Goal: Task Accomplishment & Management: Use online tool/utility

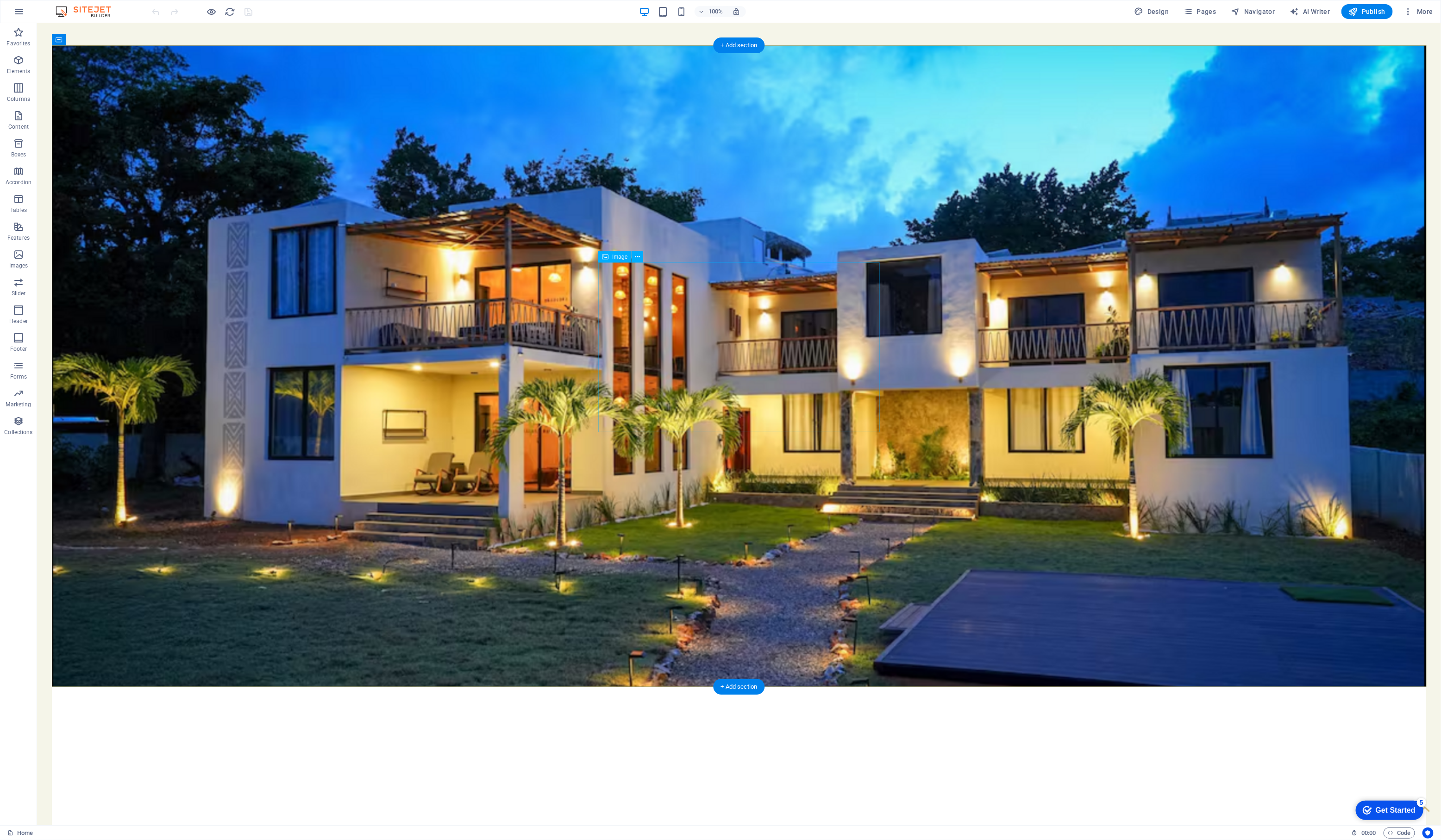
click at [404, 335] on figure at bounding box center [739, 365] width 1375 height 641
click at [763, 588] on figure at bounding box center [739, 365] width 1375 height 641
click at [481, 425] on span "HTML" at bounding box center [479, 427] width 15 height 5
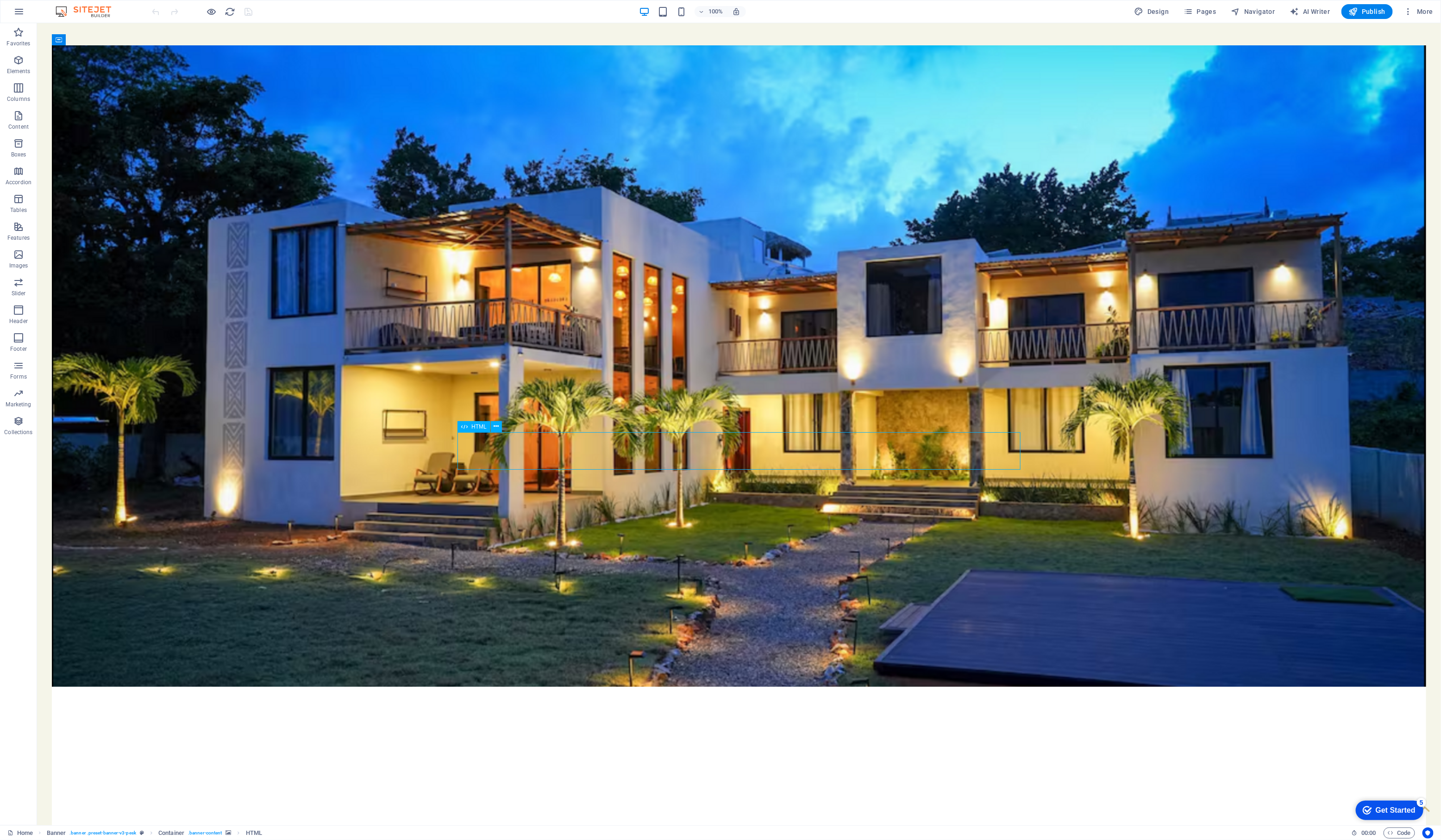
click at [481, 425] on span "HTML" at bounding box center [479, 427] width 15 height 5
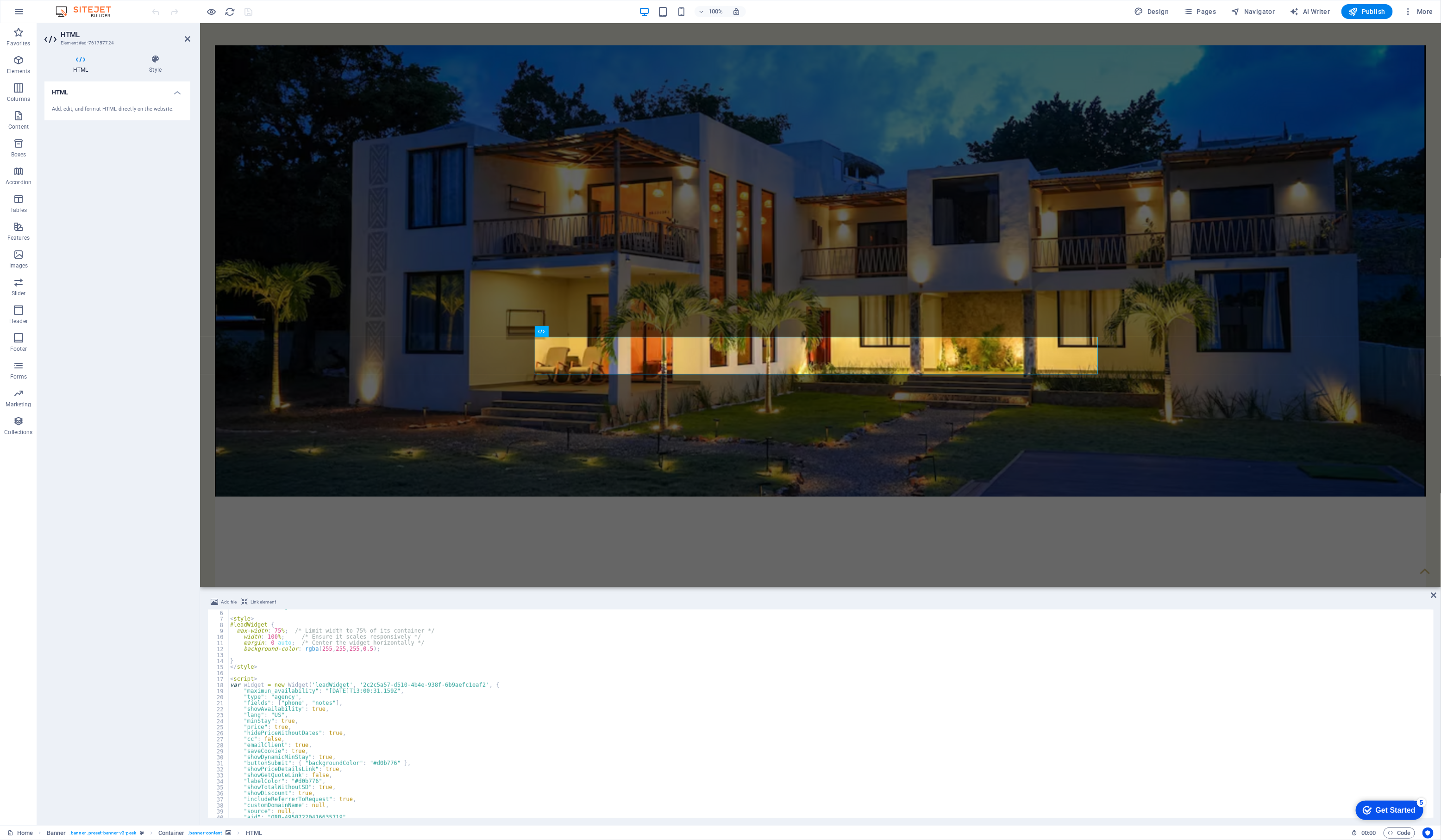
scroll to position [93, 0]
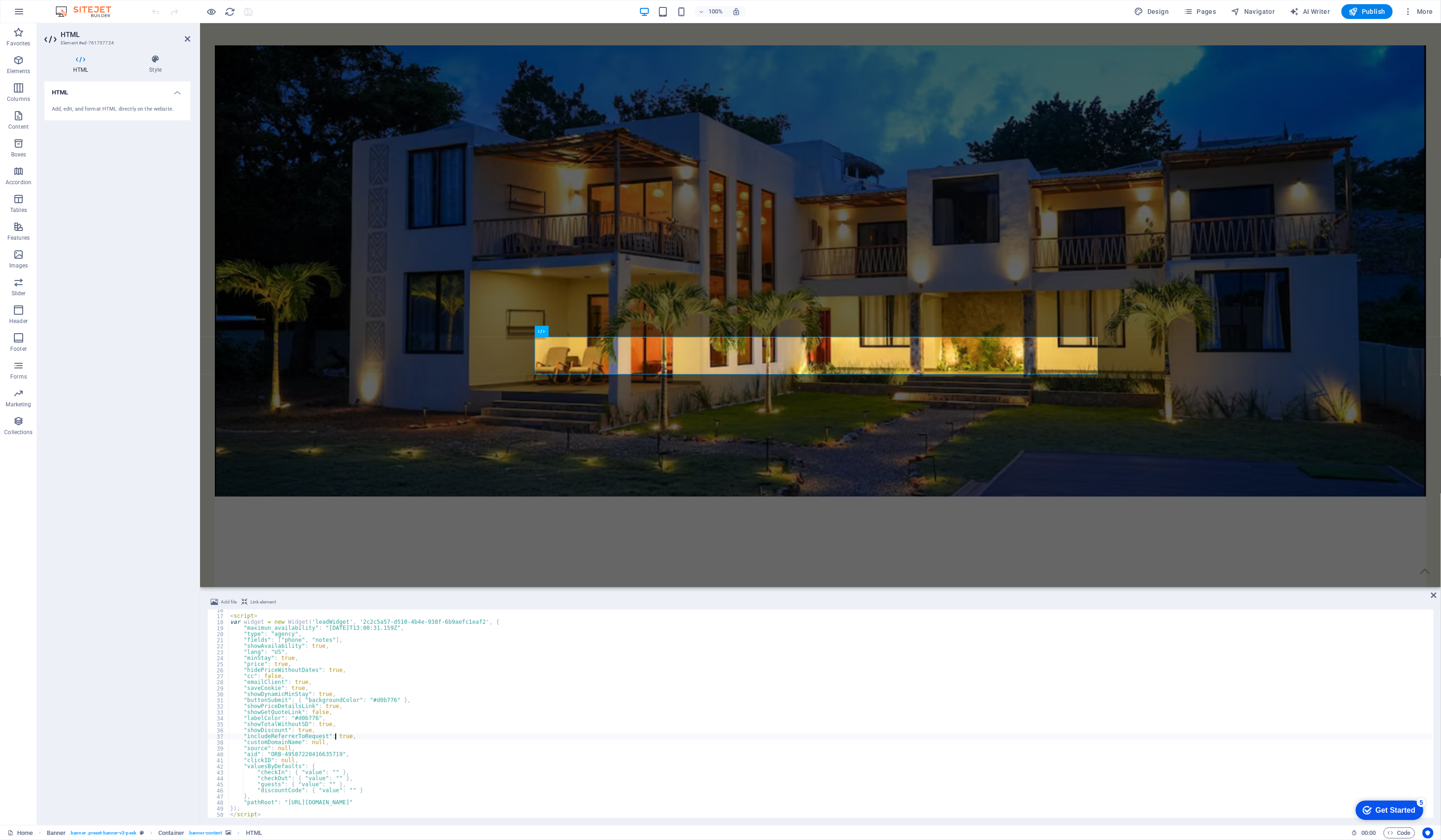
click at [352, 672] on div "< script > var widget = new Widget ( 'leadWidget' , '2c2c5a57-d510-4b4e-938f-6b…" at bounding box center [830, 717] width 1204 height 221
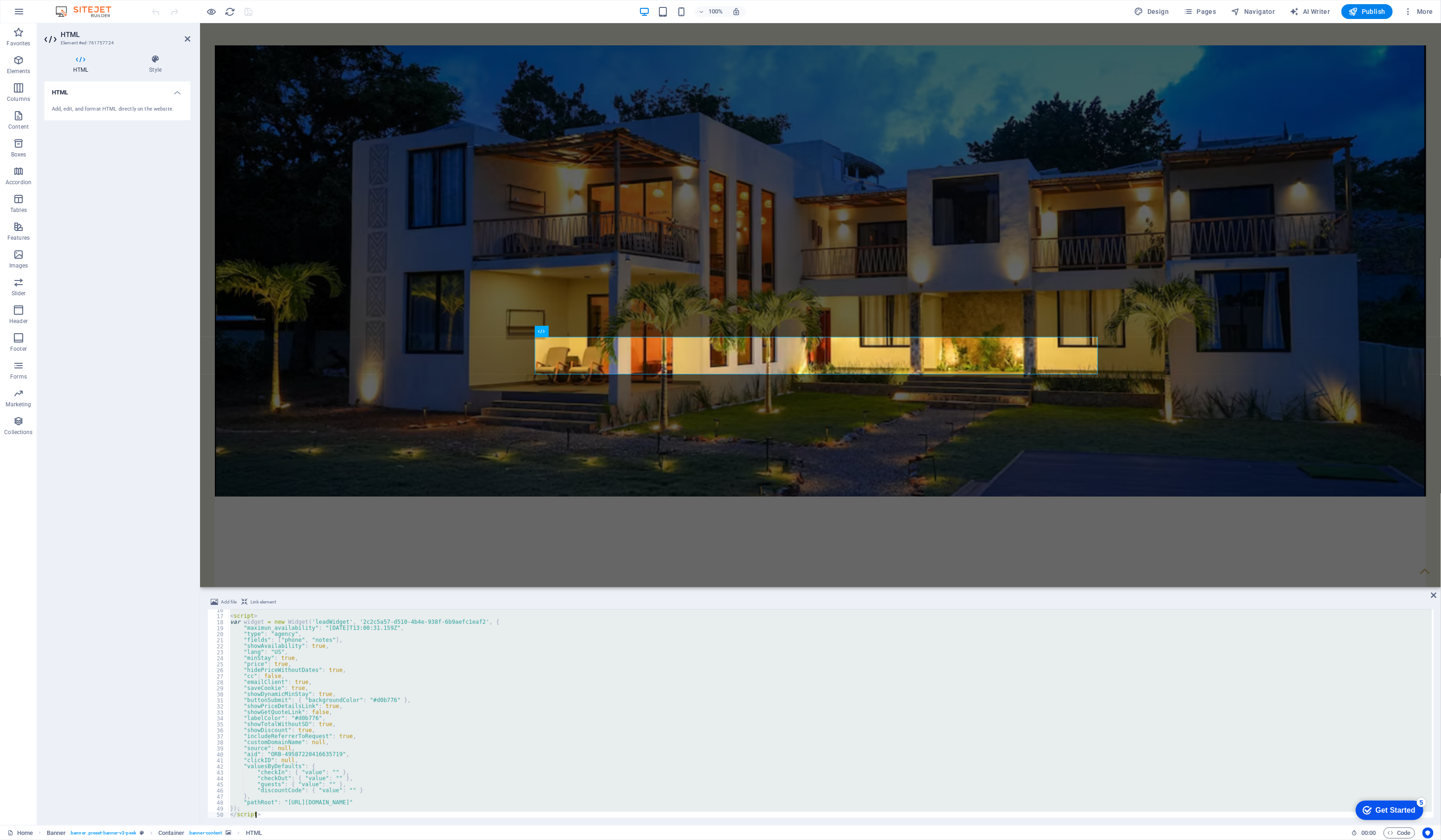
paste textarea
type textarea "</script>"
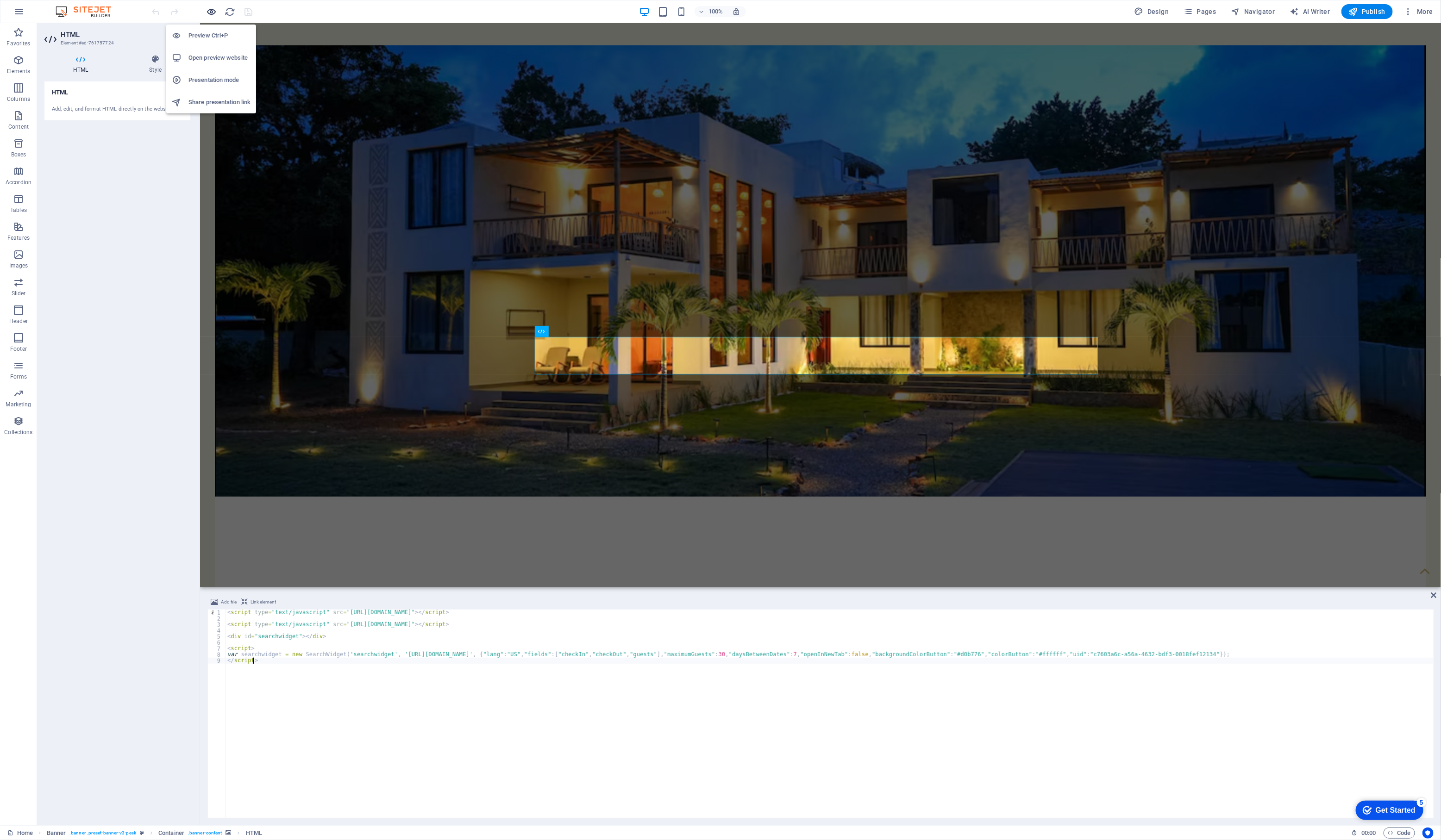
click at [209, 13] on icon "button" at bounding box center [212, 12] width 11 height 11
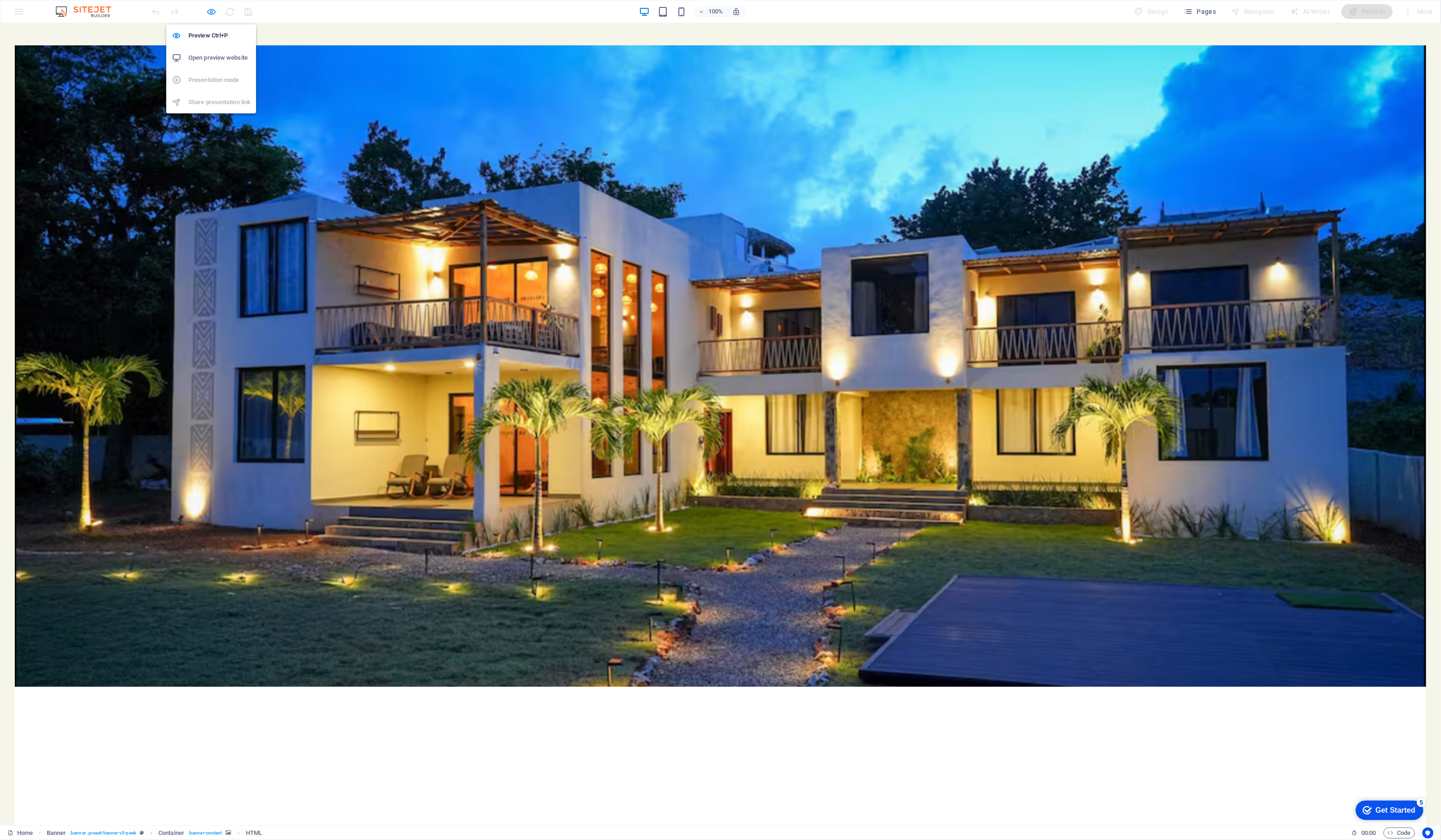
click at [213, 11] on icon "button" at bounding box center [212, 12] width 11 height 11
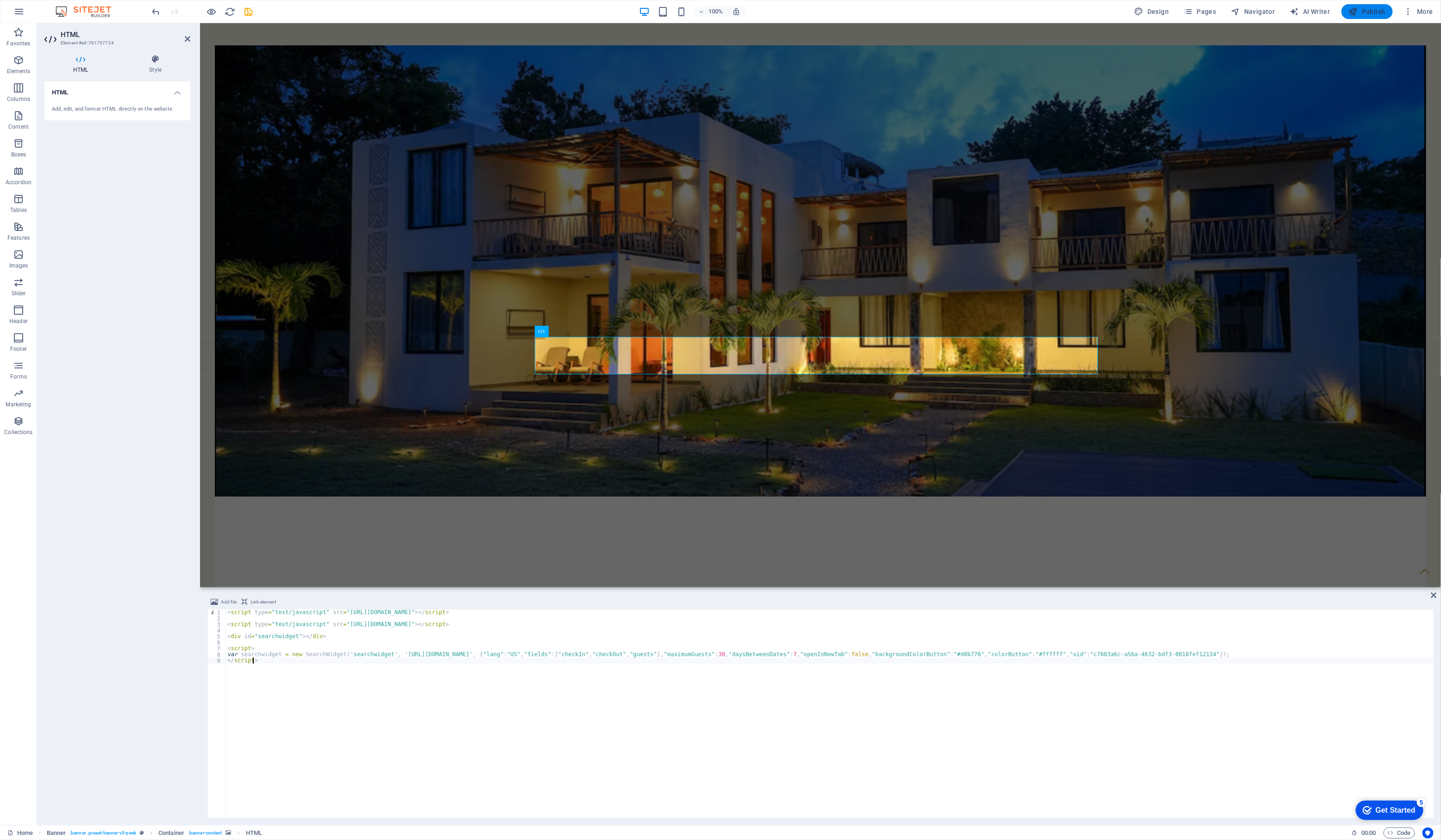
click at [1153, 14] on span "Publish" at bounding box center [1367, 12] width 36 height 9
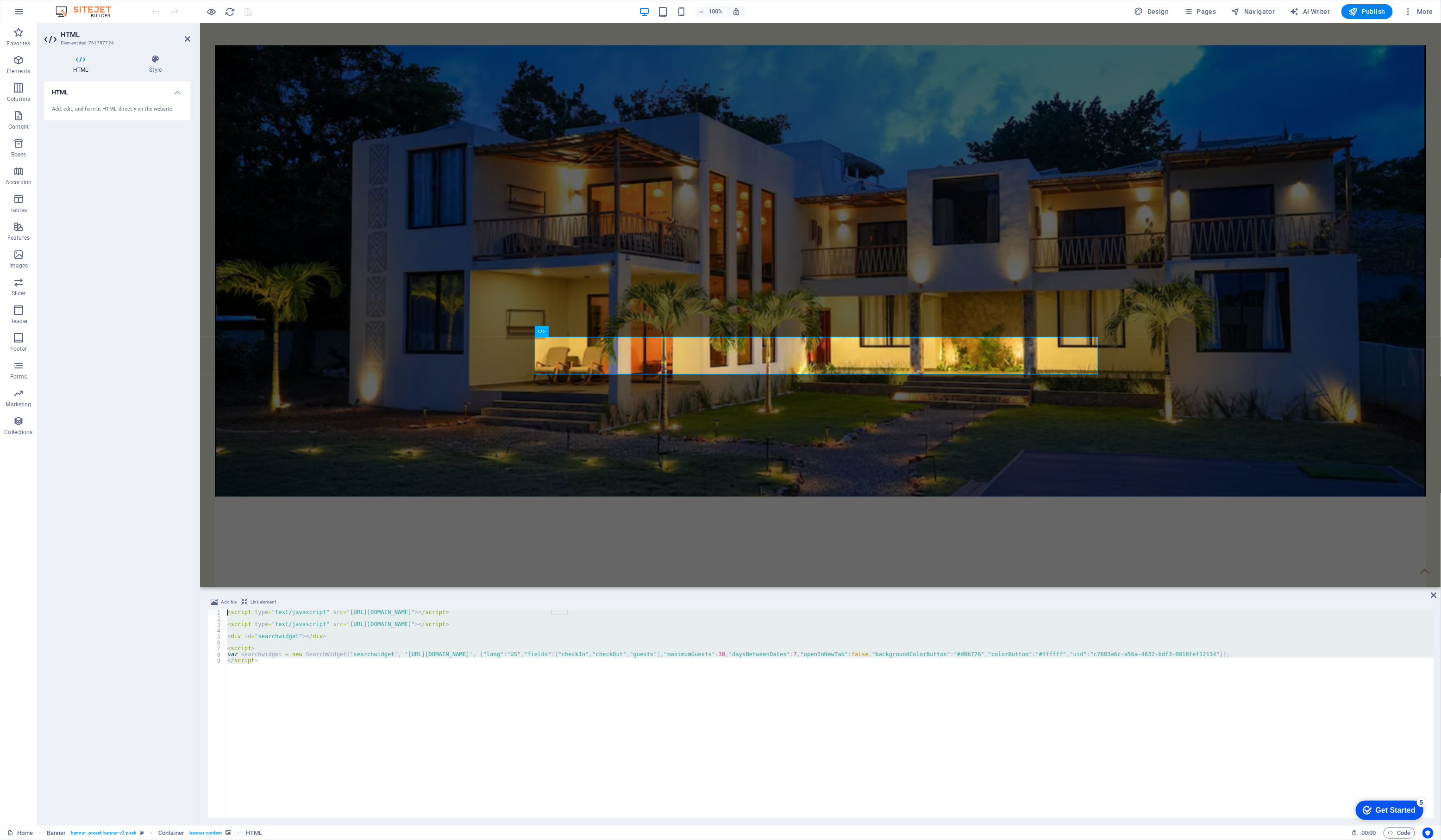
drag, startPoint x: 313, startPoint y: 672, endPoint x: 184, endPoint y: 613, distance: 141.9
click at [184, 613] on div "HTML Element #ed-761757724 HTML Style HTML Add, edit, and format HTML directly …" at bounding box center [739, 423] width 1404 height 802
click at [409, 711] on div "< script type = "text/javascript" src = "https://platform.hostfully.com/assets/…" at bounding box center [830, 713] width 1208 height 208
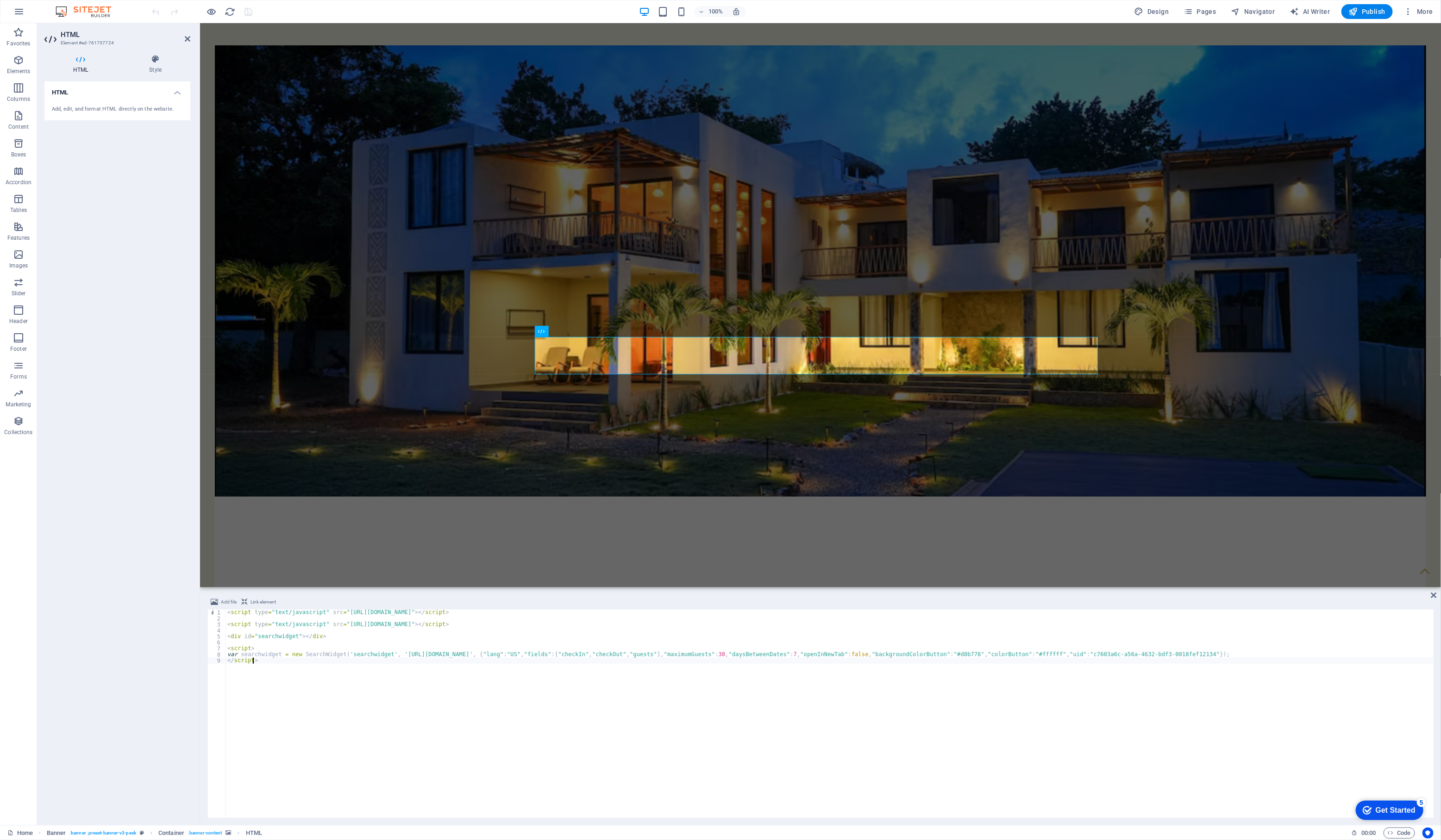
type textarea "var searchwidget = new SearchWidget('searchwidget', 'https://book.hostfully.com…"
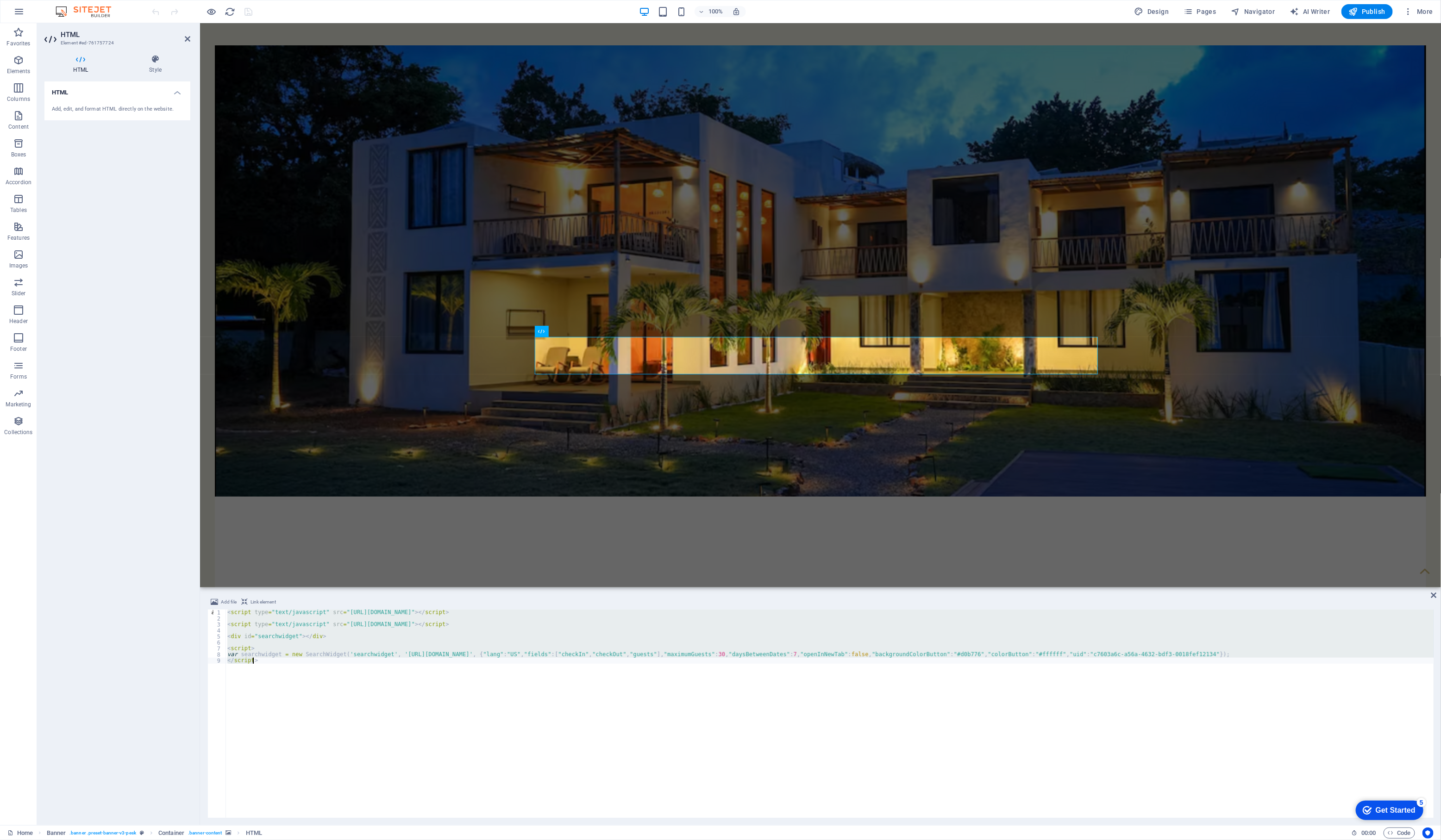
paste textarea
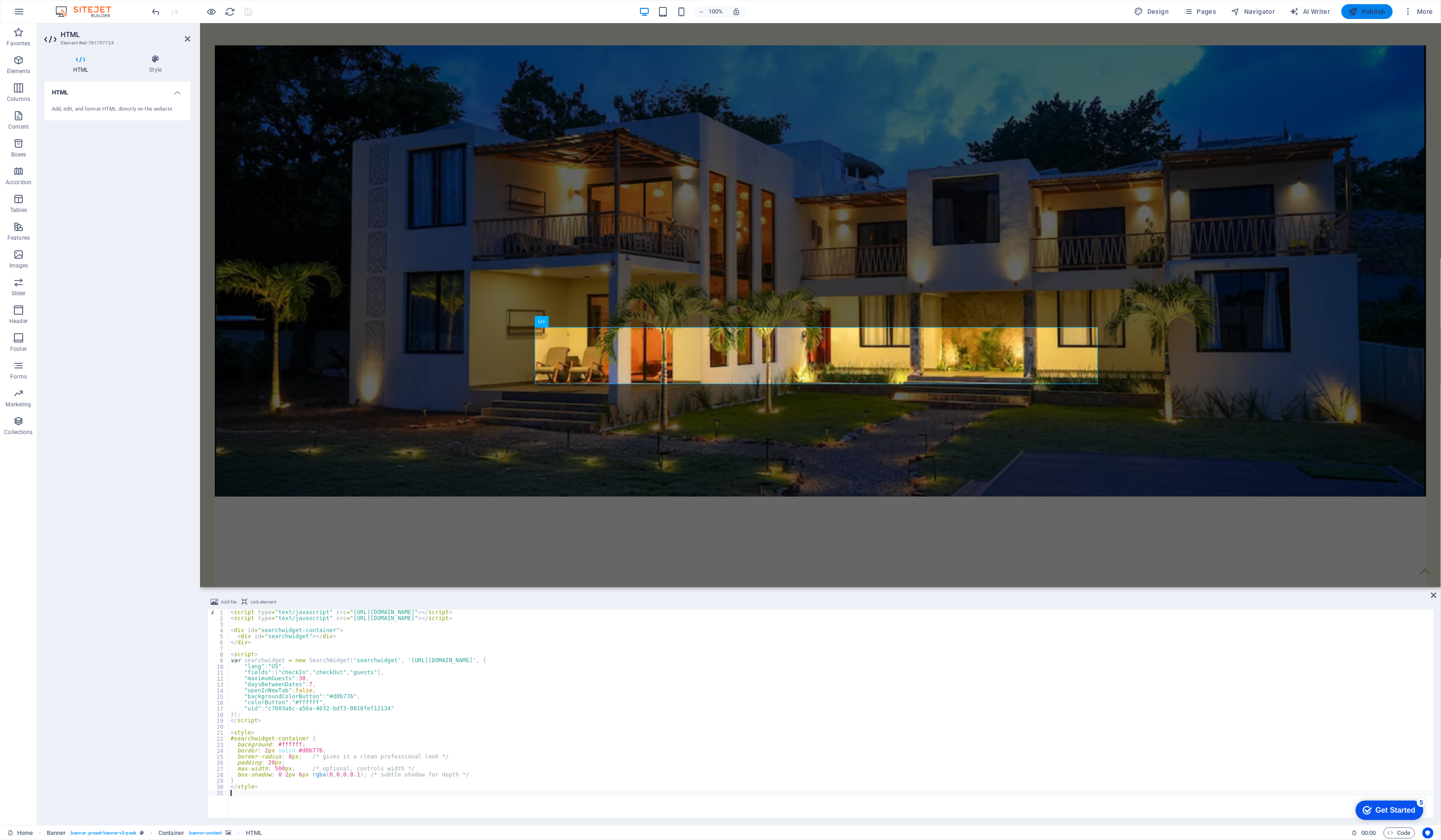
click at [1373, 17] on button "Publish" at bounding box center [1367, 12] width 52 height 15
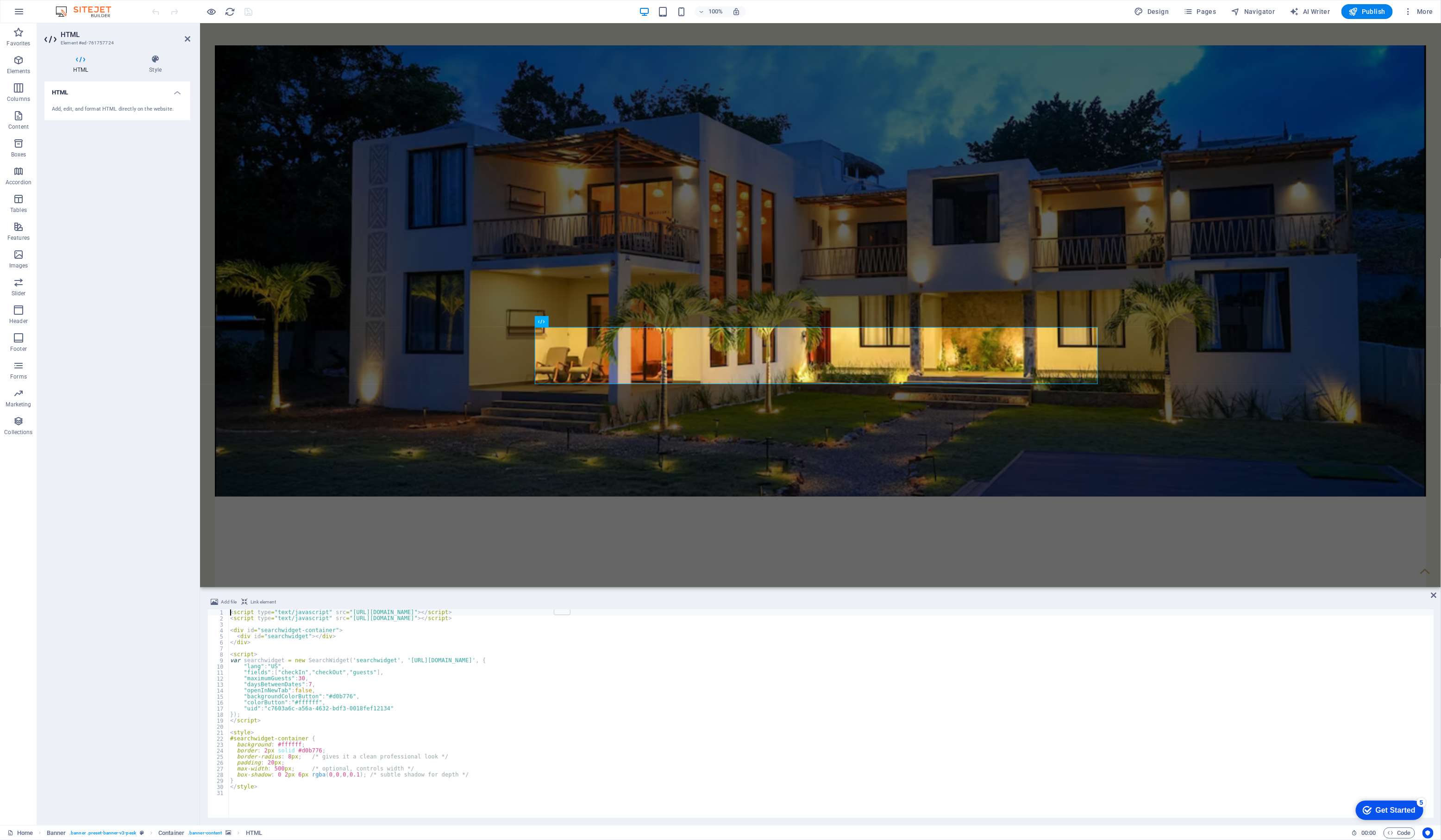
click at [480, 755] on div "< script type = "text/javascript" src = "https://platform.hostfully.com/assets/…" at bounding box center [830, 719] width 1206 height 221
type textarea "</style>"
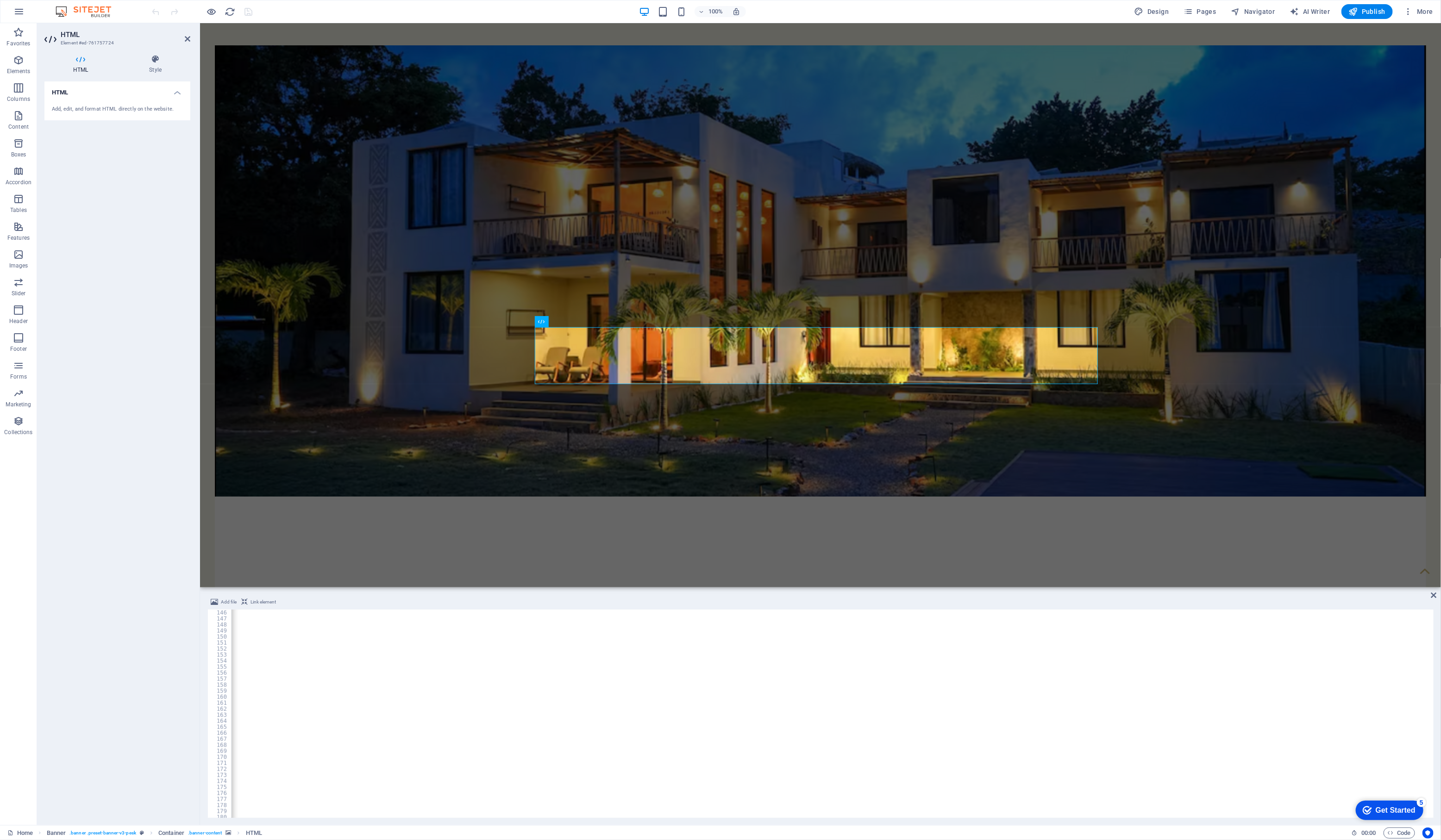
scroll to position [1075, 0]
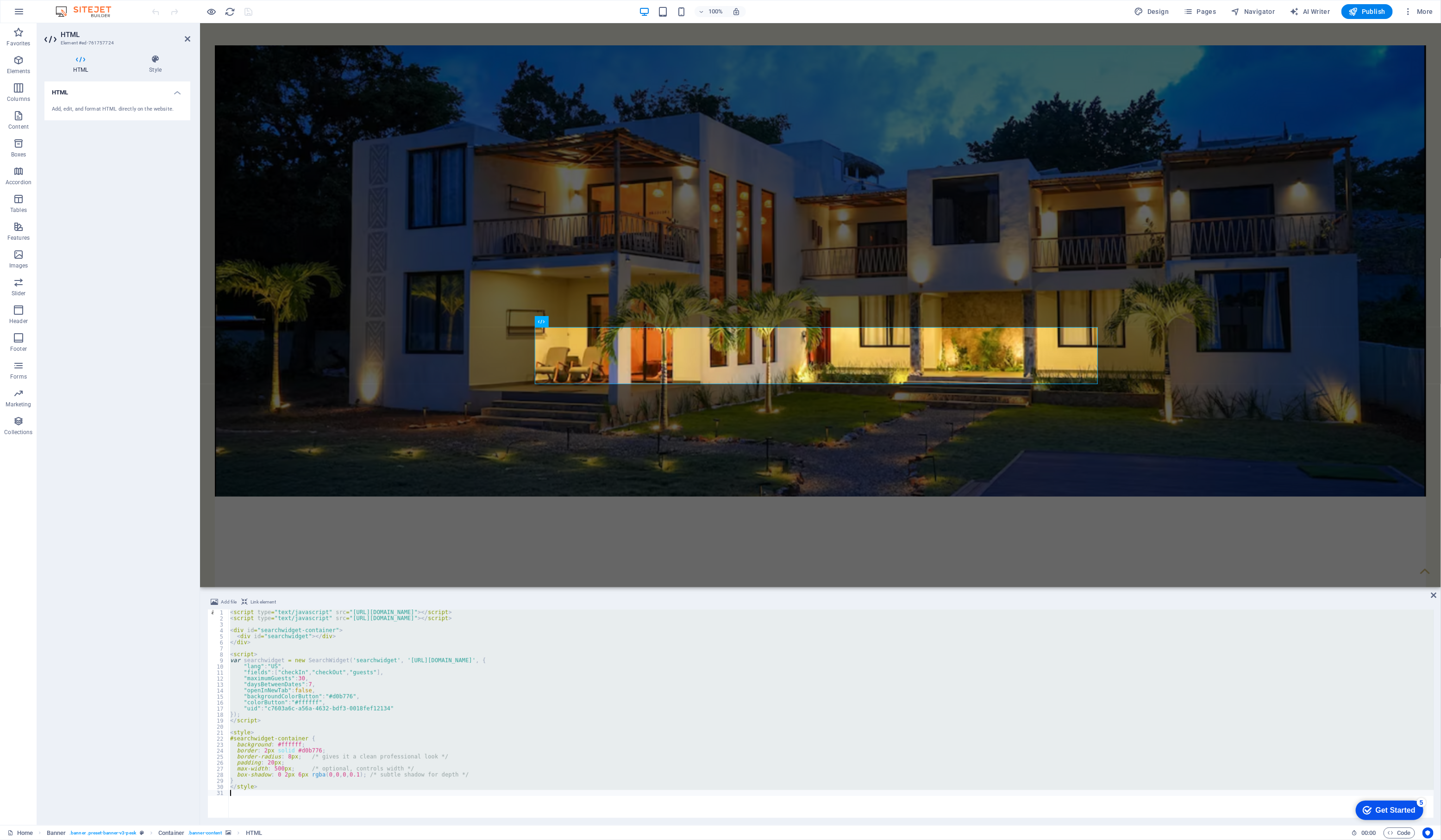
click at [480, 732] on div "< script type = "text/javascript" src = "https://platform.hostfully.com/assets/…" at bounding box center [830, 713] width 1206 height 208
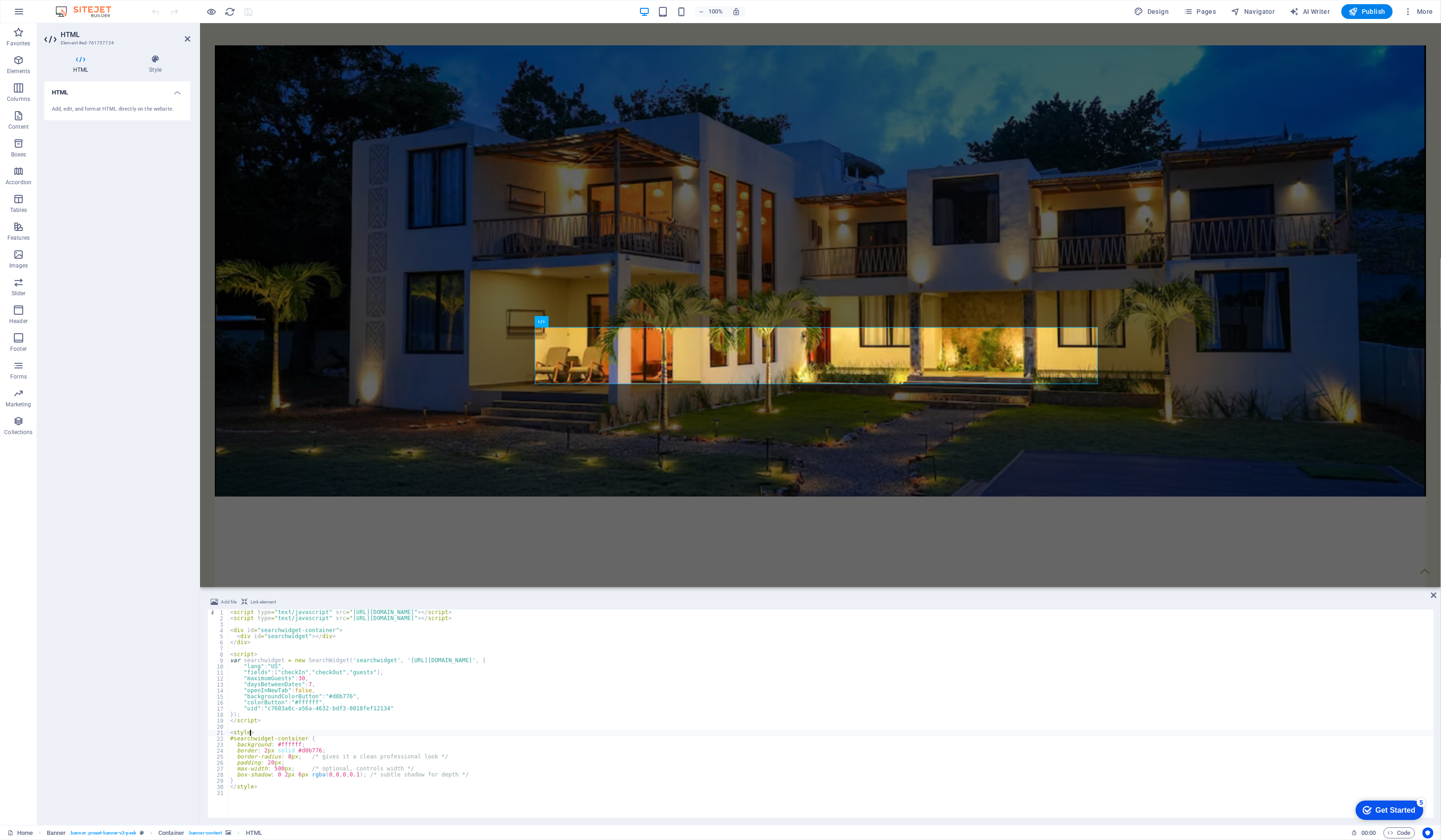
type textarea "</style>"
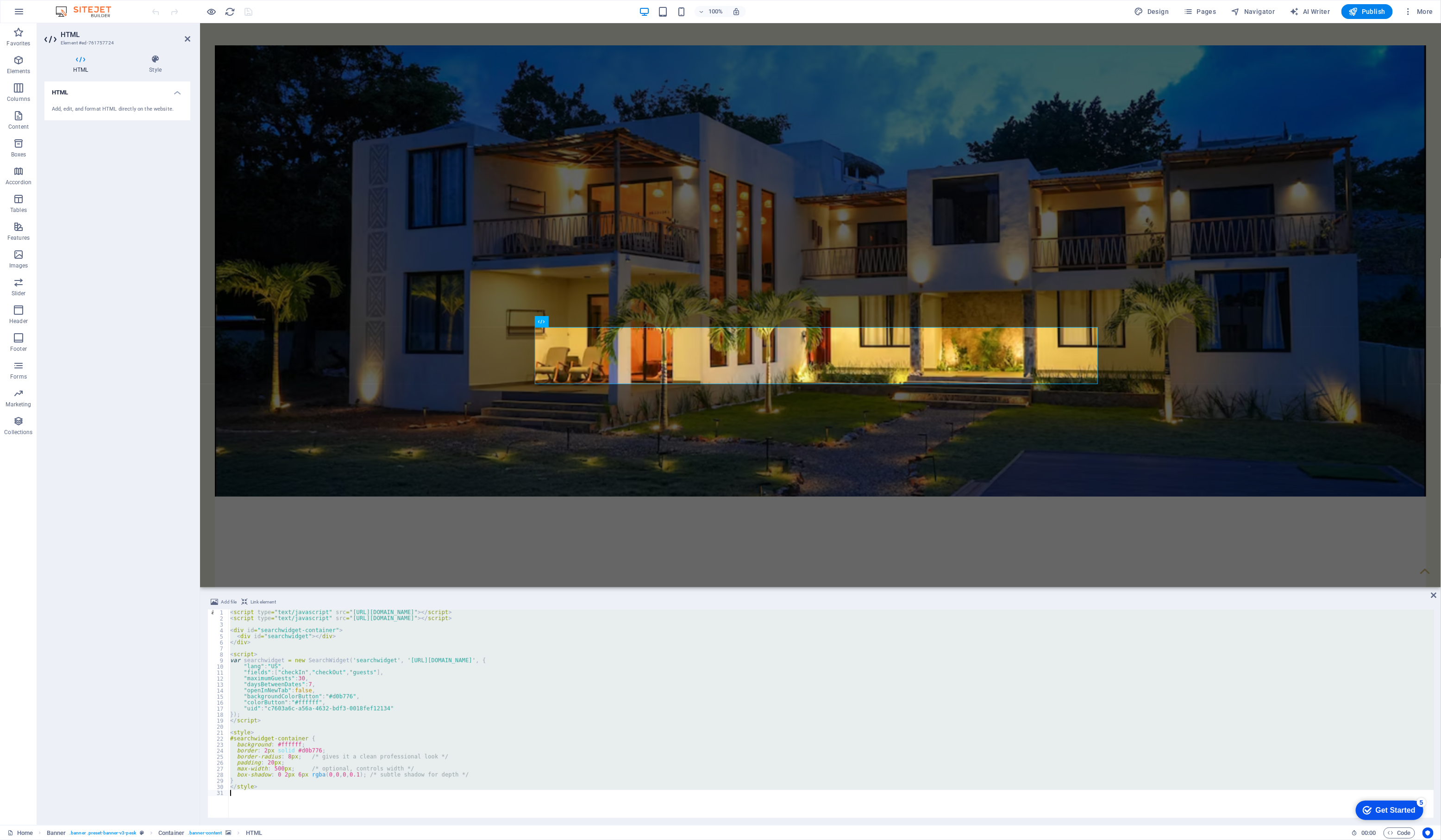
paste textarea
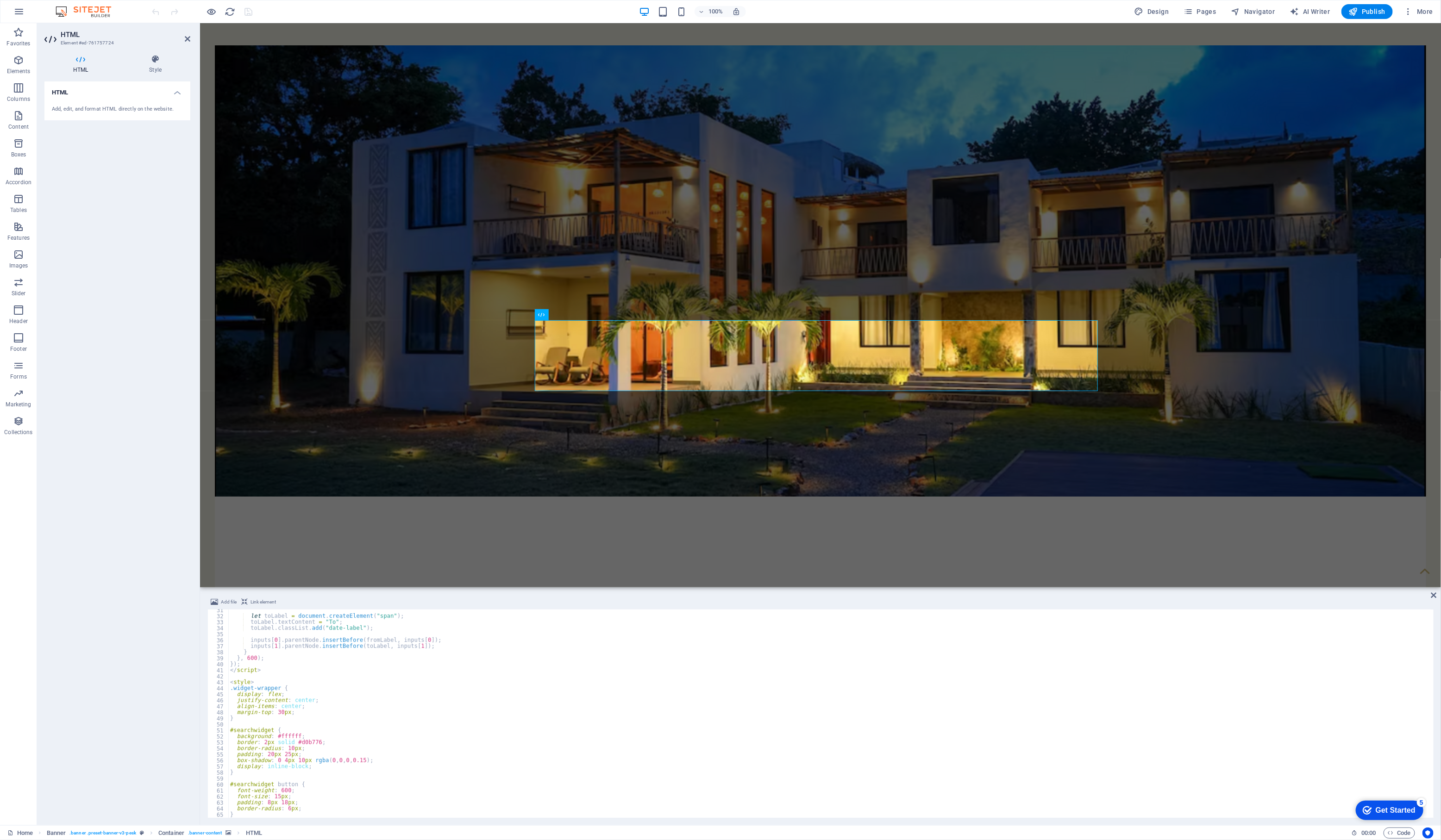
scroll to position [130, 0]
click at [1359, 15] on span "Publish" at bounding box center [1367, 12] width 36 height 9
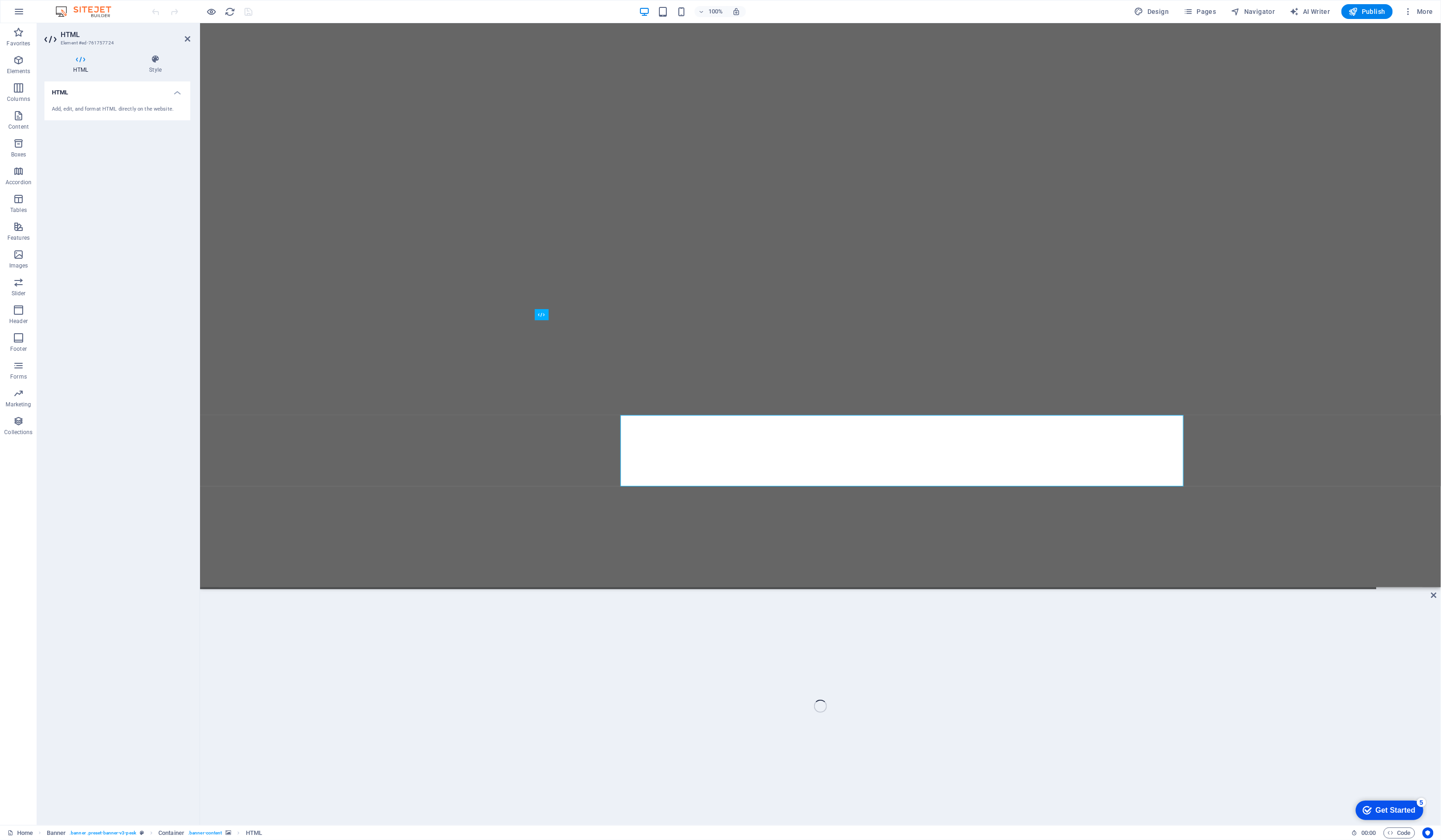
click at [739, 44] on figure at bounding box center [820, 44] width 1204 height 0
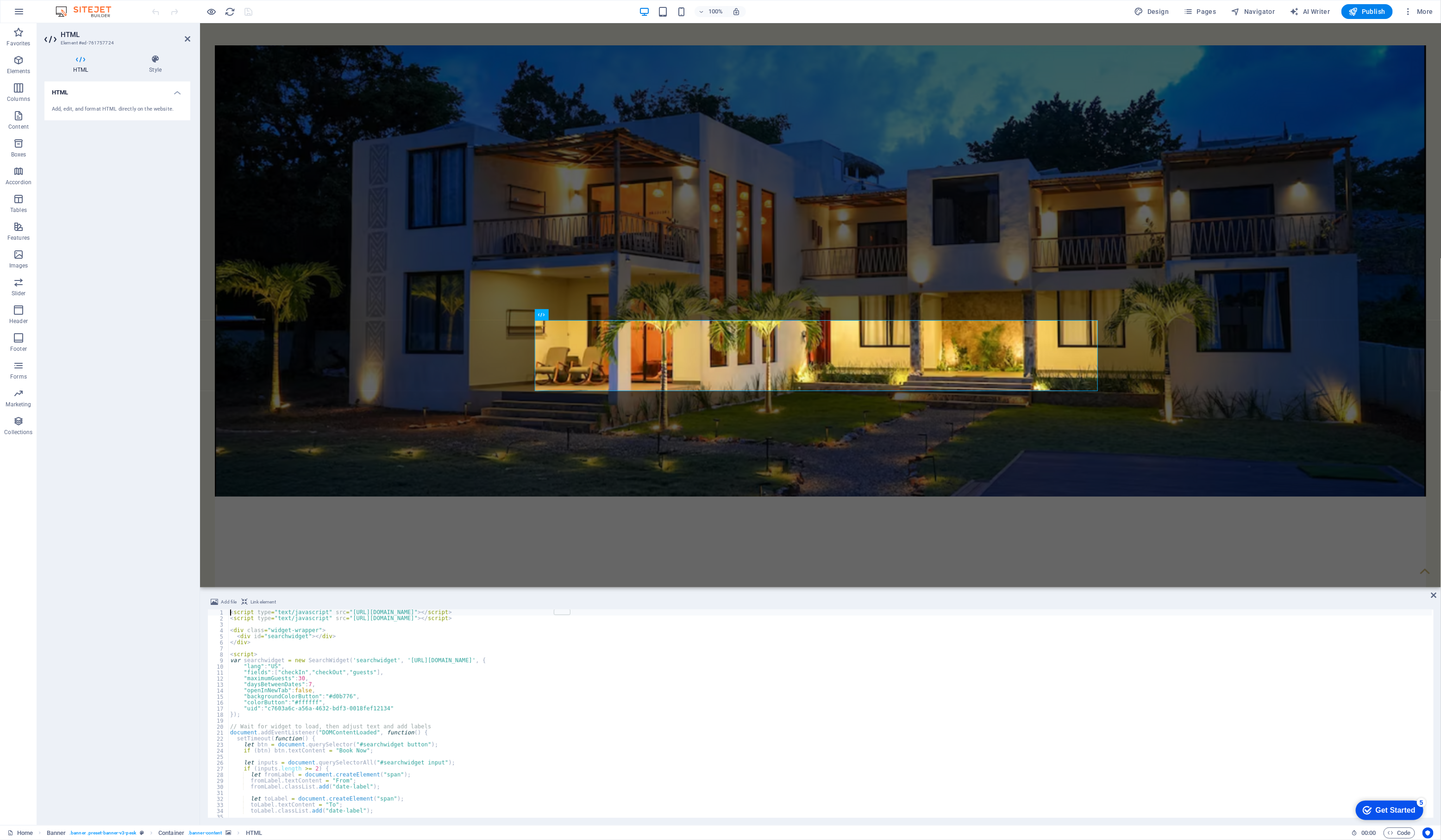
click at [457, 672] on div "< script type = "text/javascript" src = "[URL][DOMAIN_NAME]" > </ script > < sc…" at bounding box center [830, 719] width 1204 height 221
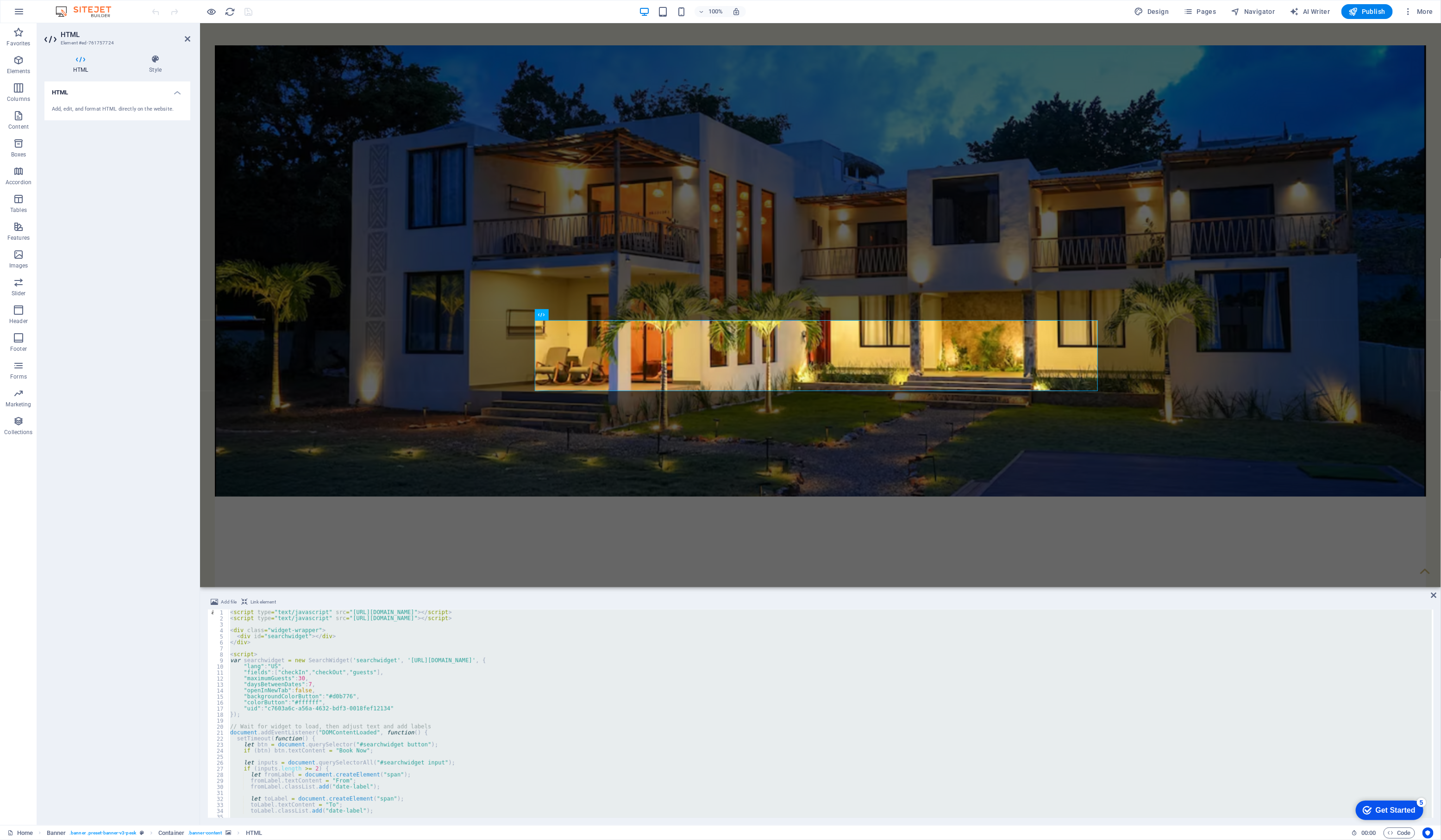
type textarea "</script>"
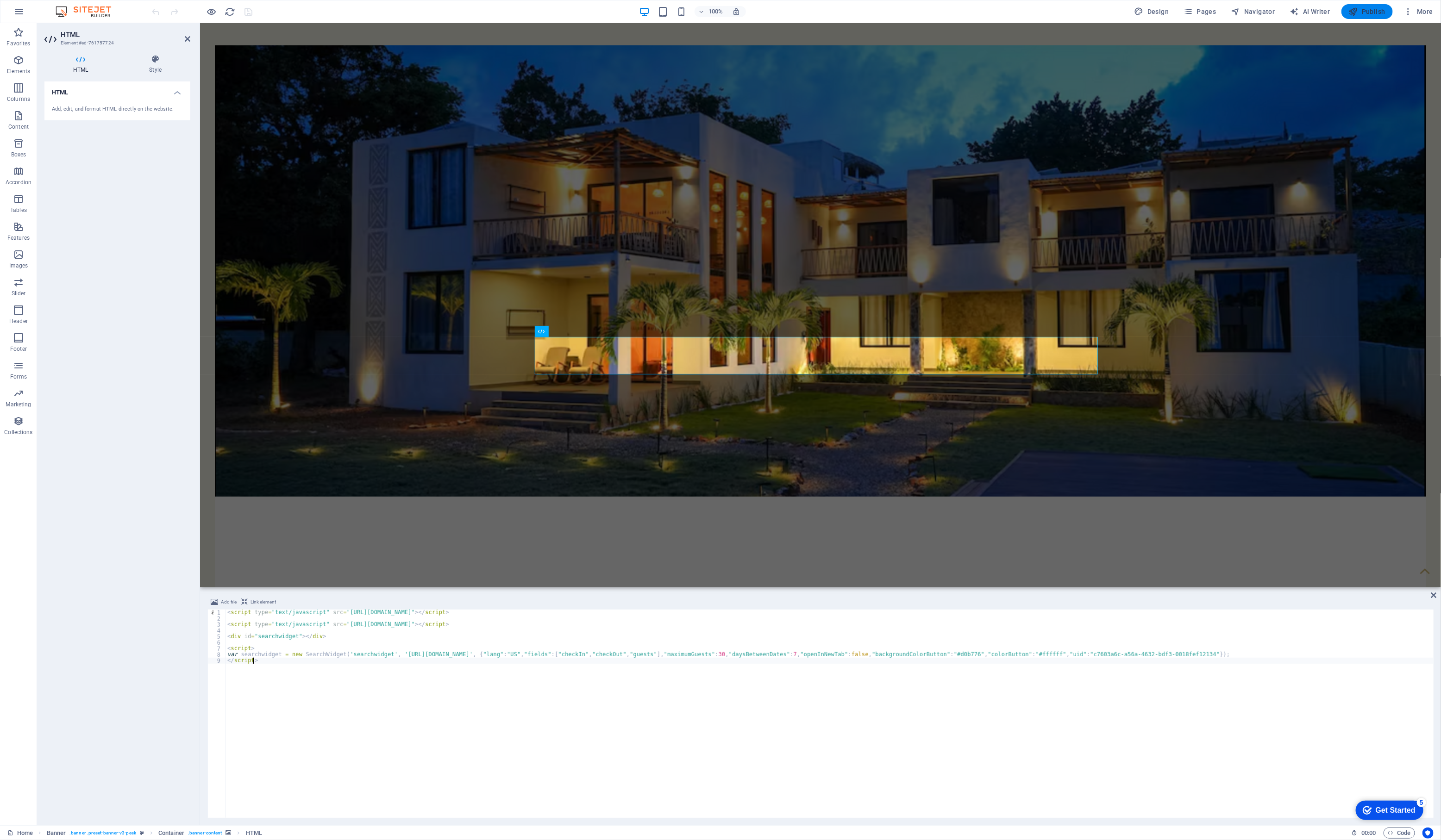
click at [1153, 15] on icon "button" at bounding box center [1354, 12] width 9 height 9
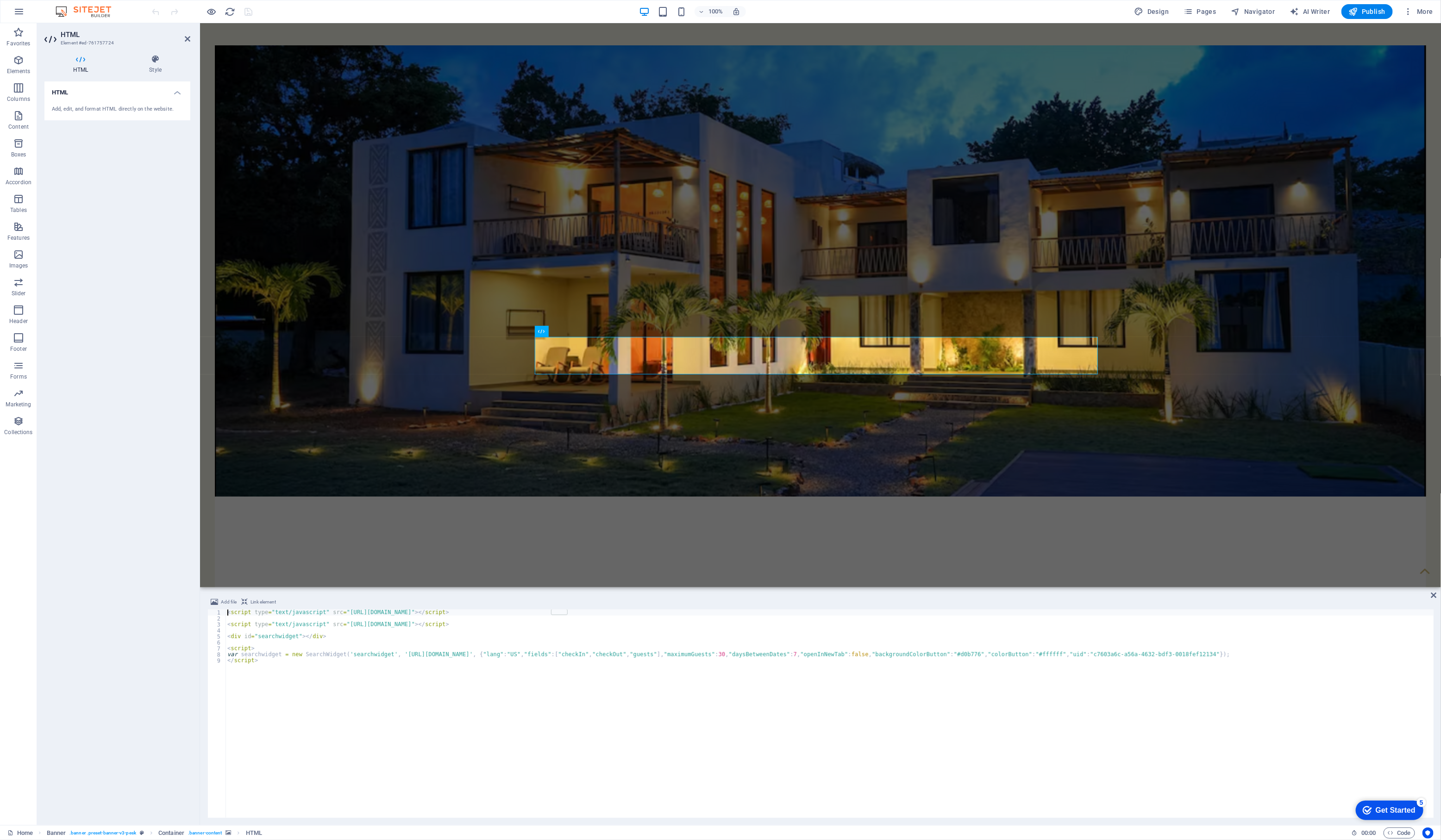
click at [435, 700] on div "< script type = "text/javascript" src = "https://platform.hostfully.com/assets/…" at bounding box center [830, 719] width 1208 height 221
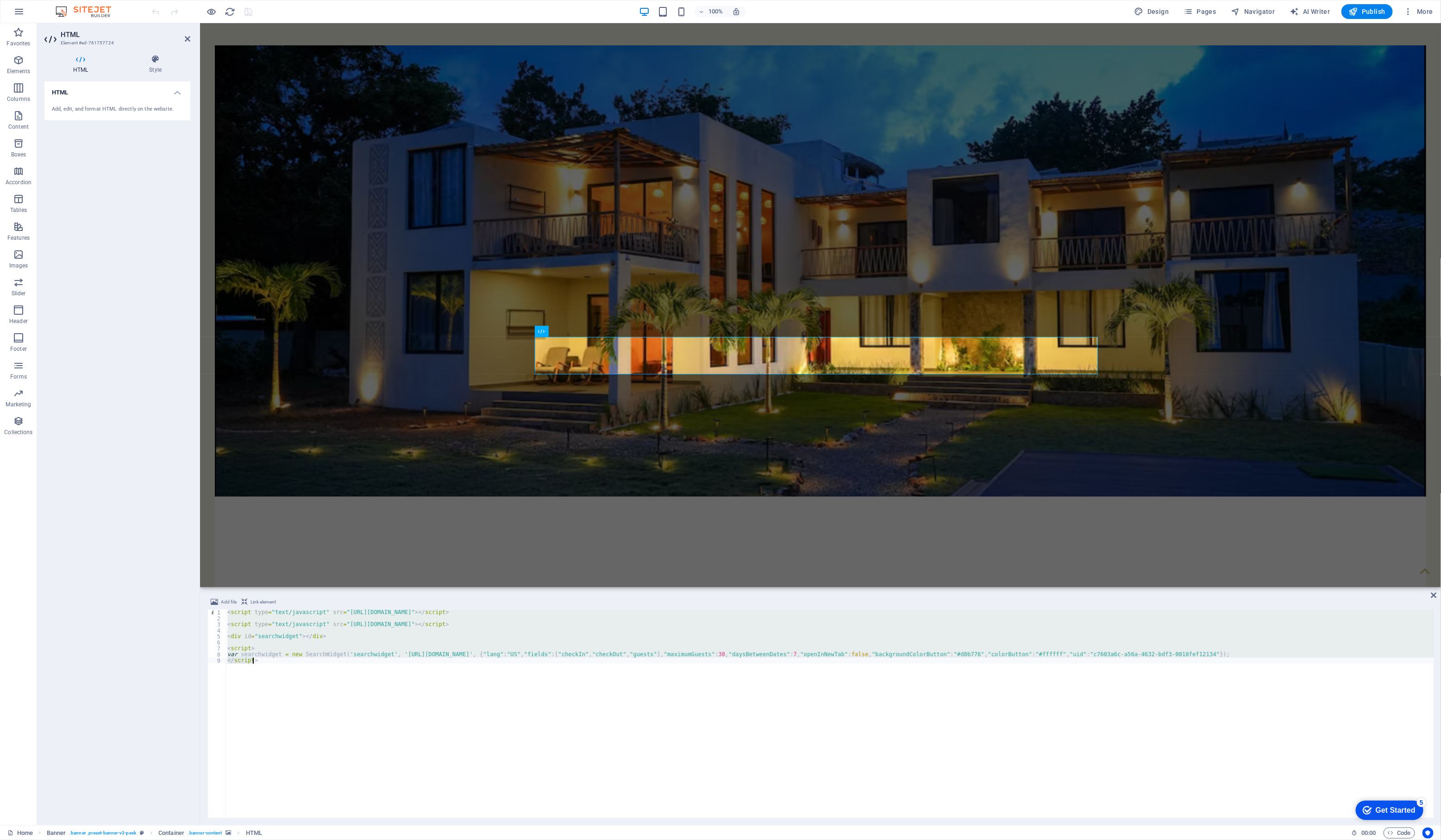
type textarea "</style>"
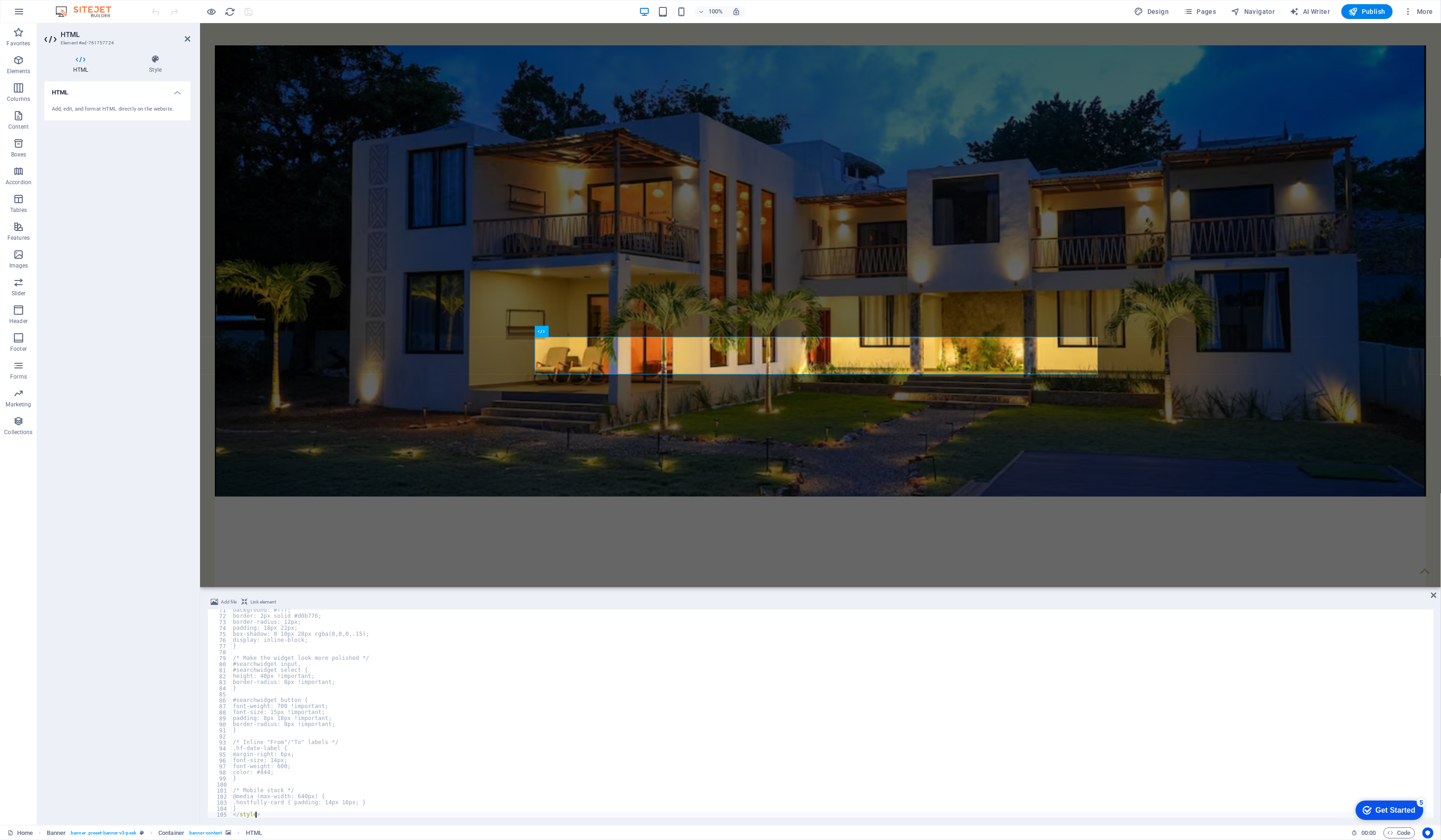
scroll to position [423, 0]
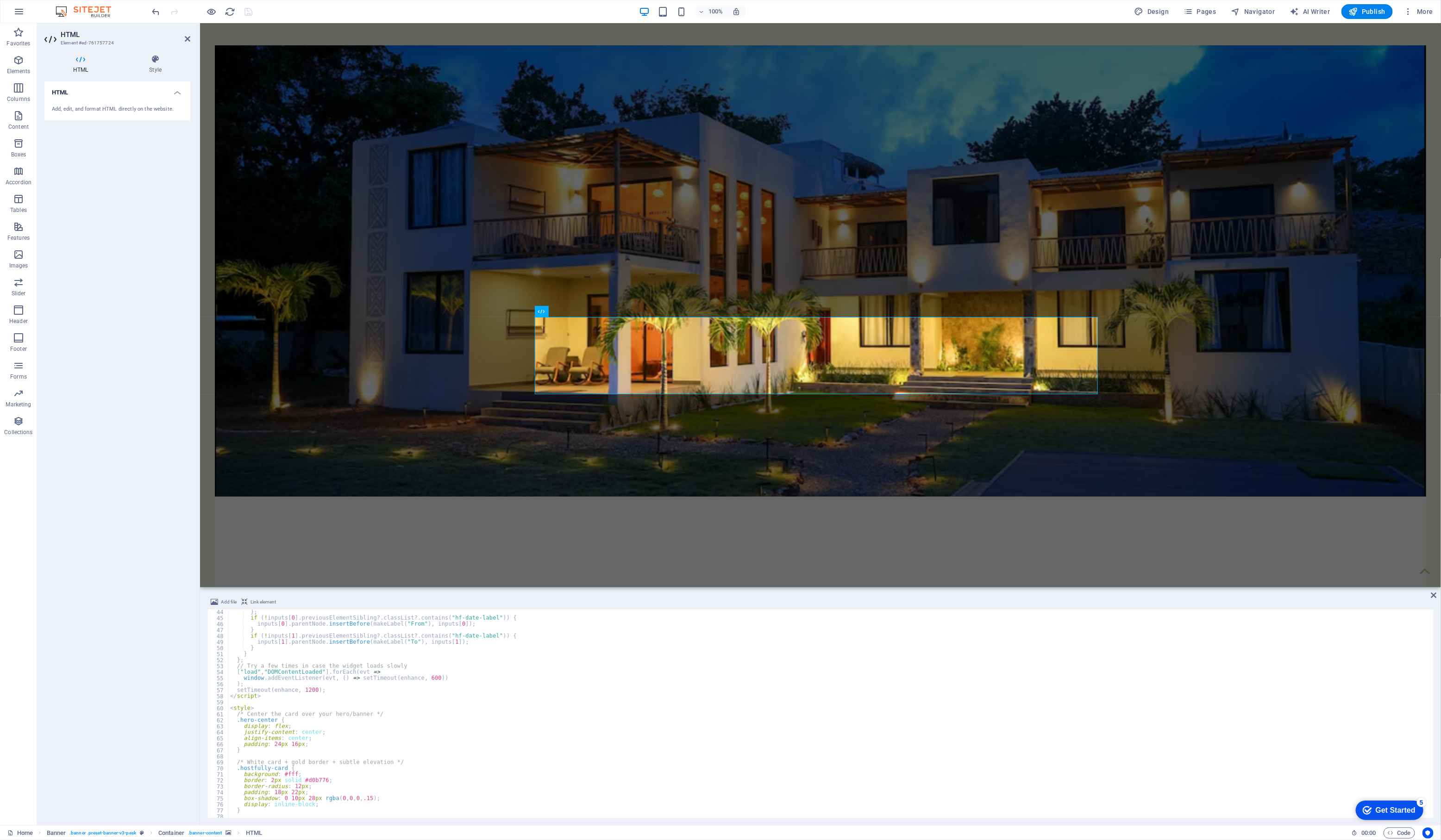
scroll to position [0, 0]
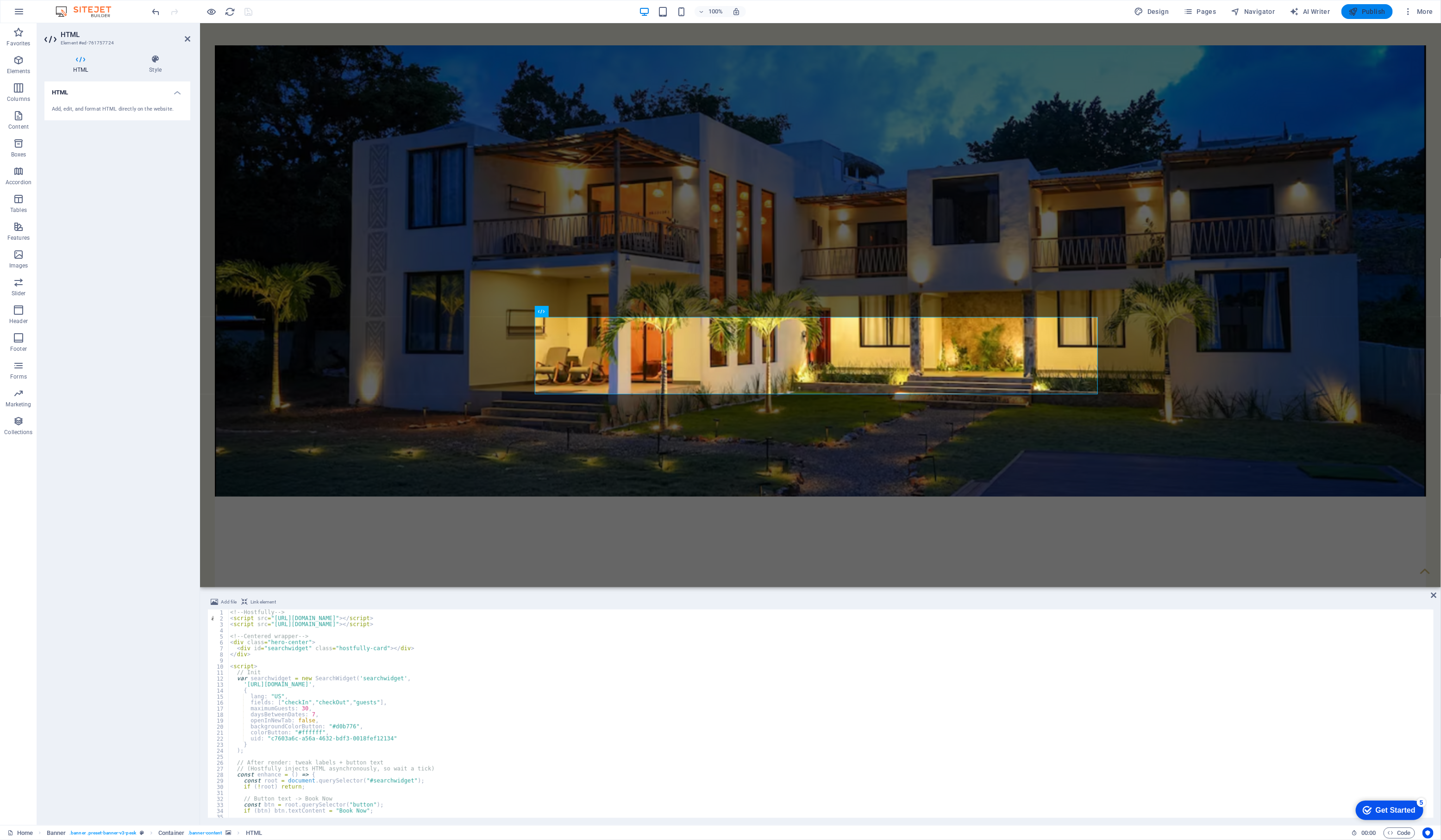
click at [1355, 7] on icon "button" at bounding box center [1354, 12] width 9 height 9
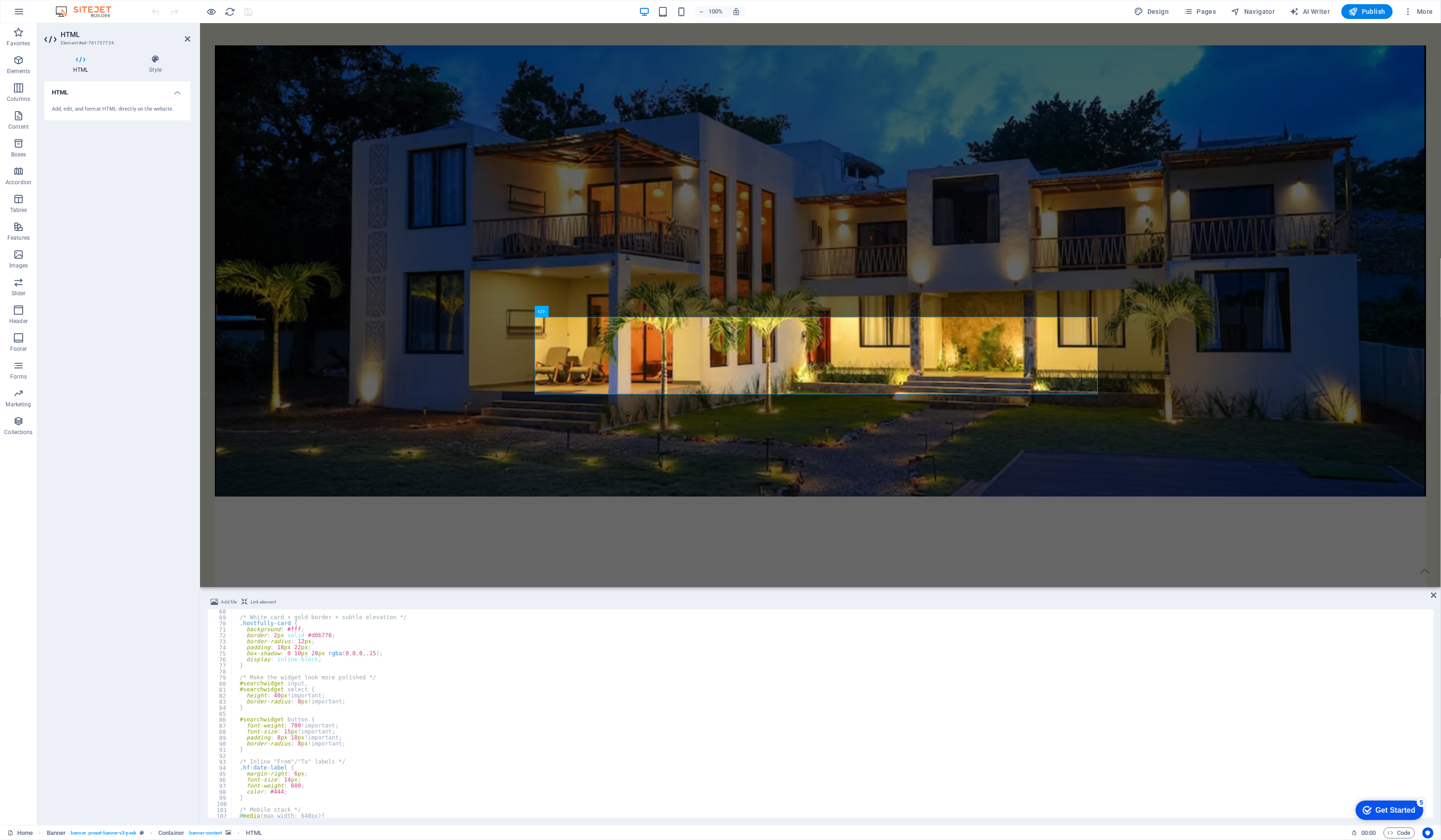
scroll to position [423, 0]
click at [578, 721] on div "background : #fff ; border : 2 px solid #d0b776 ; border-radius : 12 px ; paddi…" at bounding box center [831, 717] width 1201 height 221
type textarea "padding: 8px 18px !important;"
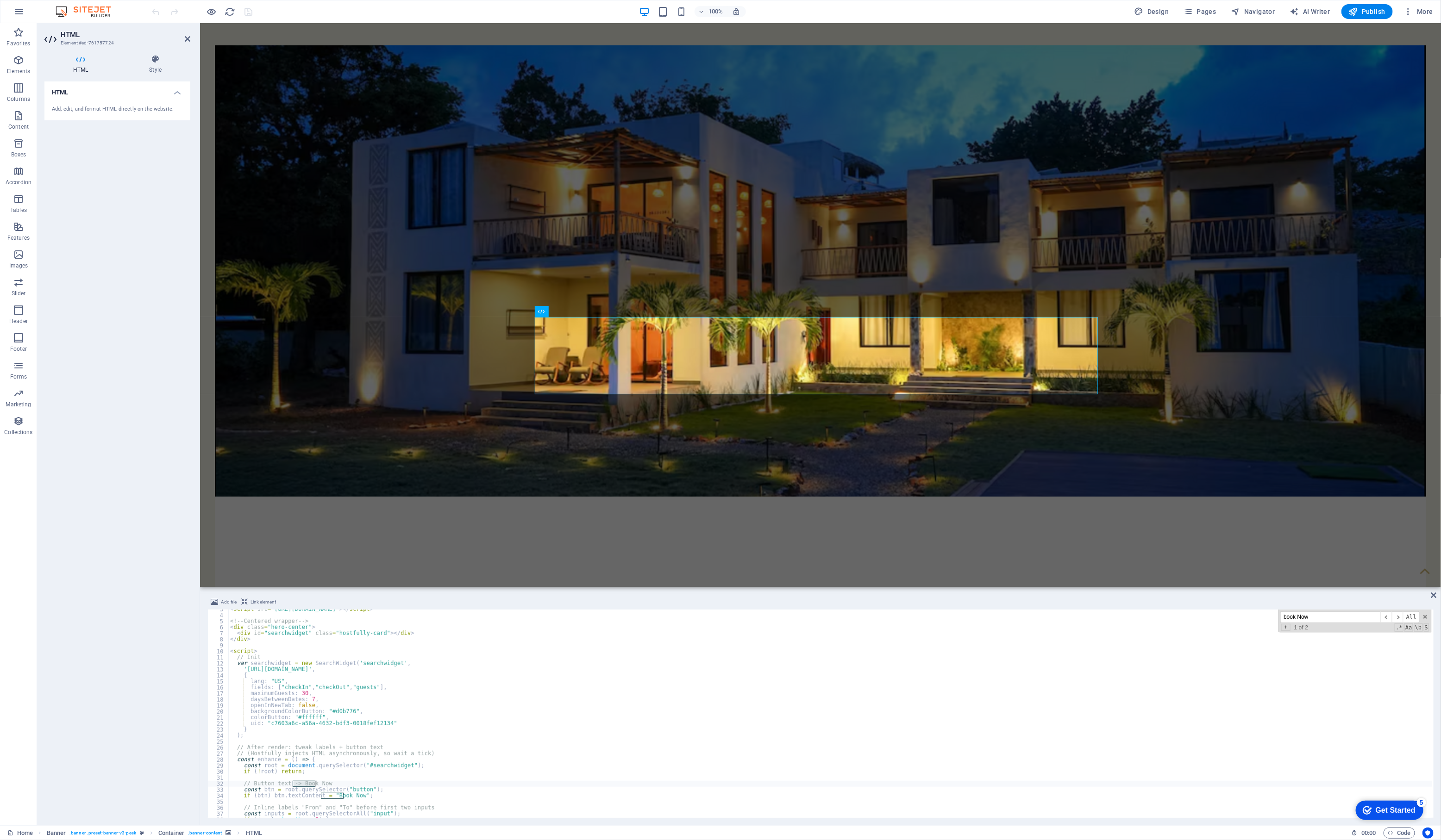
scroll to position [44, 0]
type input "book Now"
click at [334, 767] on div "</ div > < script > // Init var searchwidget = new SearchWidget ( 'searchwidget…" at bounding box center [830, 717] width 1204 height 221
drag, startPoint x: 323, startPoint y: 766, endPoint x: 343, endPoint y: 767, distance: 20.0
click at [343, 767] on div "</ div > < script > // Init var searchwidget = new SearchWidget ( 'searchwidget…" at bounding box center [830, 717] width 1204 height 221
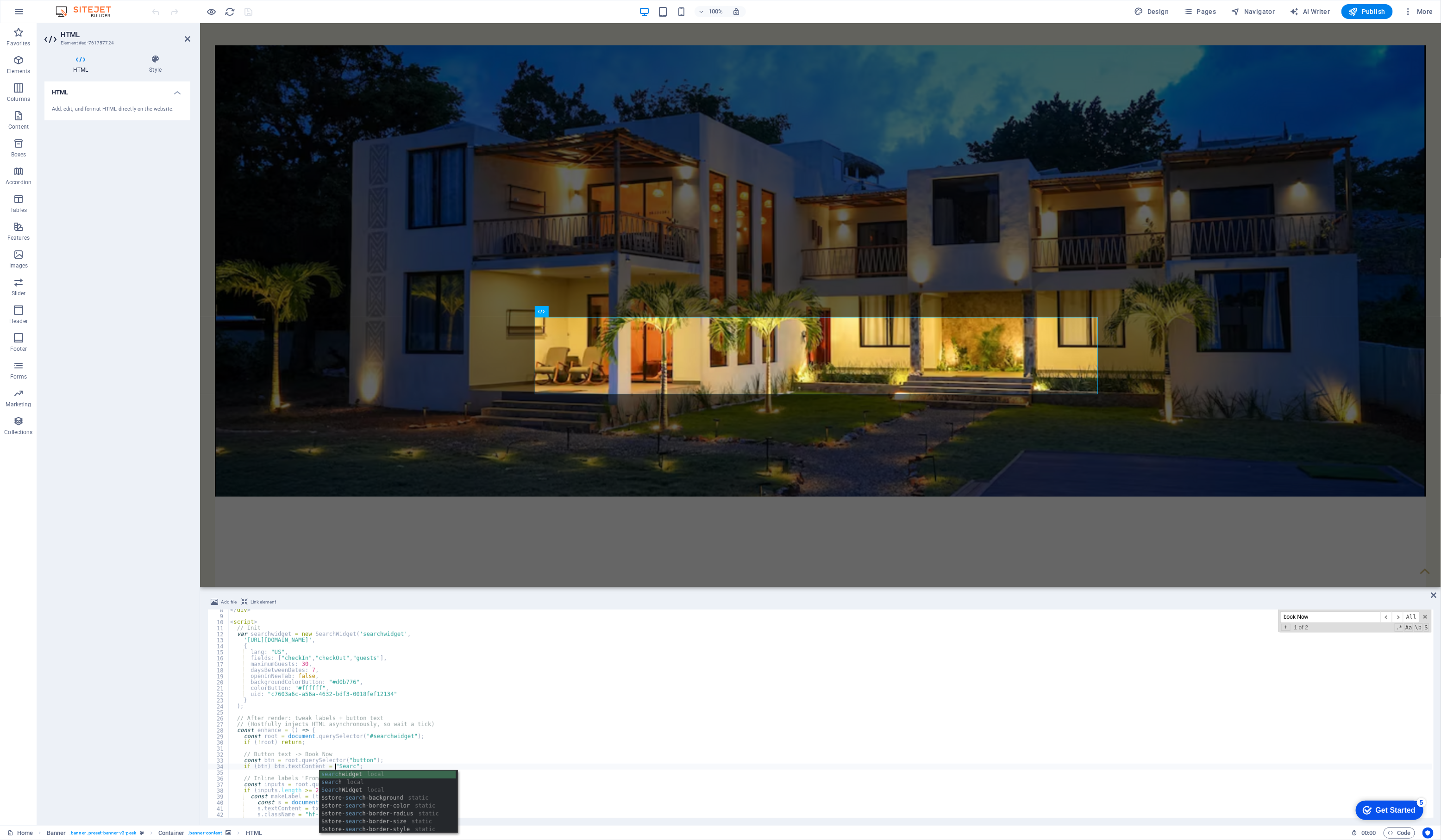
scroll to position [0, 8]
click at [849, 721] on div "</ div > < script > // Init var searchwidget = new SearchWidget ( 'searchwidget…" at bounding box center [830, 717] width 1204 height 221
type textarea "// After render: tweak labels + button text"
click at [1365, 14] on span "Publish" at bounding box center [1367, 12] width 36 height 9
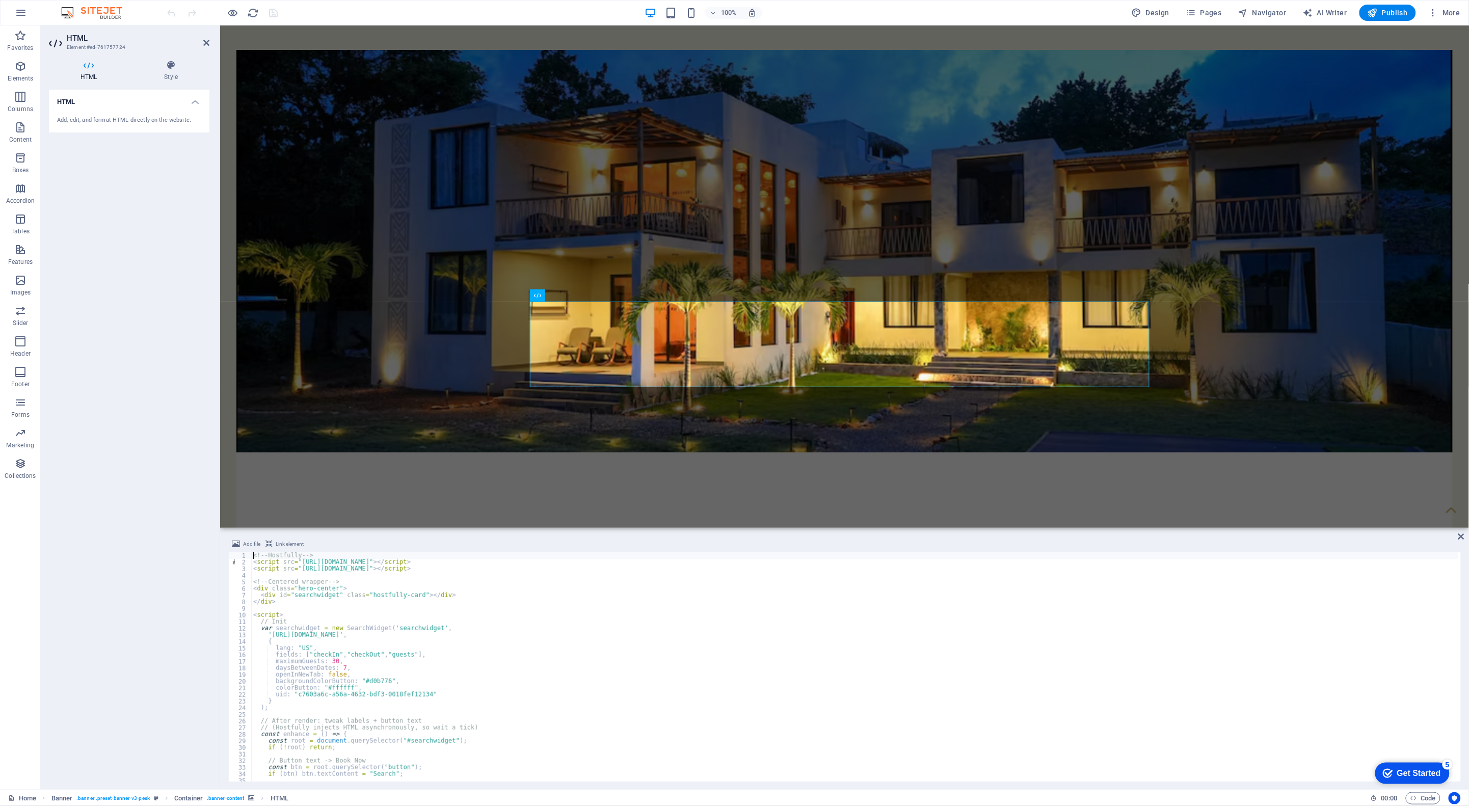
scroll to position [197, 0]
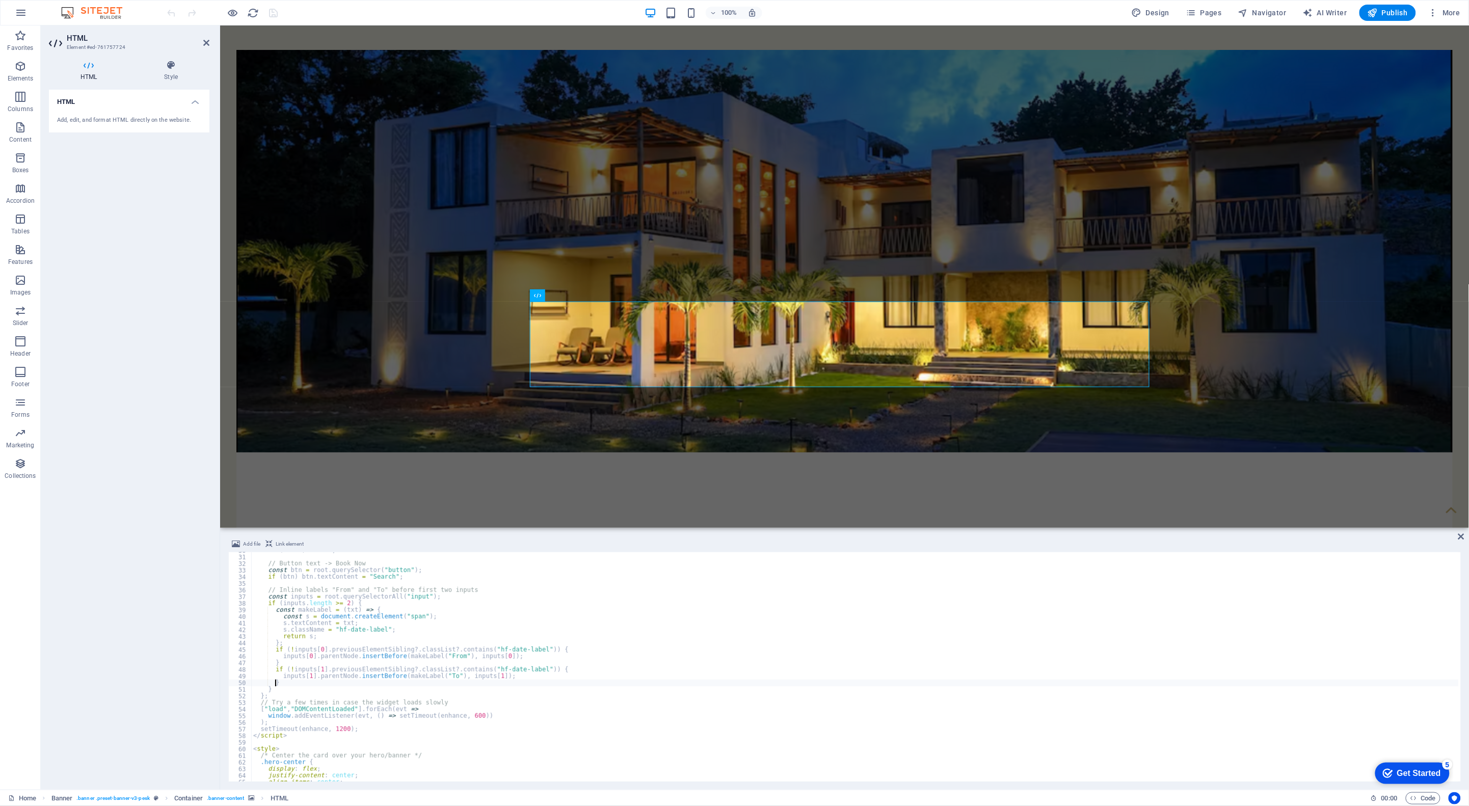
click at [498, 681] on div "if ( ! root ) return ; // Button text -> Book Now const btn = root . querySelec…" at bounding box center [855, 668] width 1208 height 243
type textarea "} </style>"
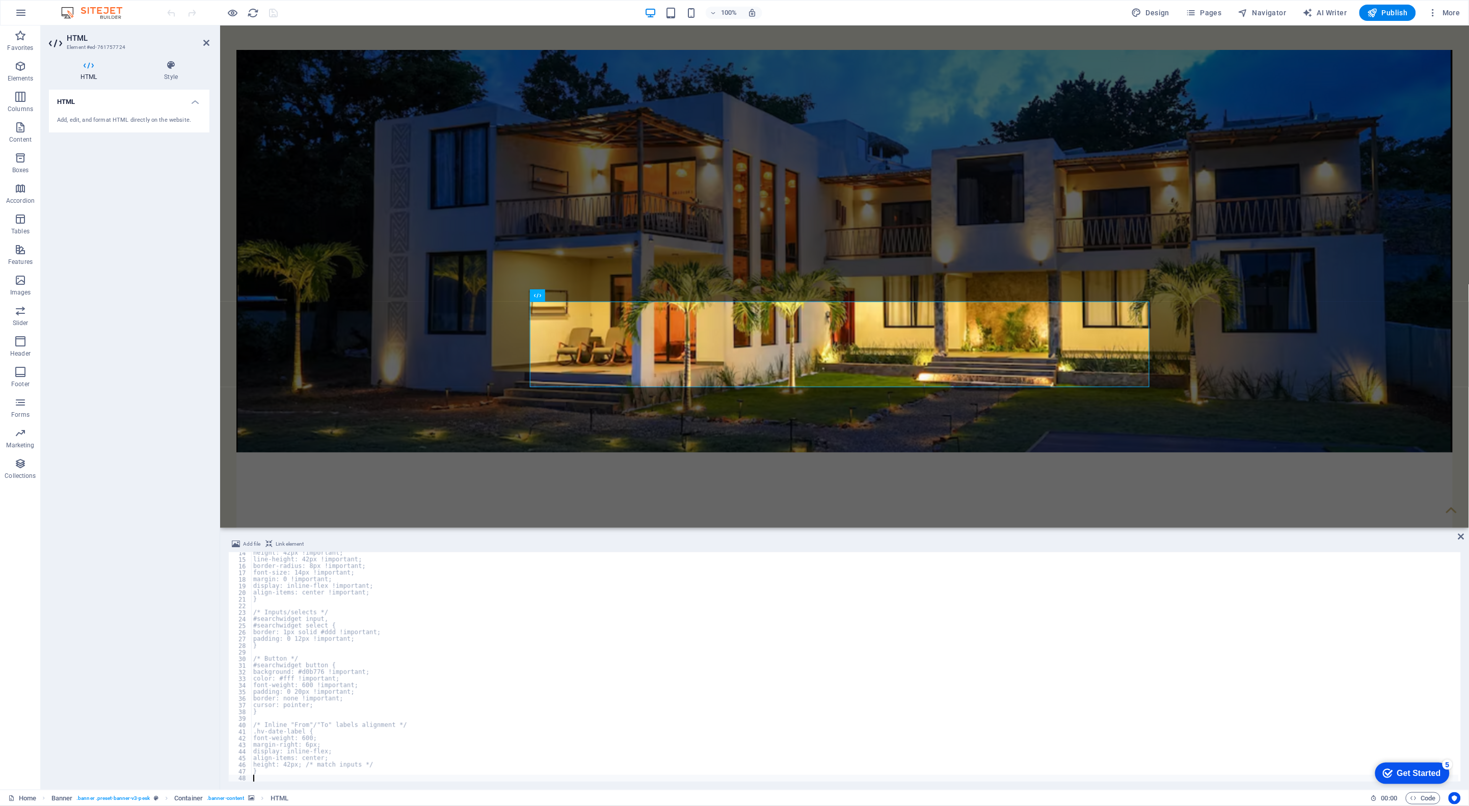
scroll to position [12, 0]
click at [471, 660] on div "#searchwidget form, #searchwidget .row, #searchwidget > div { display: flex !im…" at bounding box center [855, 668] width 1208 height 243
type textarea "display: inline-flex !important;"
type input "B"
type input "Search"
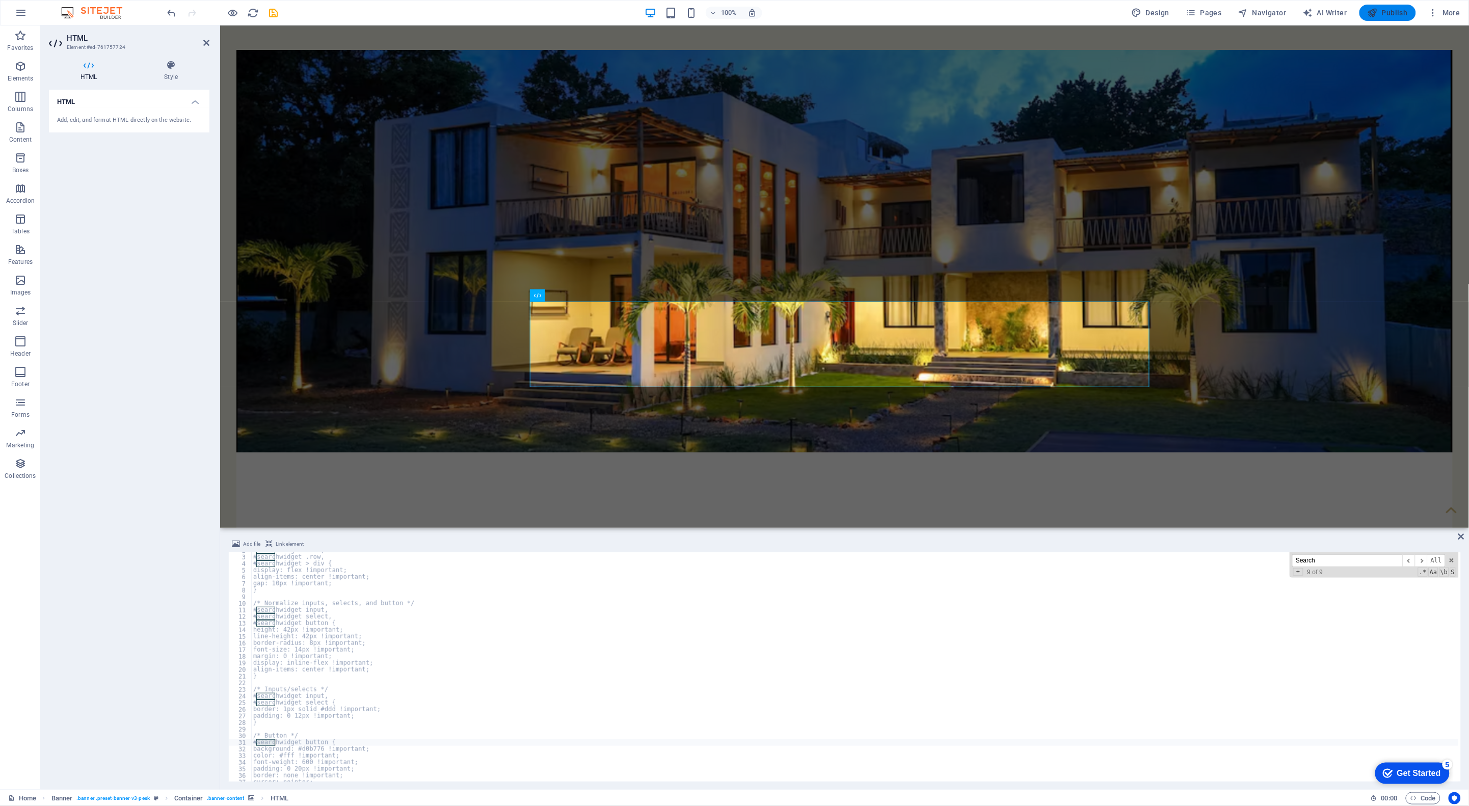
click at [1375, 13] on icon "button" at bounding box center [1373, 13] width 10 height 10
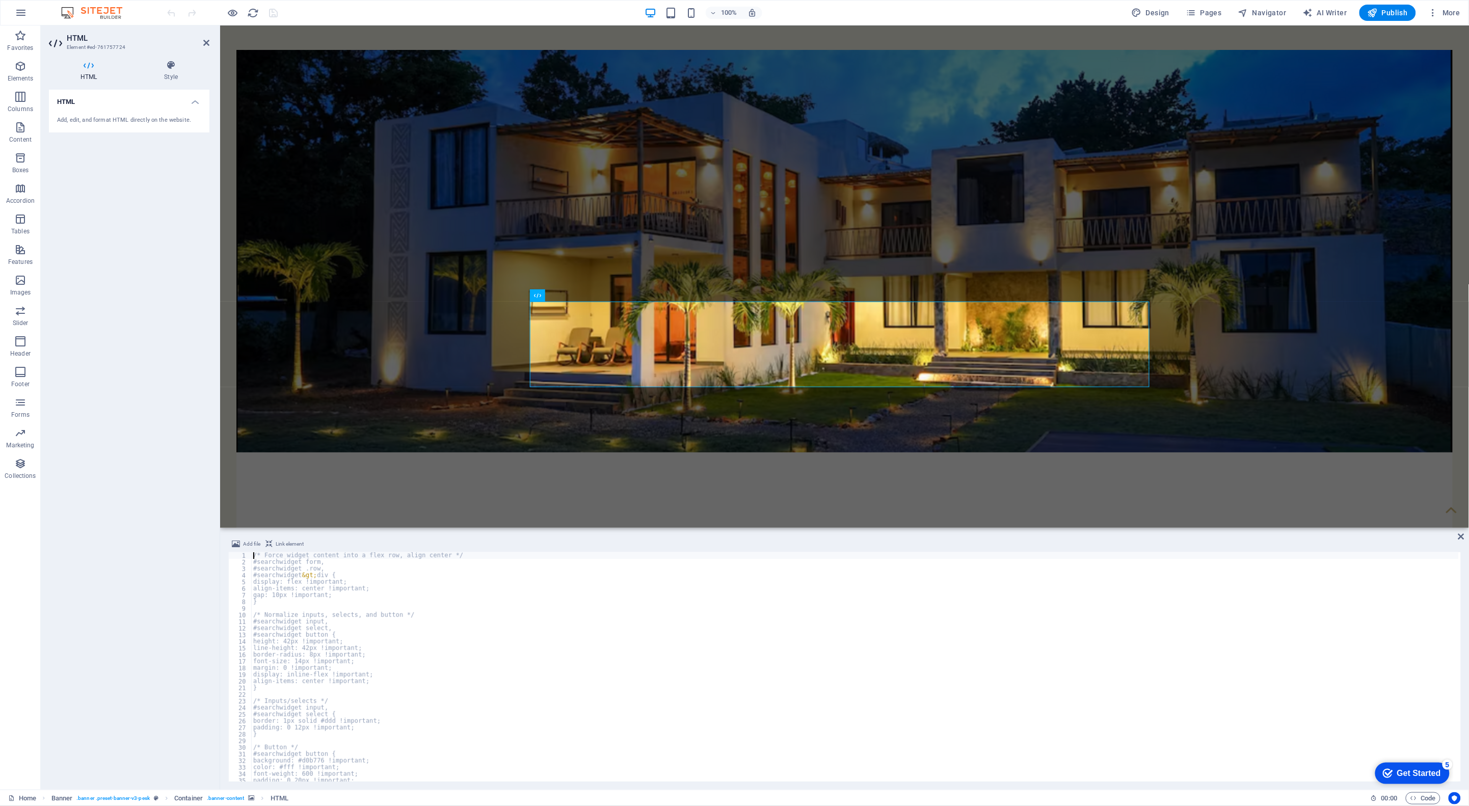
click at [493, 681] on div "/* Force widget content into a flex row, align center */ #searchwidget form, #s…" at bounding box center [855, 674] width 1208 height 243
type textarea "}"
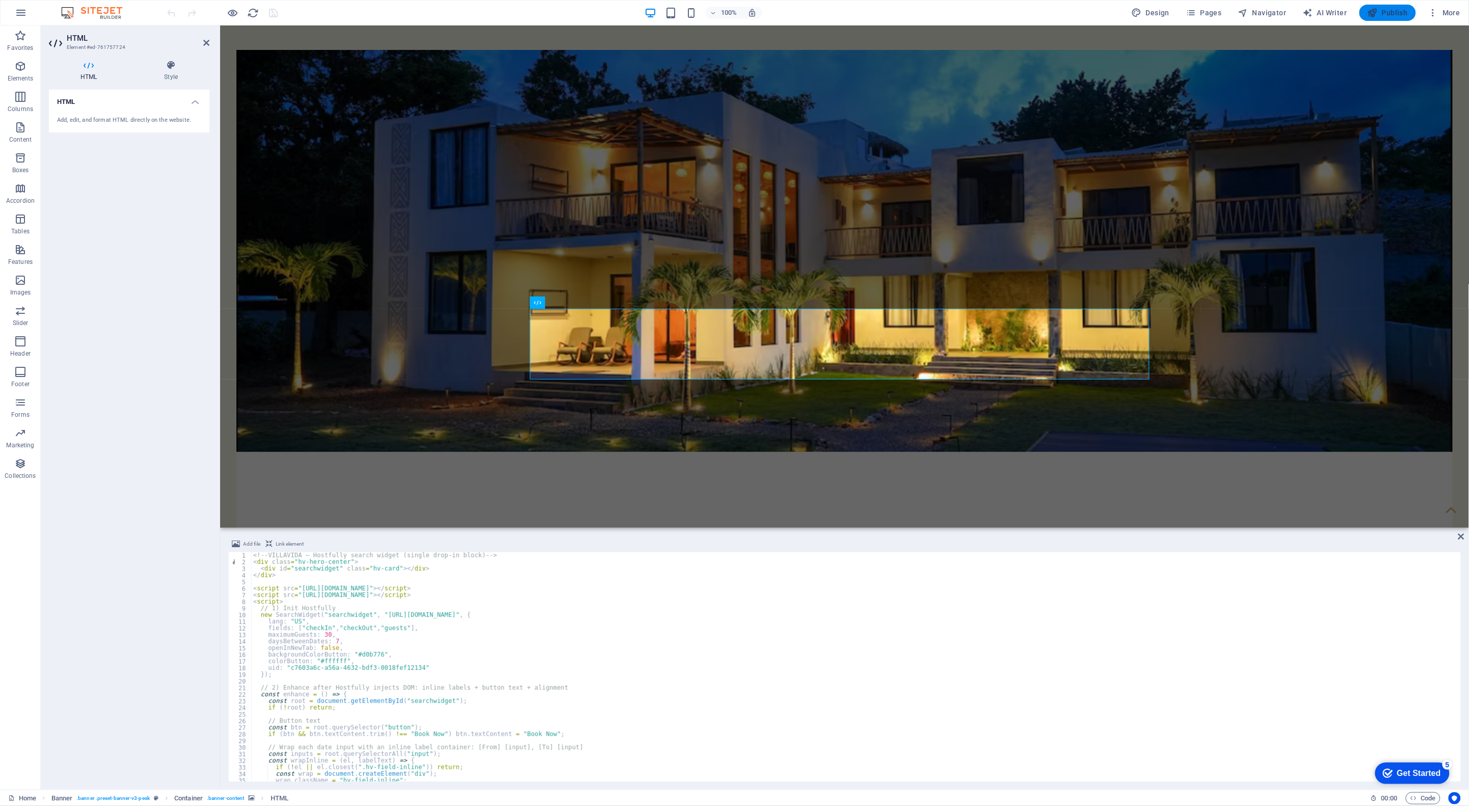
click at [1392, 16] on span "Publish" at bounding box center [1388, 13] width 40 height 10
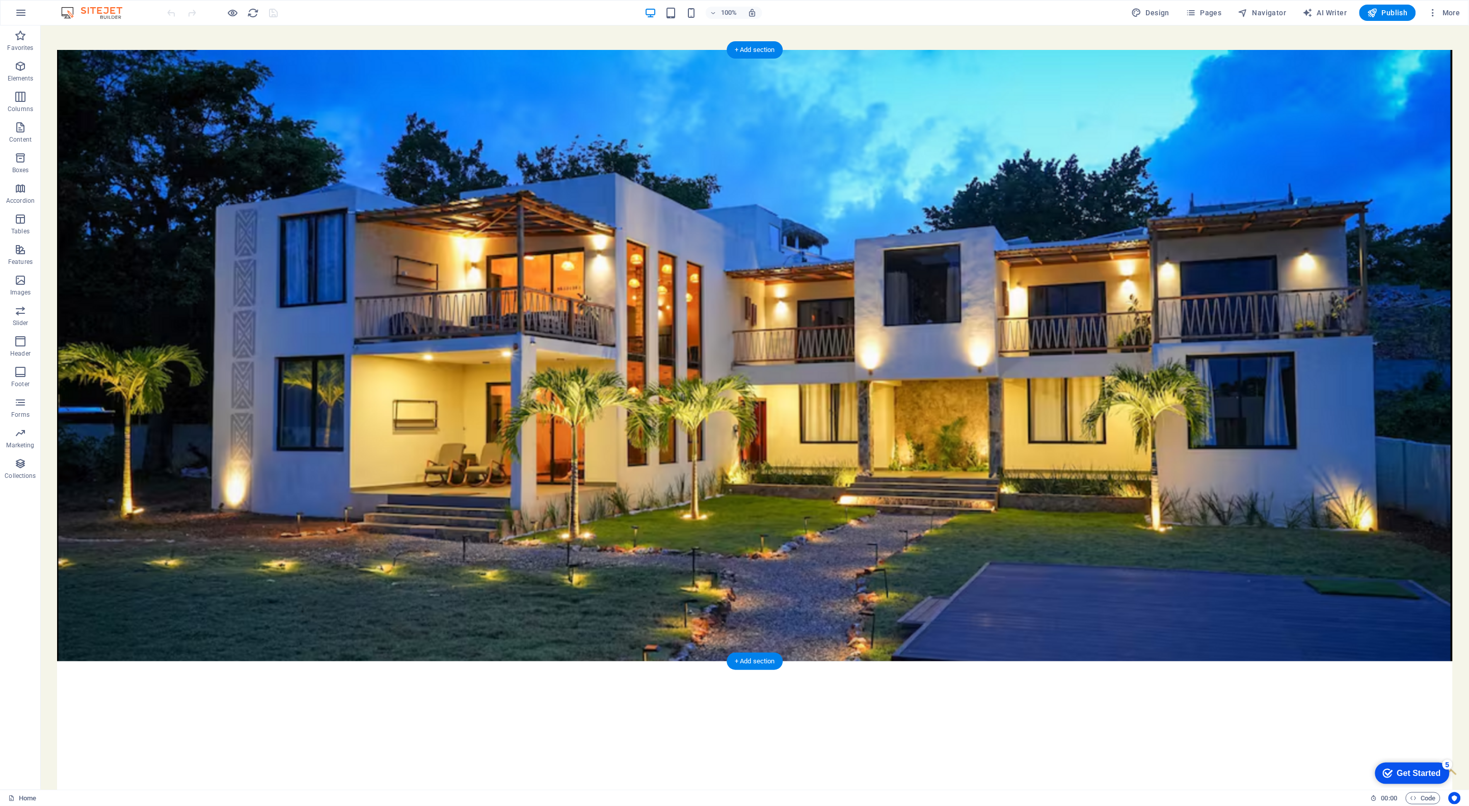
scroll to position [9, 0]
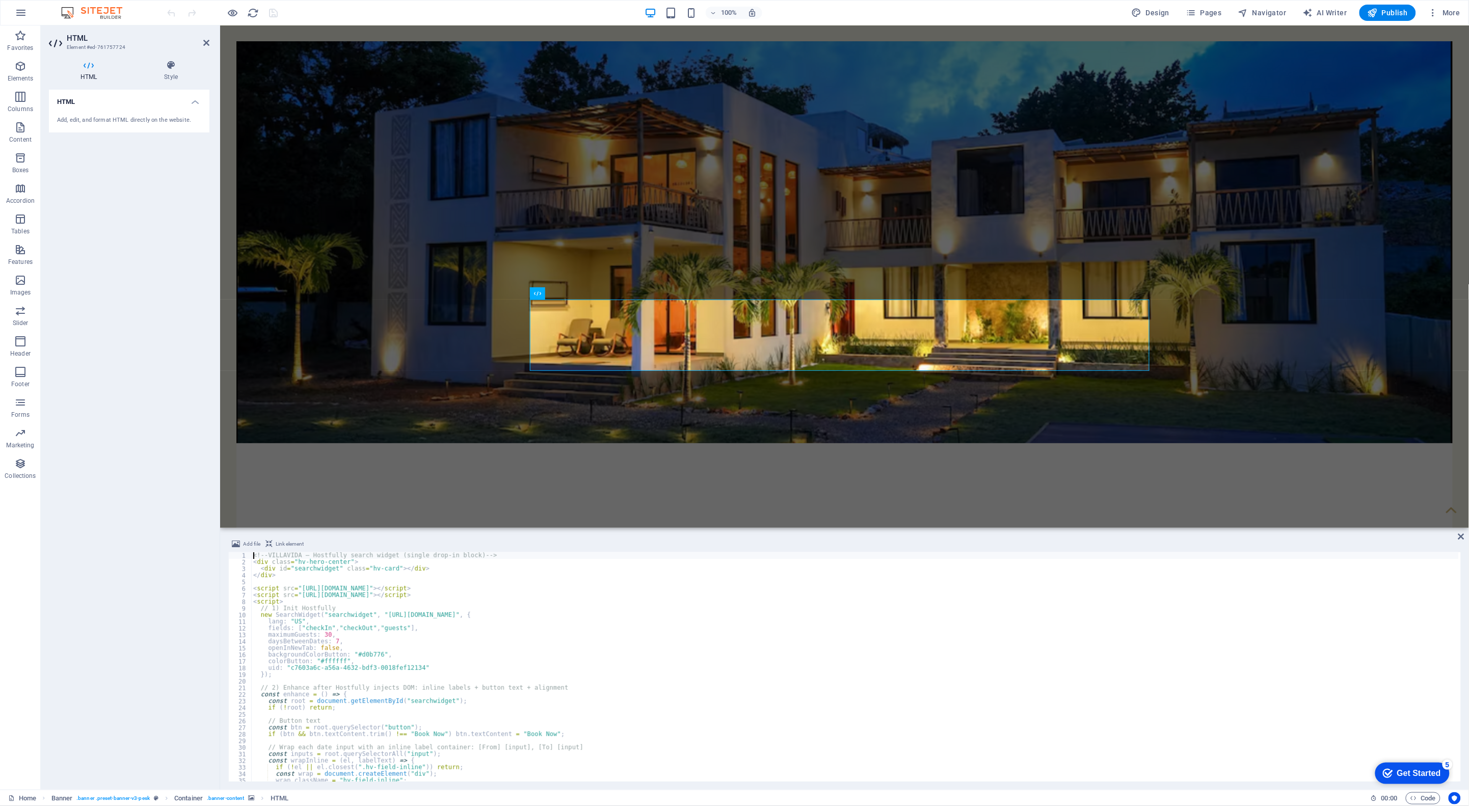
scroll to position [148, 0]
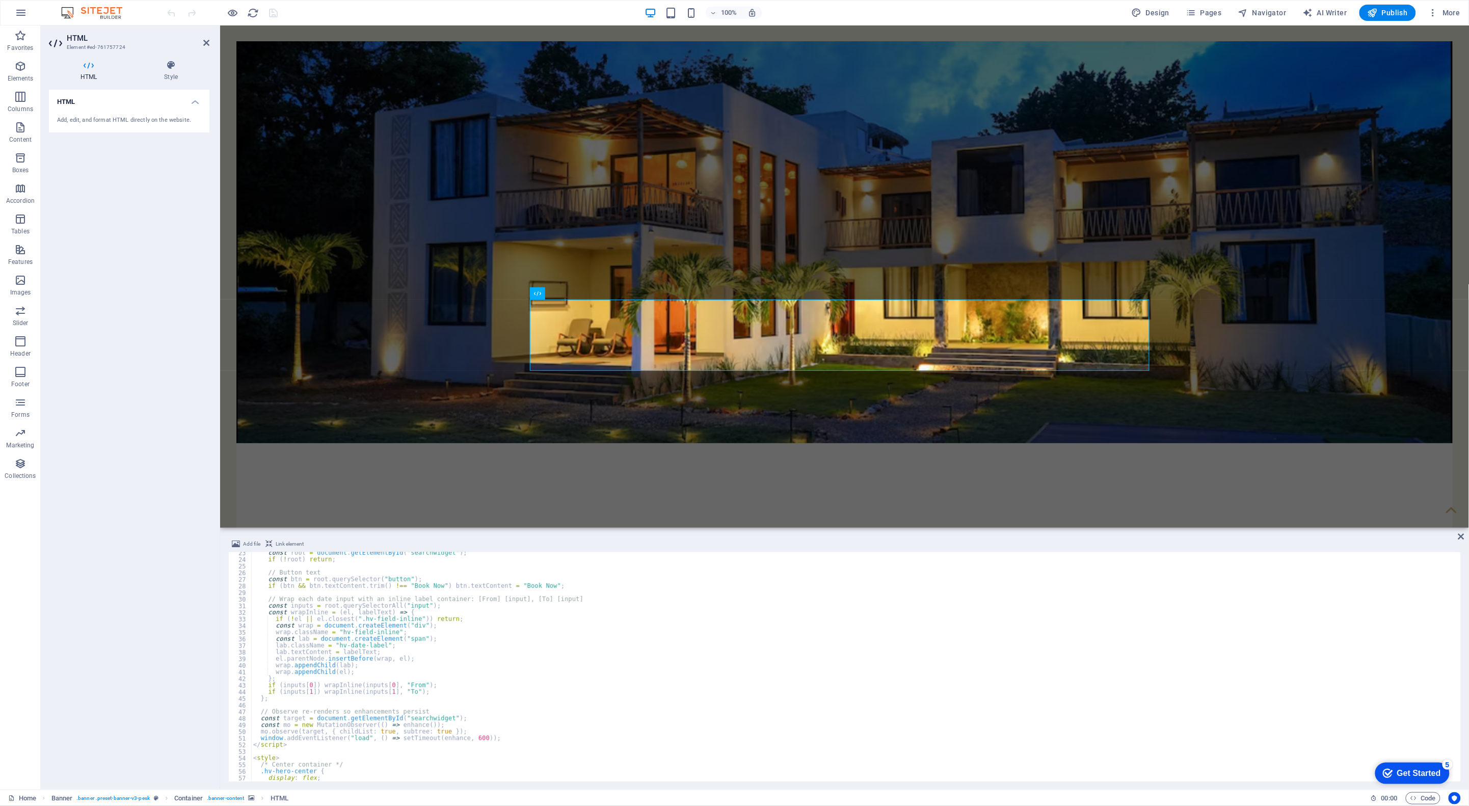
click at [673, 674] on div "const root = document . getElementById ( "searchwidget" ) ; if ( ! root ) retur…" at bounding box center [855, 671] width 1208 height 243
type textarea "wrap.appendChild(el);"
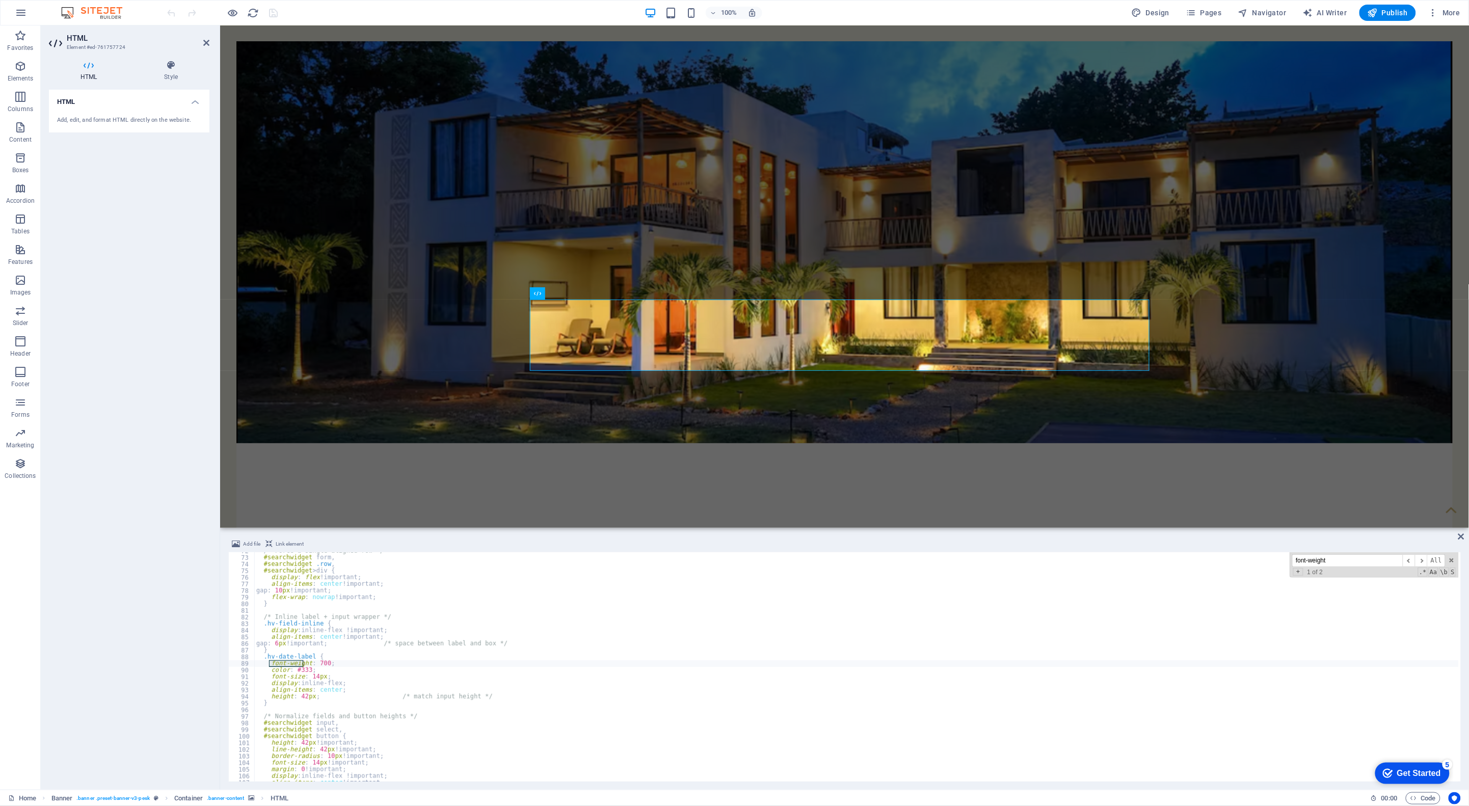
scroll to position [475, 0]
type input "font-weight"
click at [1426, 564] on span "​" at bounding box center [1421, 561] width 12 height 13
click at [1407, 564] on span "​" at bounding box center [1409, 561] width 12 height 13
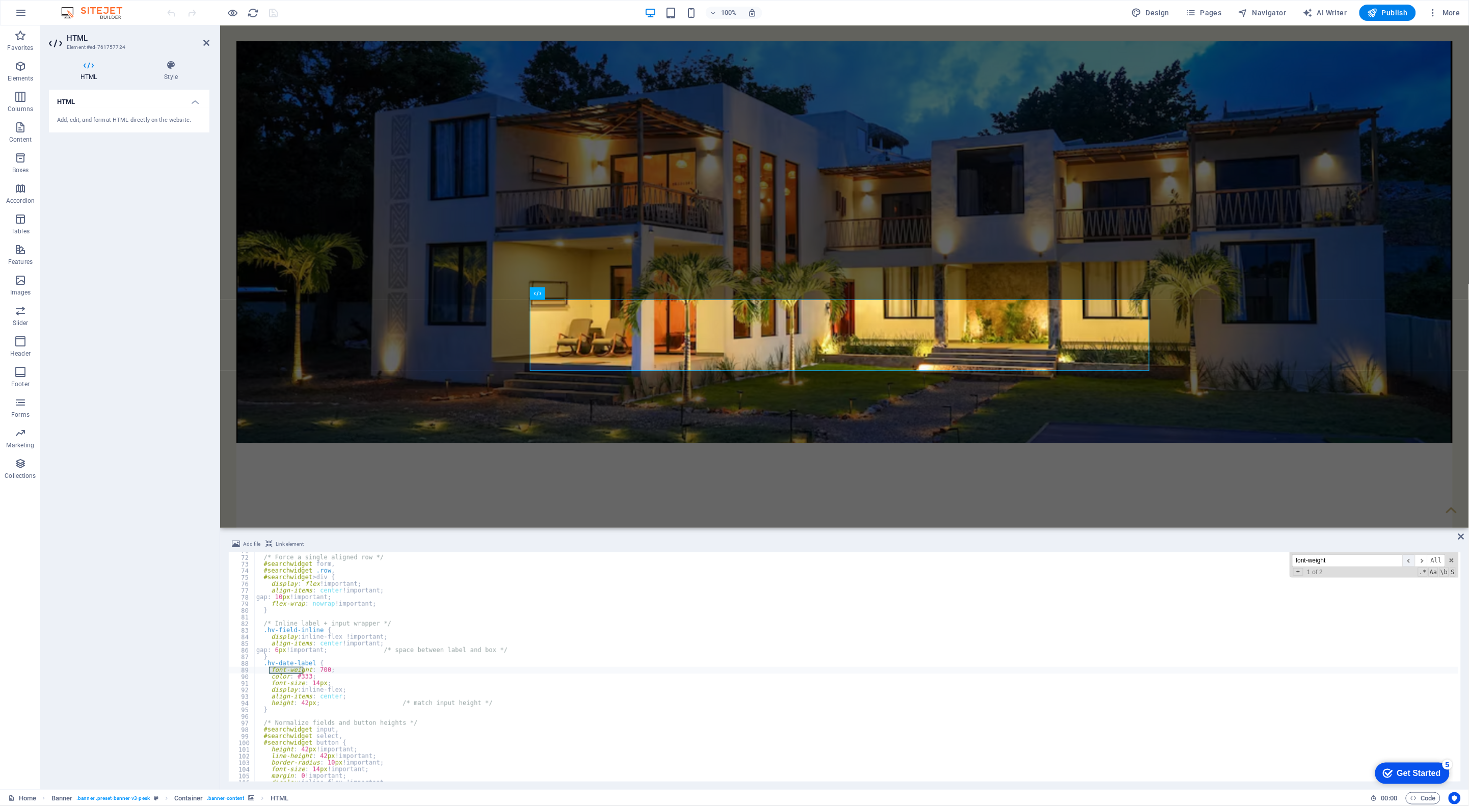
scroll to position [468, 0]
click at [315, 671] on div "/* Force a single aligned row */ #searchwidget form , #searchwidget .row , #sea…" at bounding box center [856, 669] width 1205 height 243
click at [584, 686] on div "/* Force a single aligned row */ #searchwidget form , #searchwidget .row , #sea…" at bounding box center [856, 669] width 1205 height 243
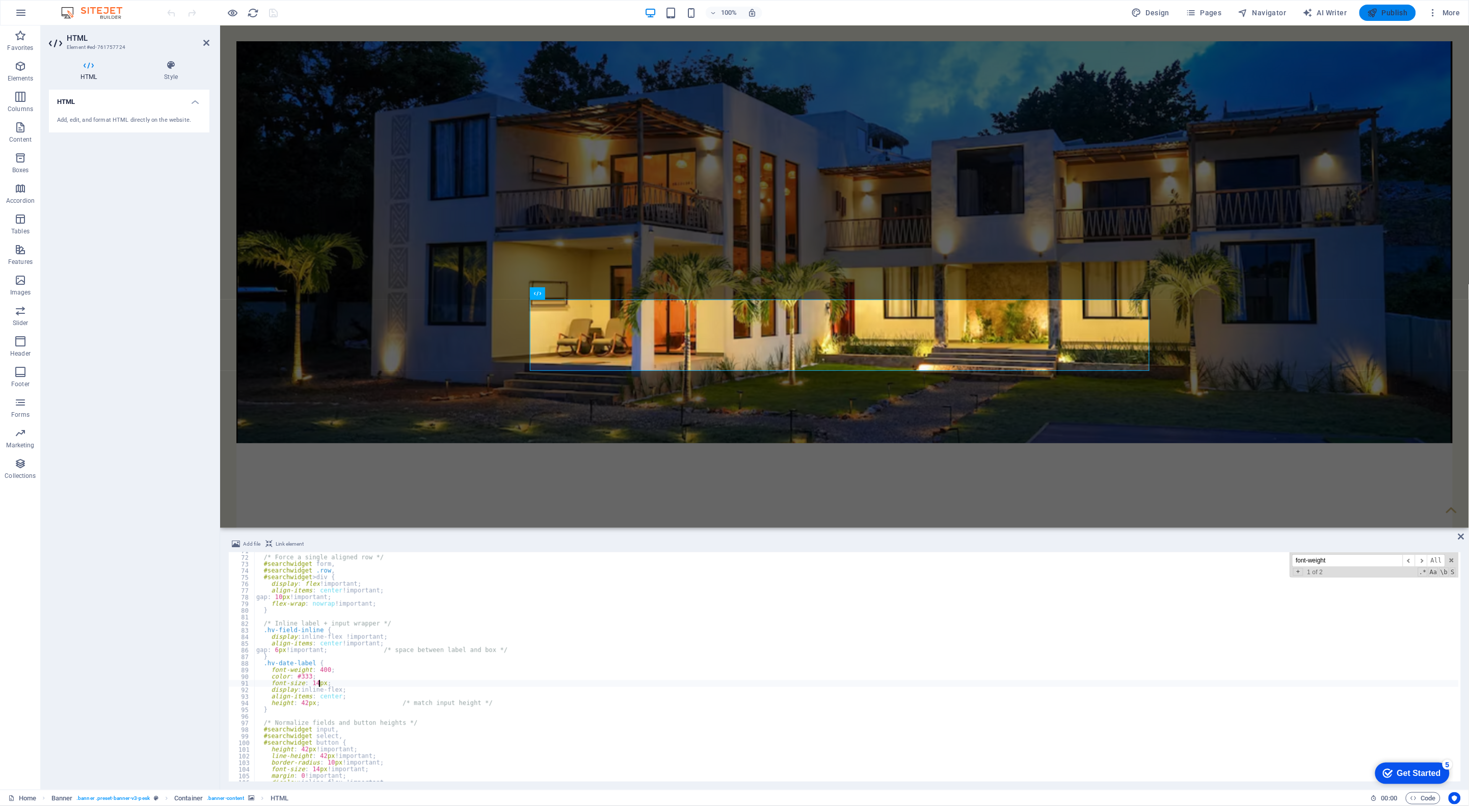
type textarea "font-size: 14px;"
click at [1386, 11] on span "Publish" at bounding box center [1388, 13] width 40 height 10
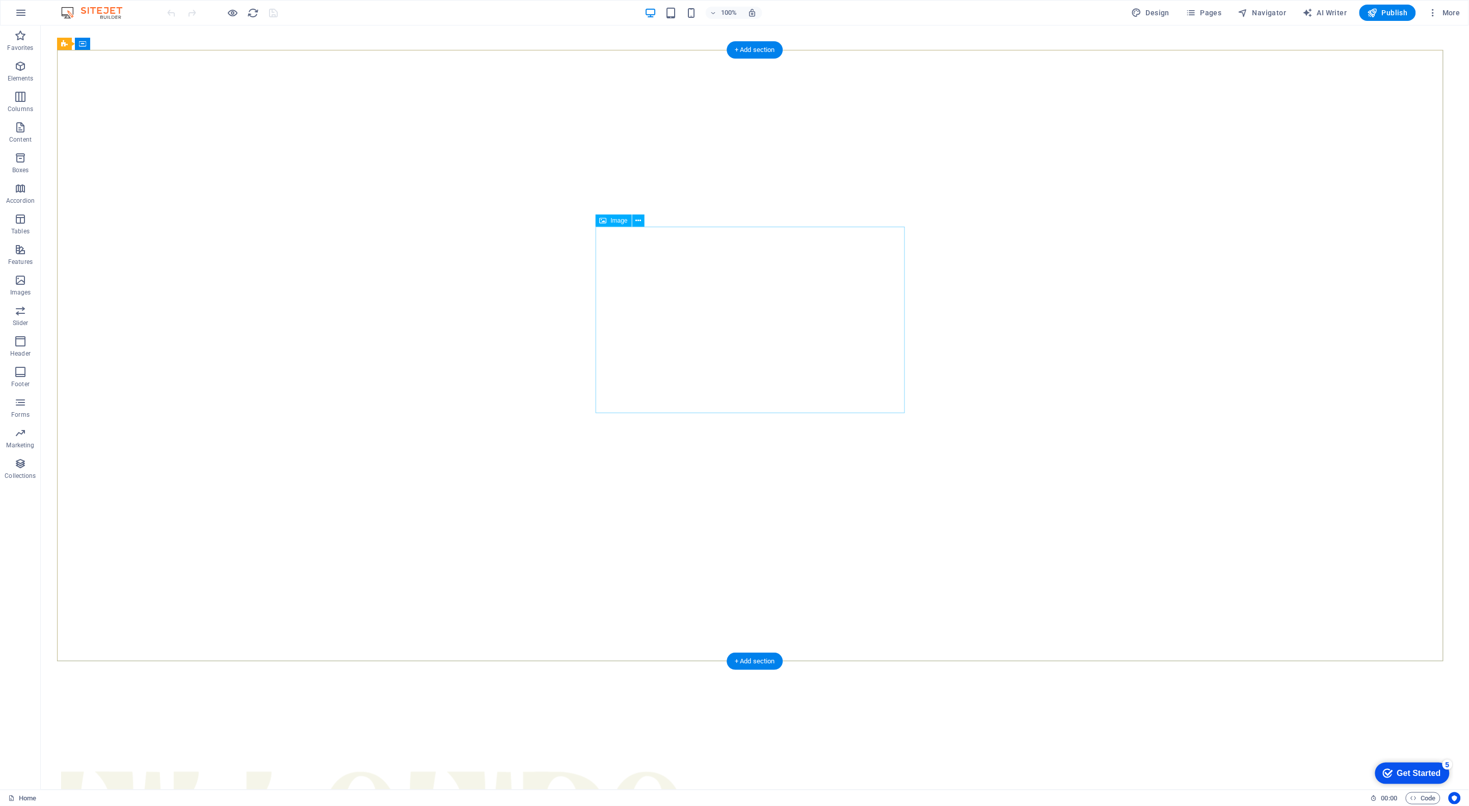
select select "px"
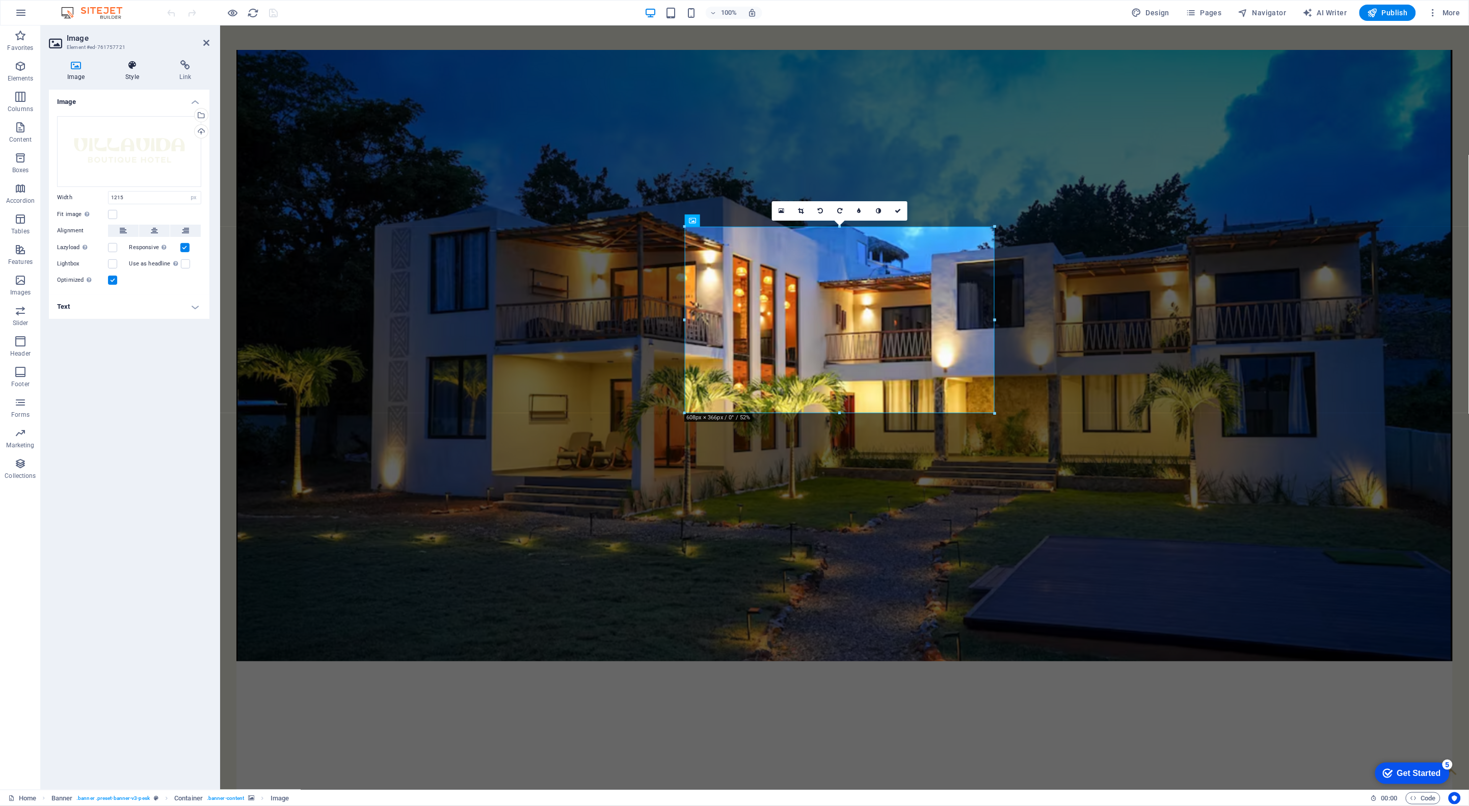
click at [136, 74] on h4 "Style" at bounding box center [134, 70] width 54 height 21
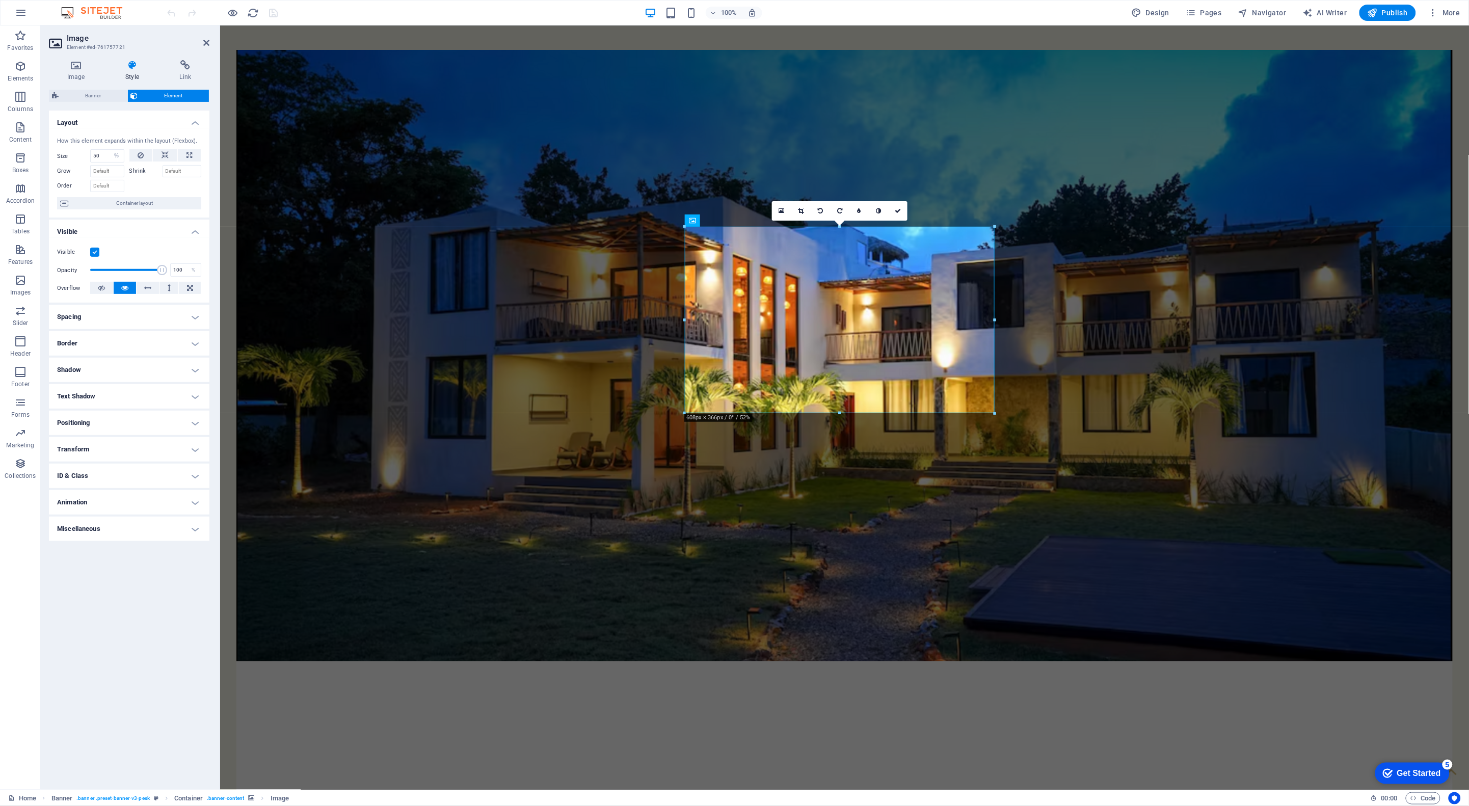
click at [111, 372] on h4 "Shadow" at bounding box center [129, 370] width 161 height 24
click at [140, 391] on span "Outside" at bounding box center [146, 390] width 17 height 12
type input "2"
type input "4"
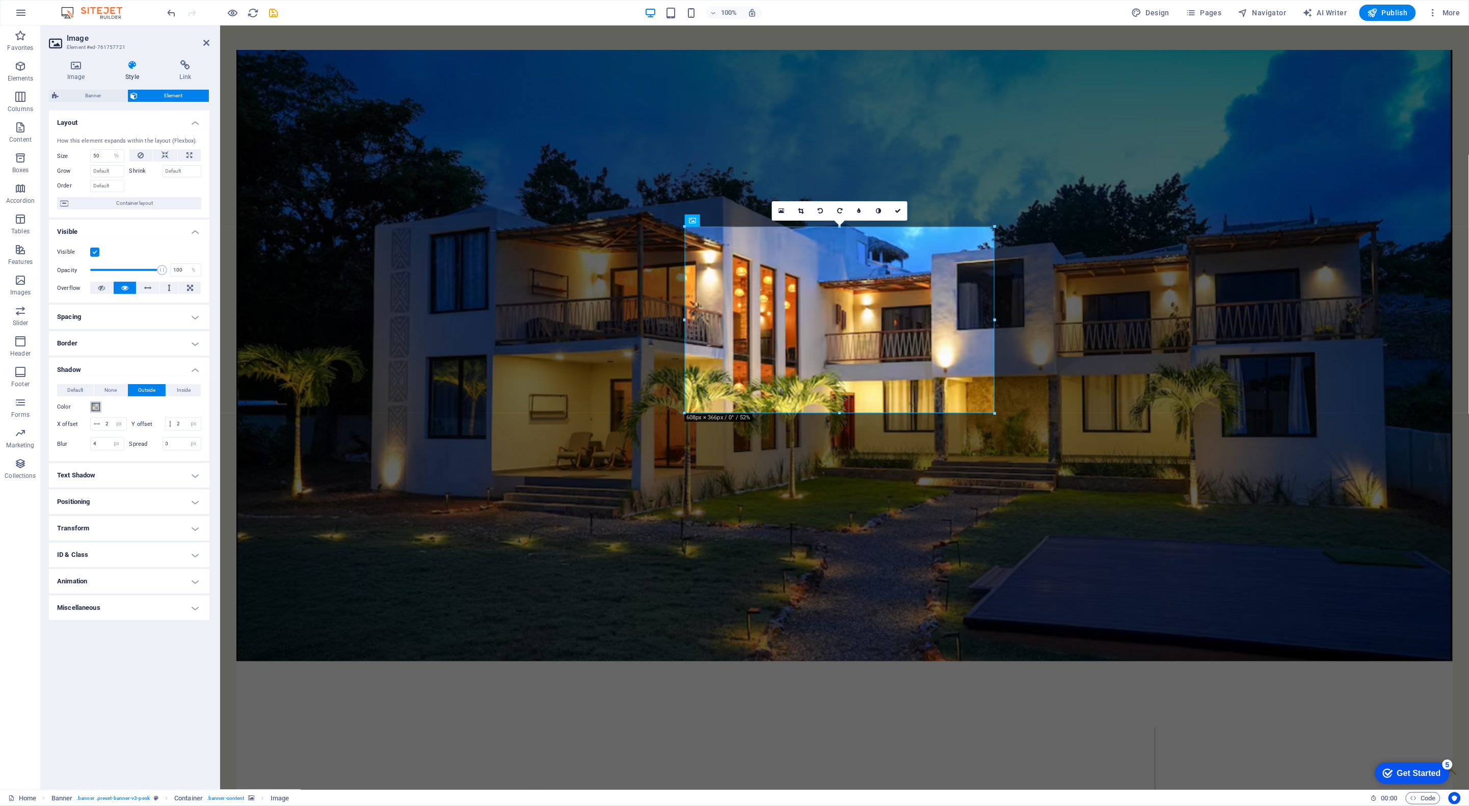
click at [97, 408] on span at bounding box center [96, 407] width 8 height 8
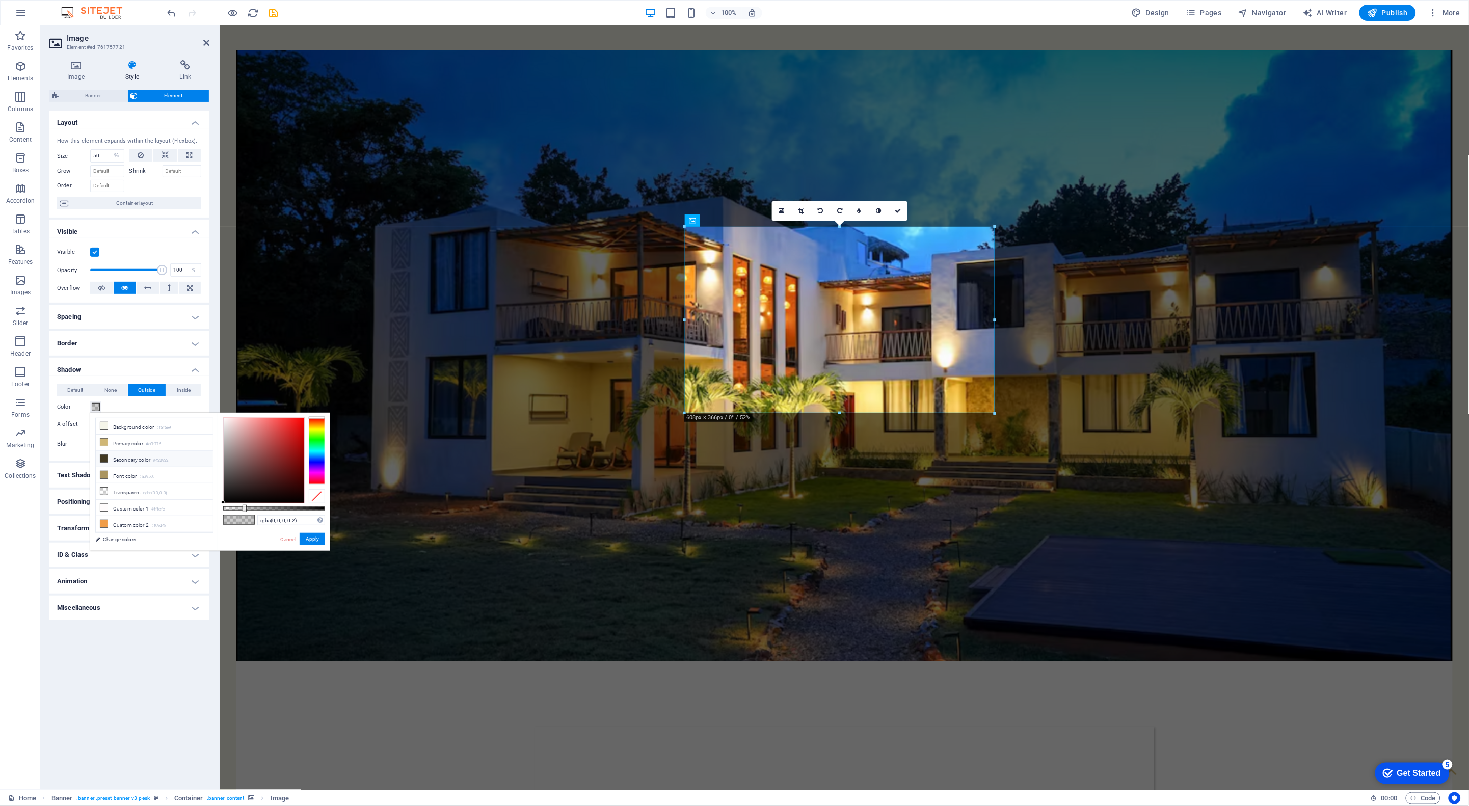
click at [128, 457] on li "Secondary color #423922" at bounding box center [154, 459] width 117 height 16
type input "#423922"
click at [312, 538] on button "Apply" at bounding box center [312, 539] width 25 height 12
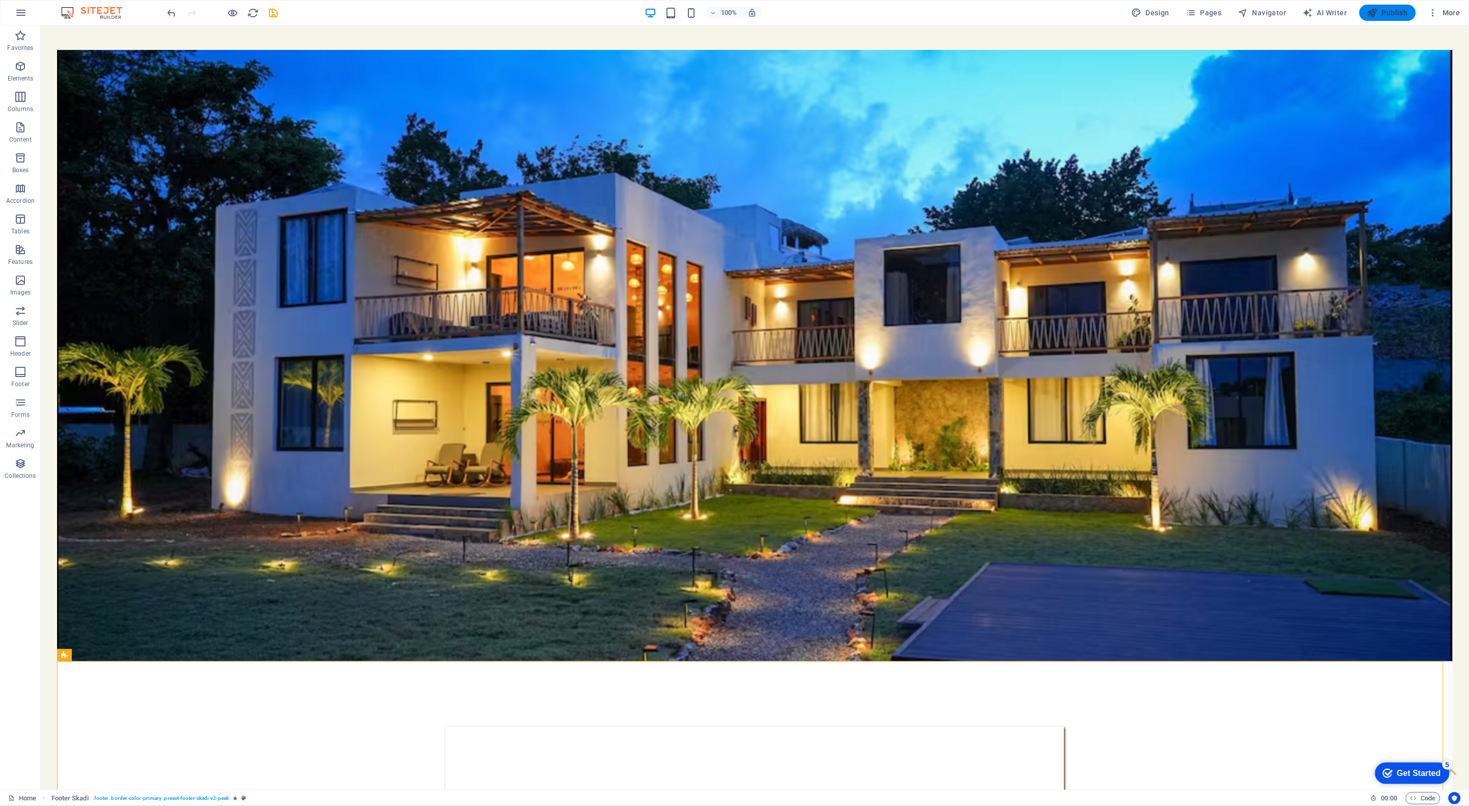
click at [1397, 12] on span "Publish" at bounding box center [1388, 13] width 40 height 10
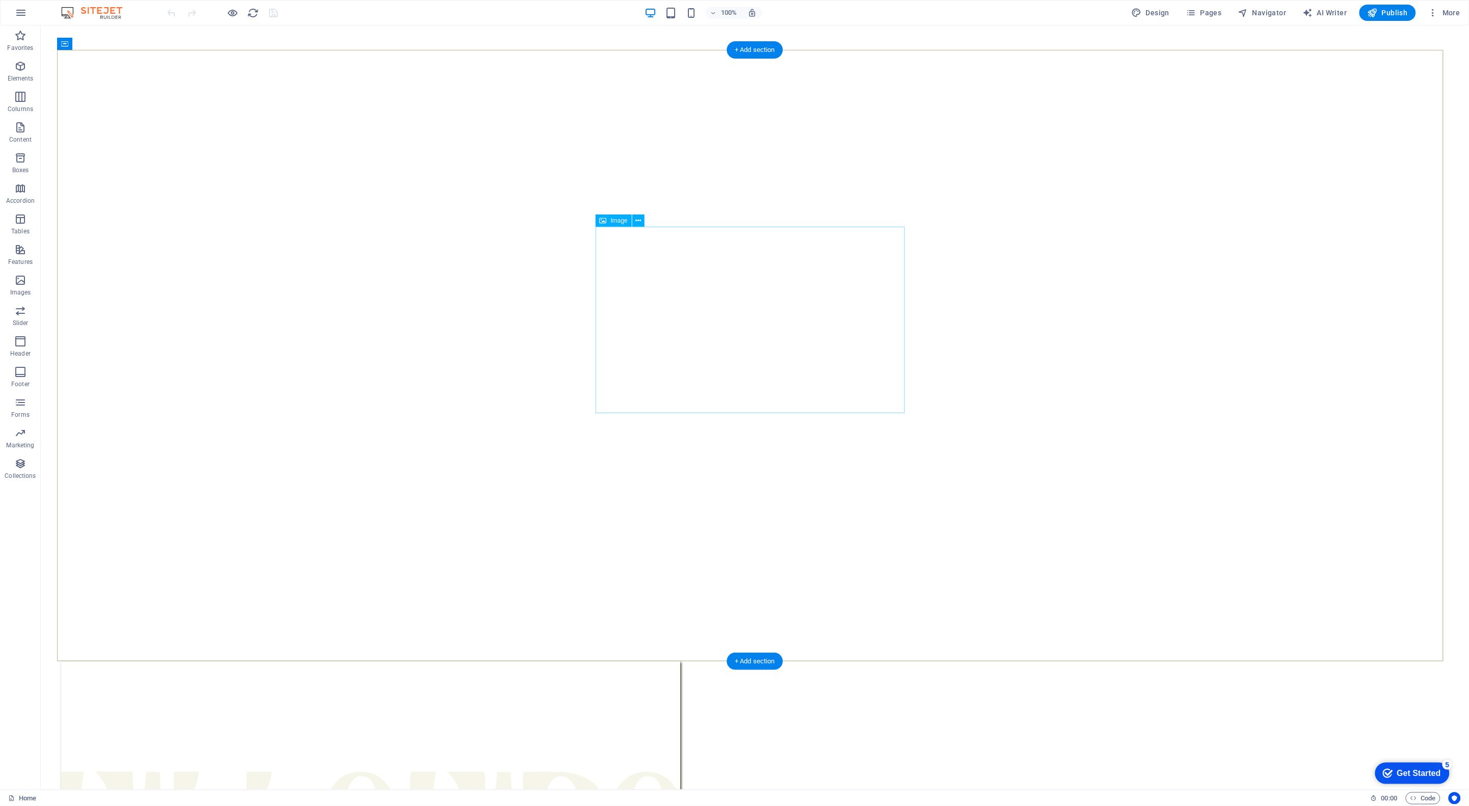
select select "px"
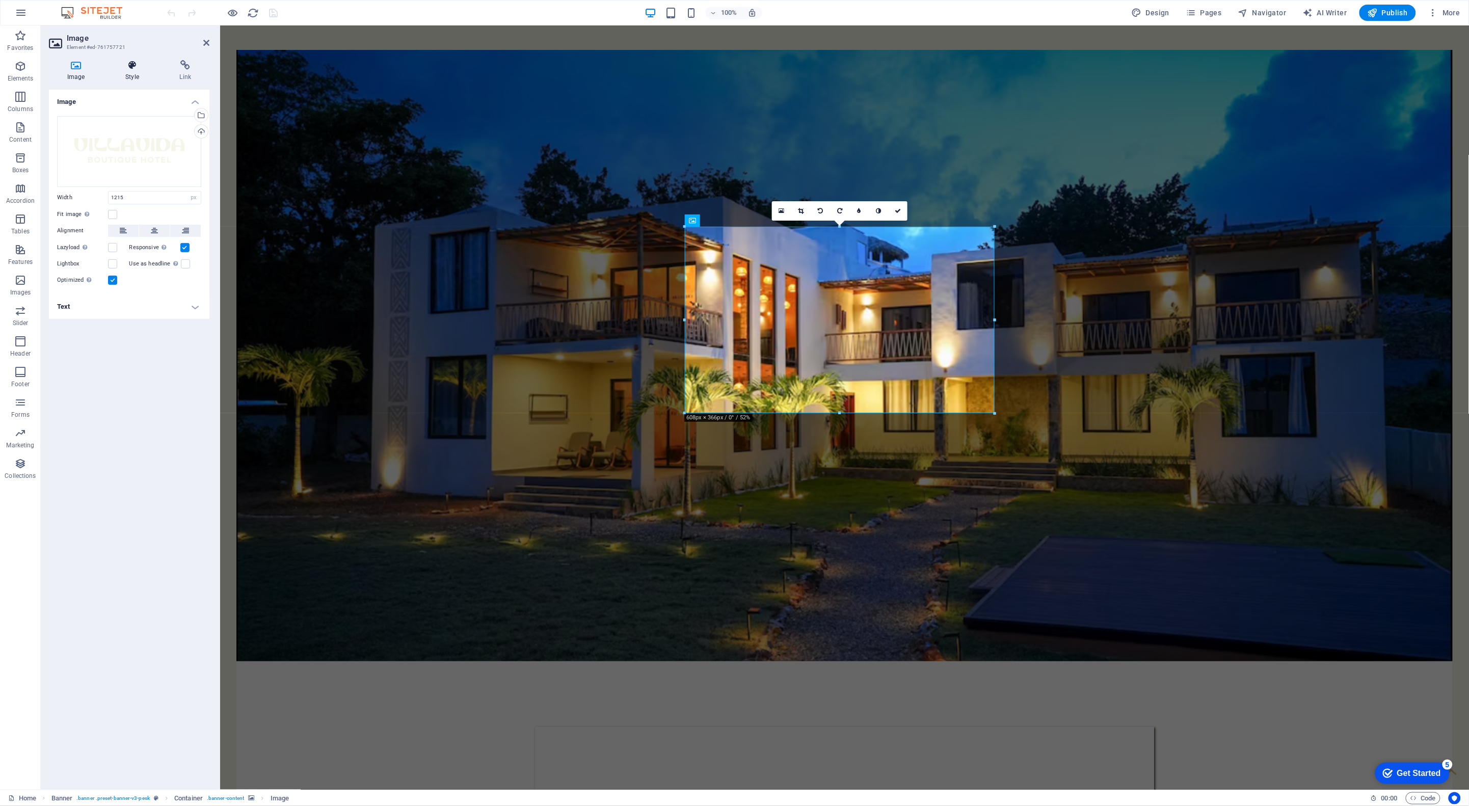
click at [138, 75] on h4 "Style" at bounding box center [134, 70] width 54 height 21
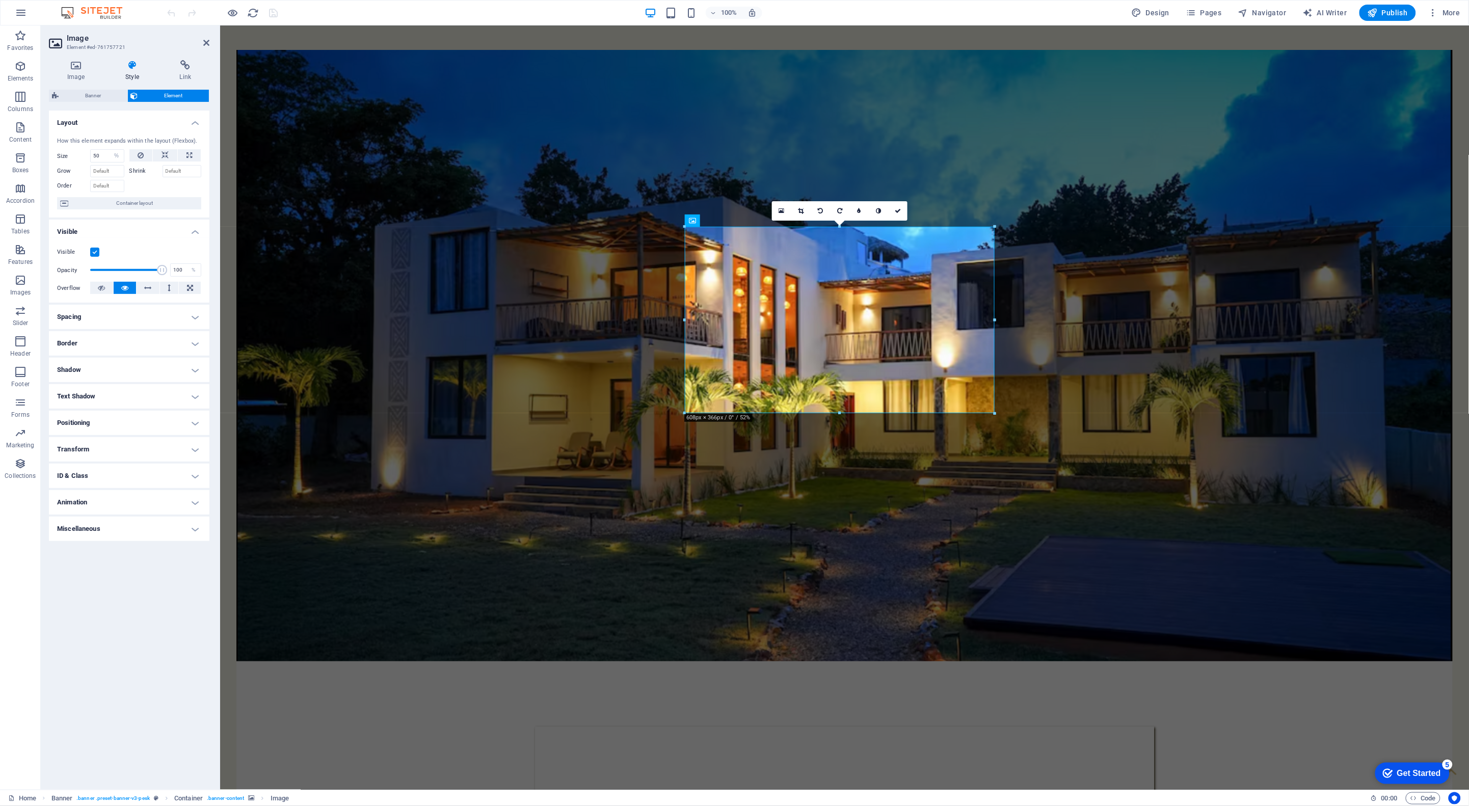
click at [103, 367] on h4 "Shadow" at bounding box center [129, 370] width 161 height 24
click at [76, 391] on span "Default" at bounding box center [75, 390] width 16 height 12
click at [107, 388] on span "None" at bounding box center [110, 390] width 12 height 12
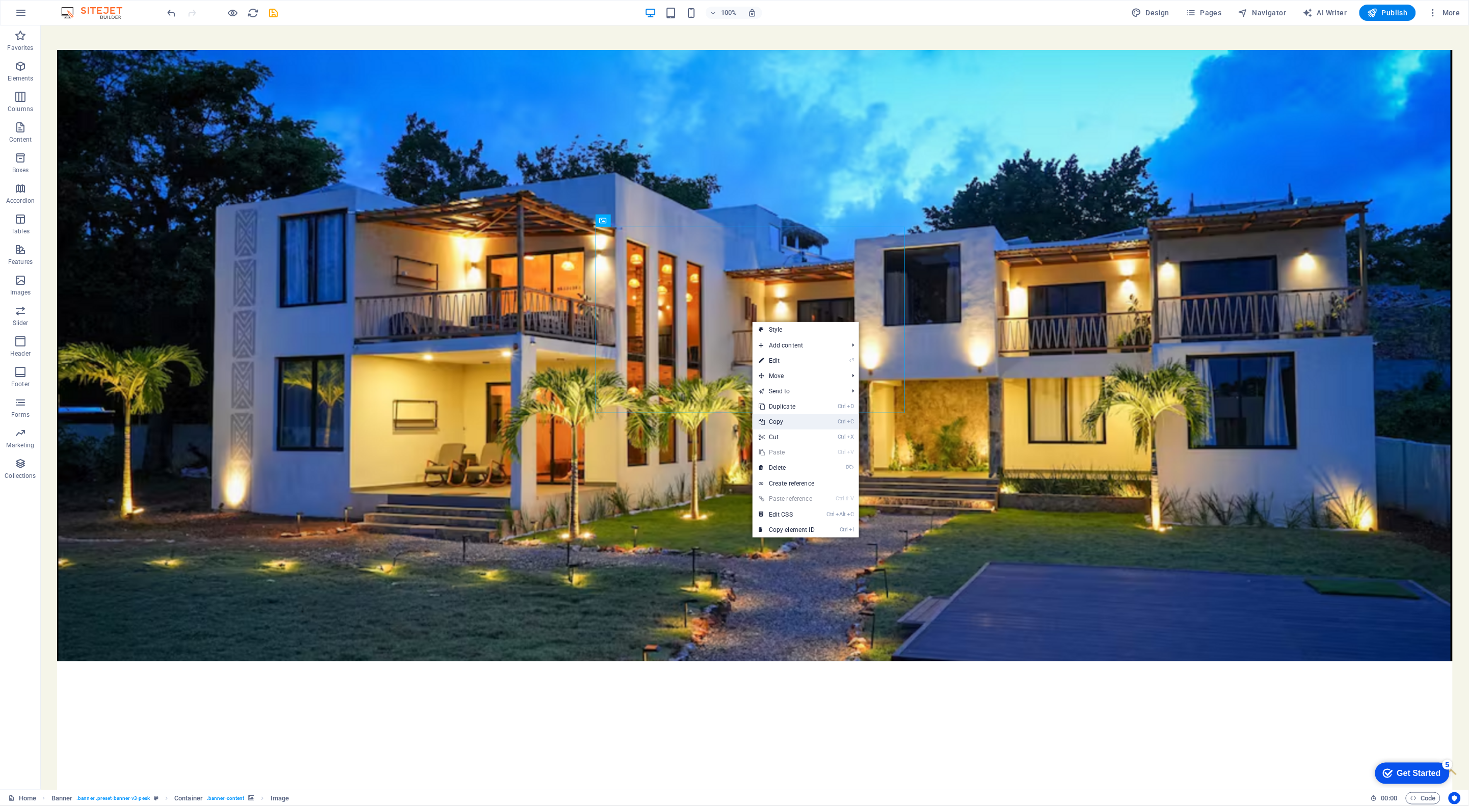
click at [797, 419] on link "Ctrl C Copy" at bounding box center [787, 421] width 68 height 15
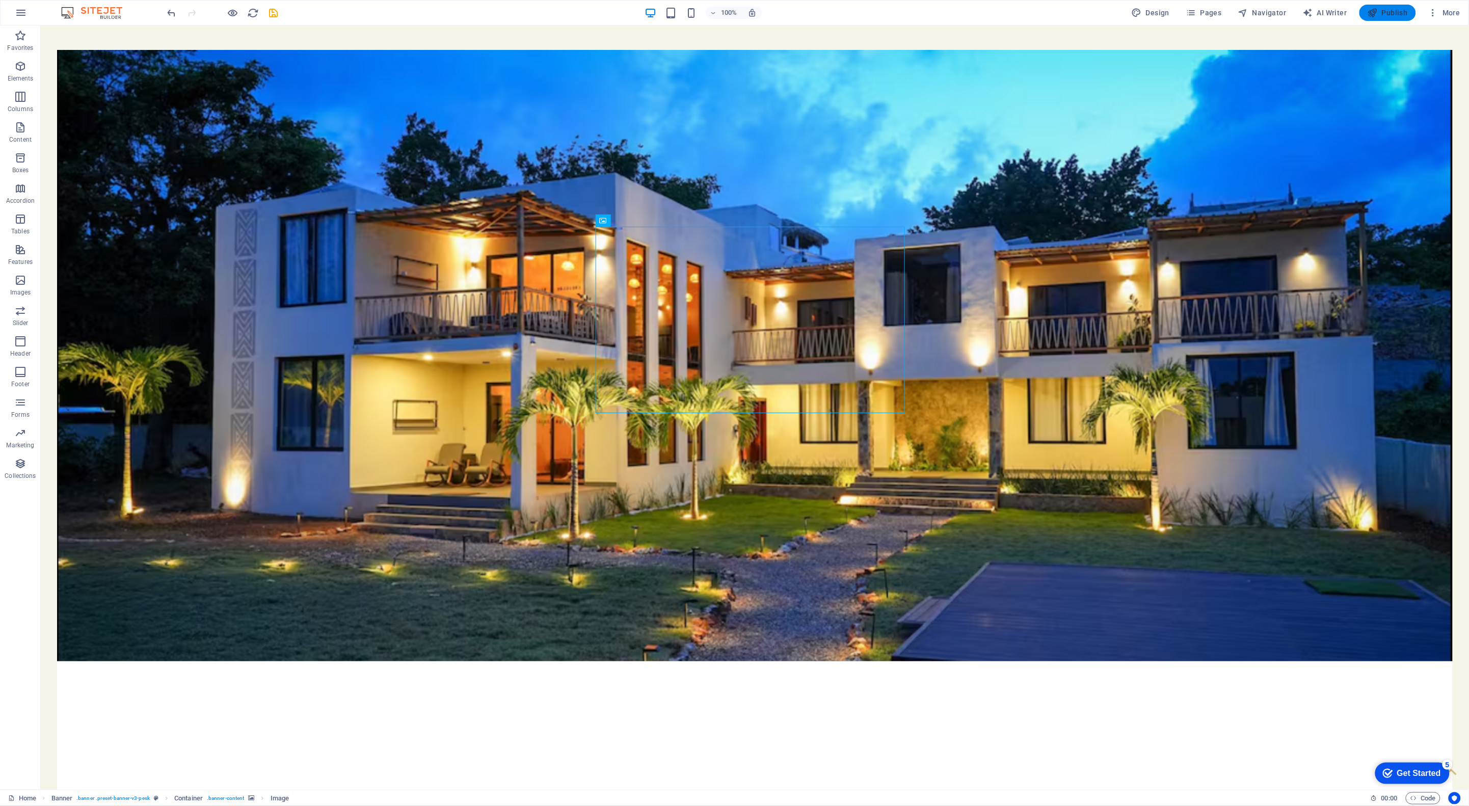
click at [1392, 10] on span "Publish" at bounding box center [1388, 13] width 40 height 10
click at [24, 18] on icon "button" at bounding box center [21, 13] width 12 height 12
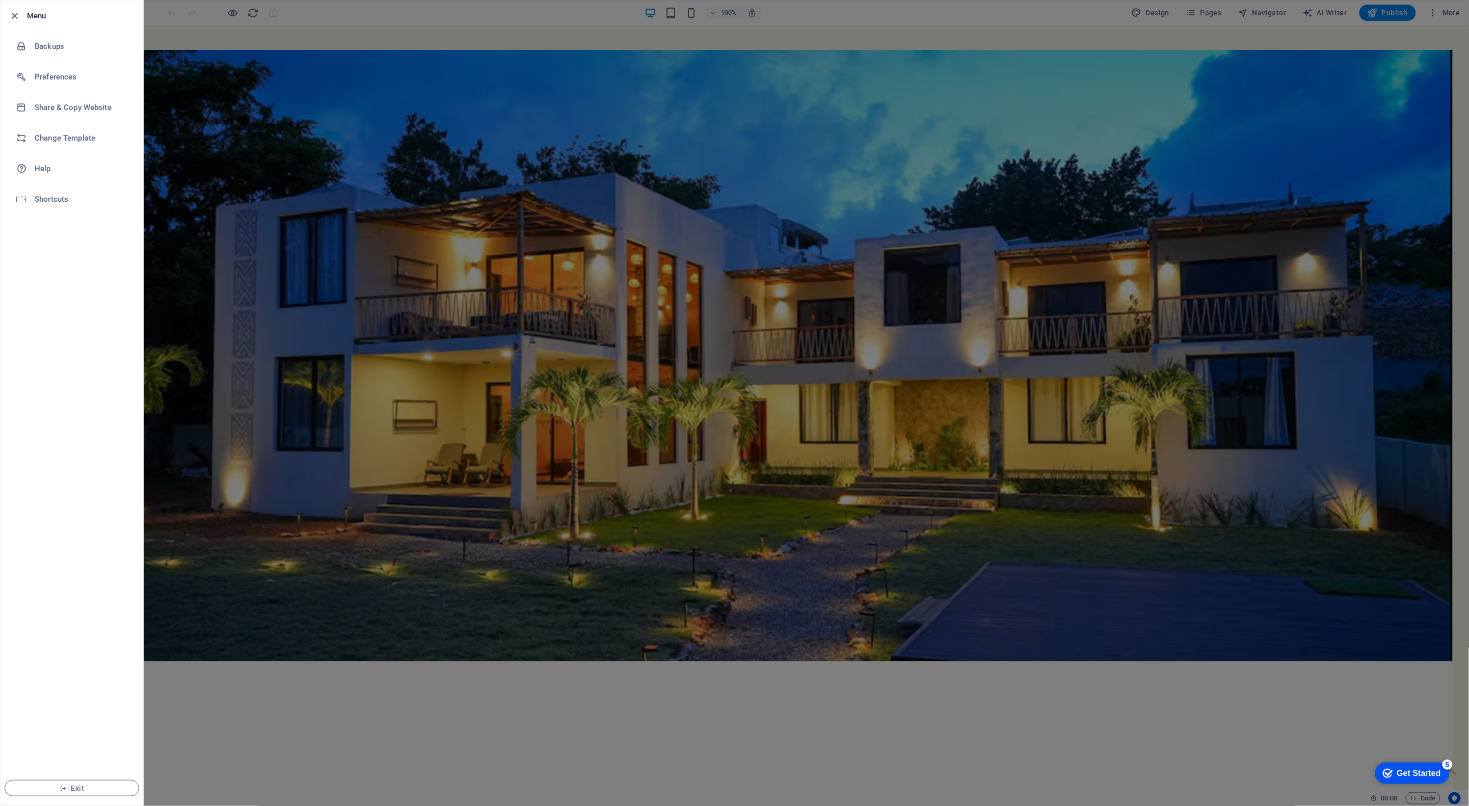
click at [44, 18] on h6 "Menu" at bounding box center [81, 16] width 108 height 12
click at [263, 236] on div at bounding box center [734, 403] width 1469 height 806
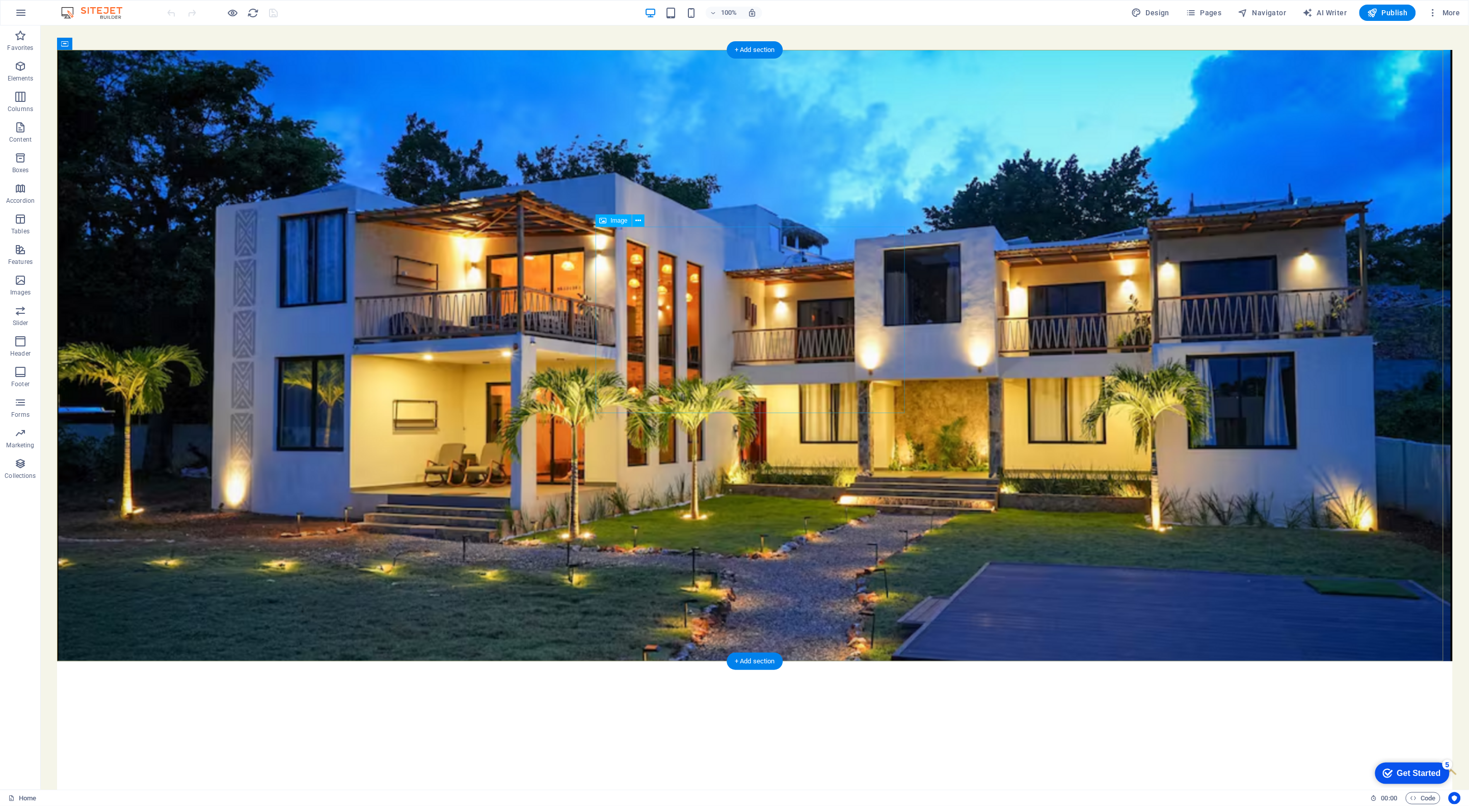
select select "px"
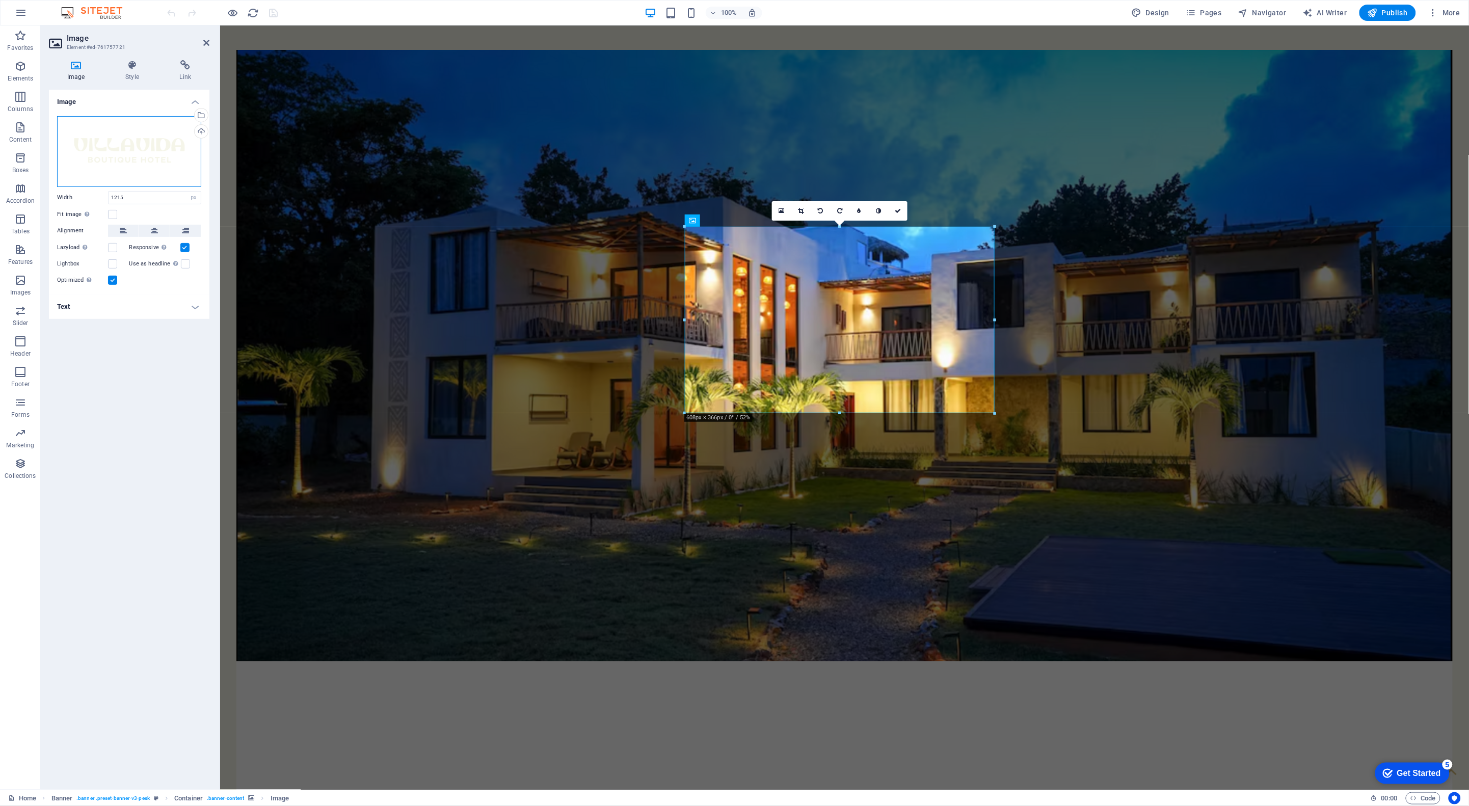
click at [105, 162] on div "Drag files here, click to choose files or select files from Files or our free s…" at bounding box center [129, 151] width 144 height 71
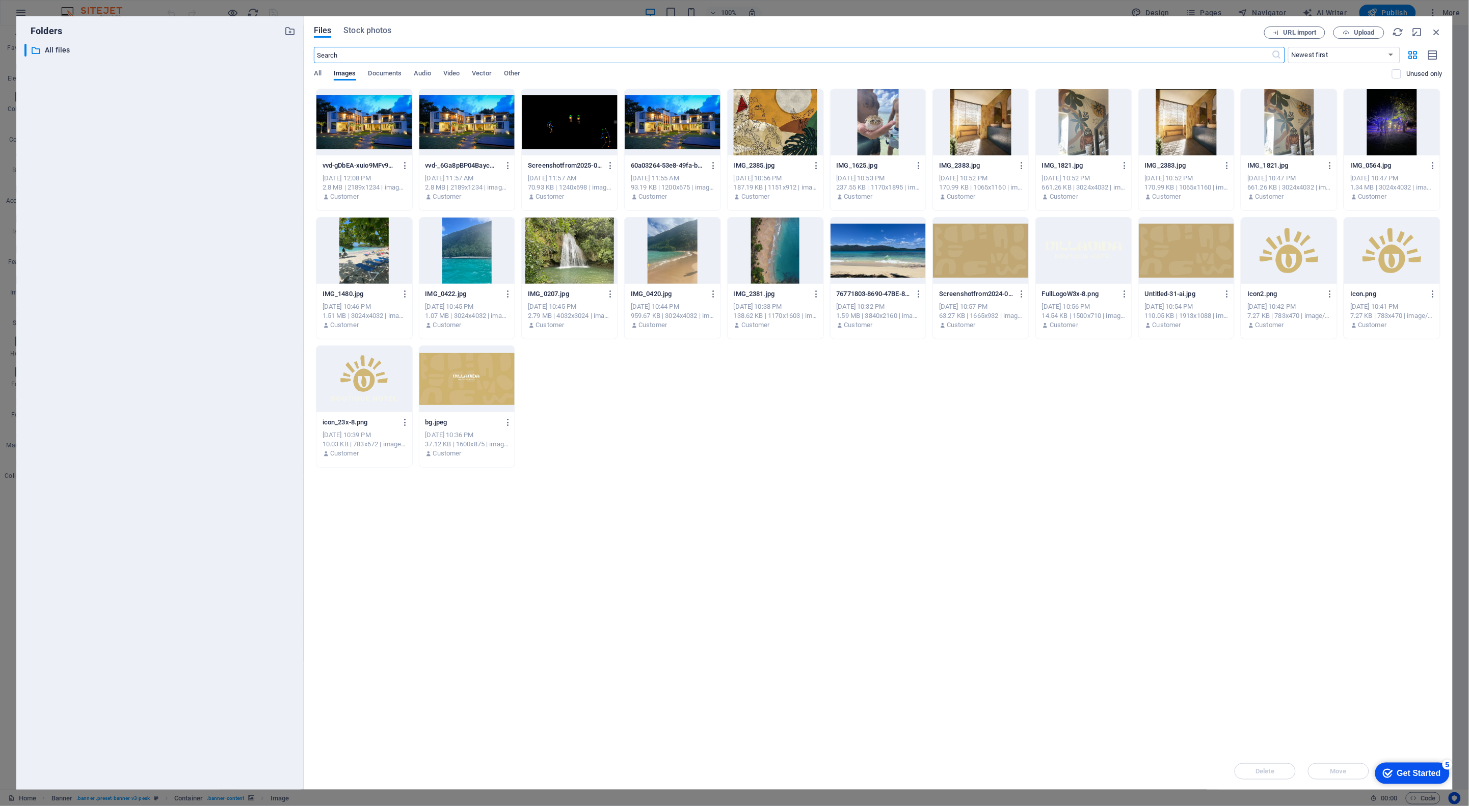
click at [1097, 264] on div at bounding box center [1084, 251] width 96 height 66
click at [1097, 264] on div "1" at bounding box center [1084, 251] width 96 height 66
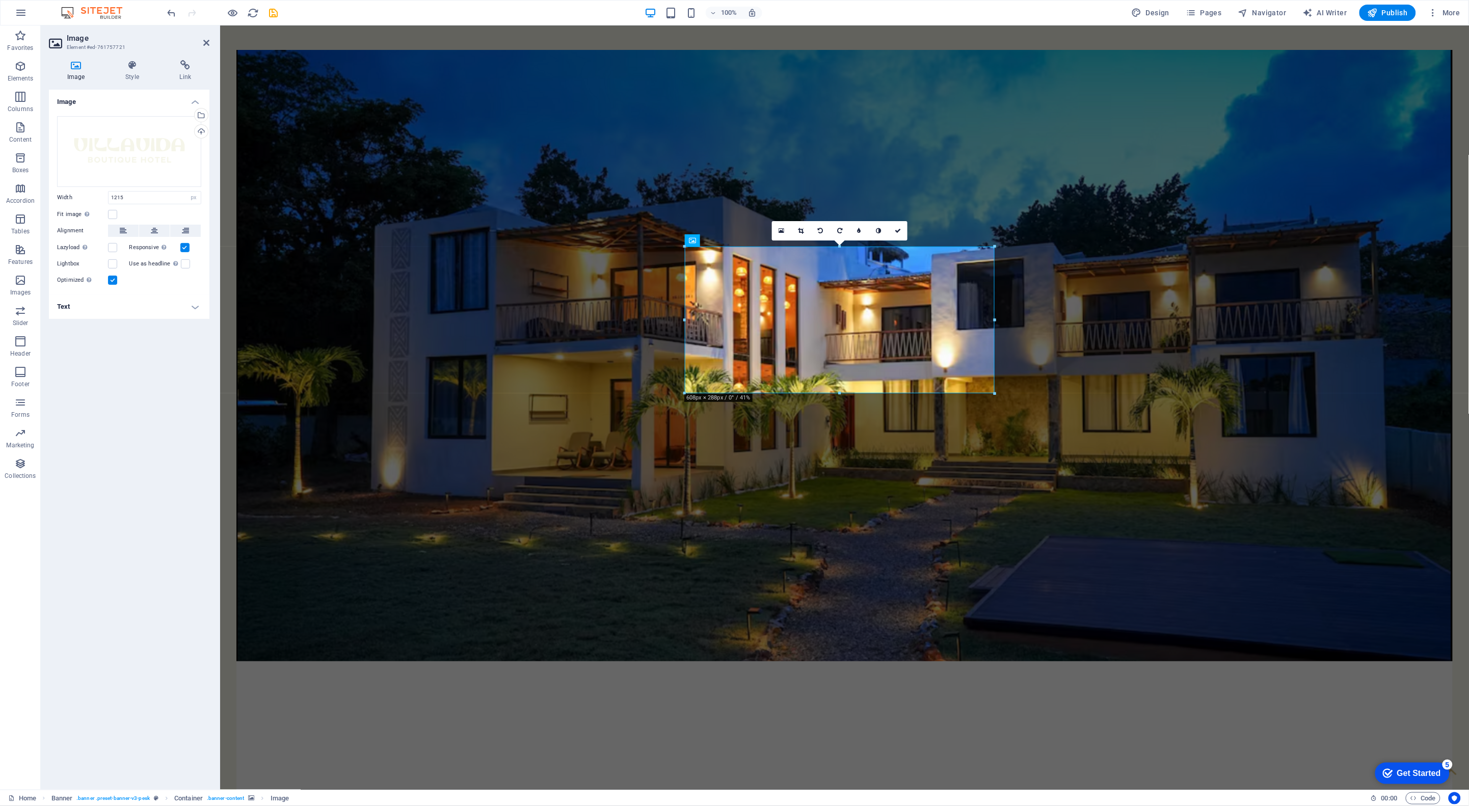
click at [1194, 300] on figure at bounding box center [844, 355] width 1217 height 612
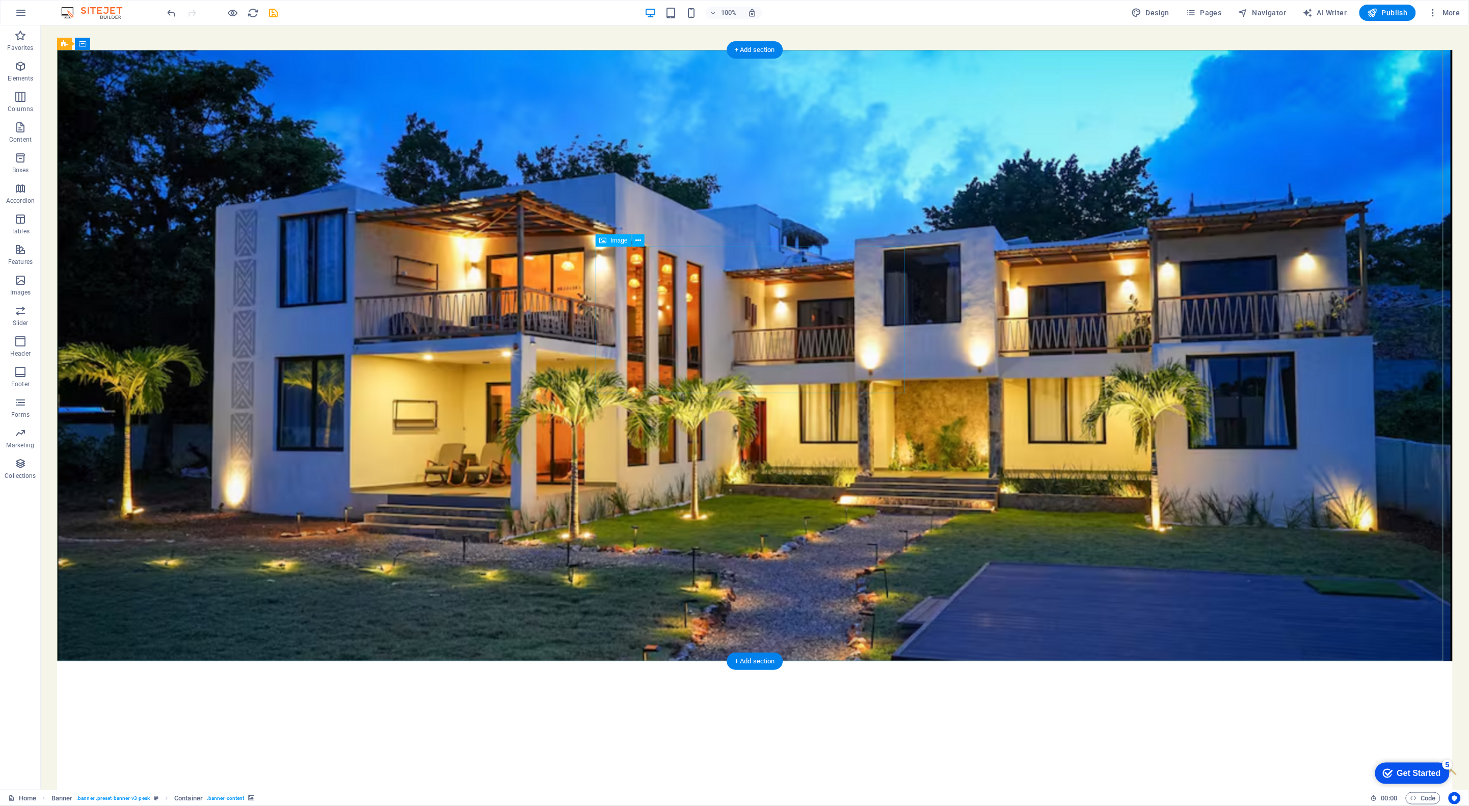
select select "px"
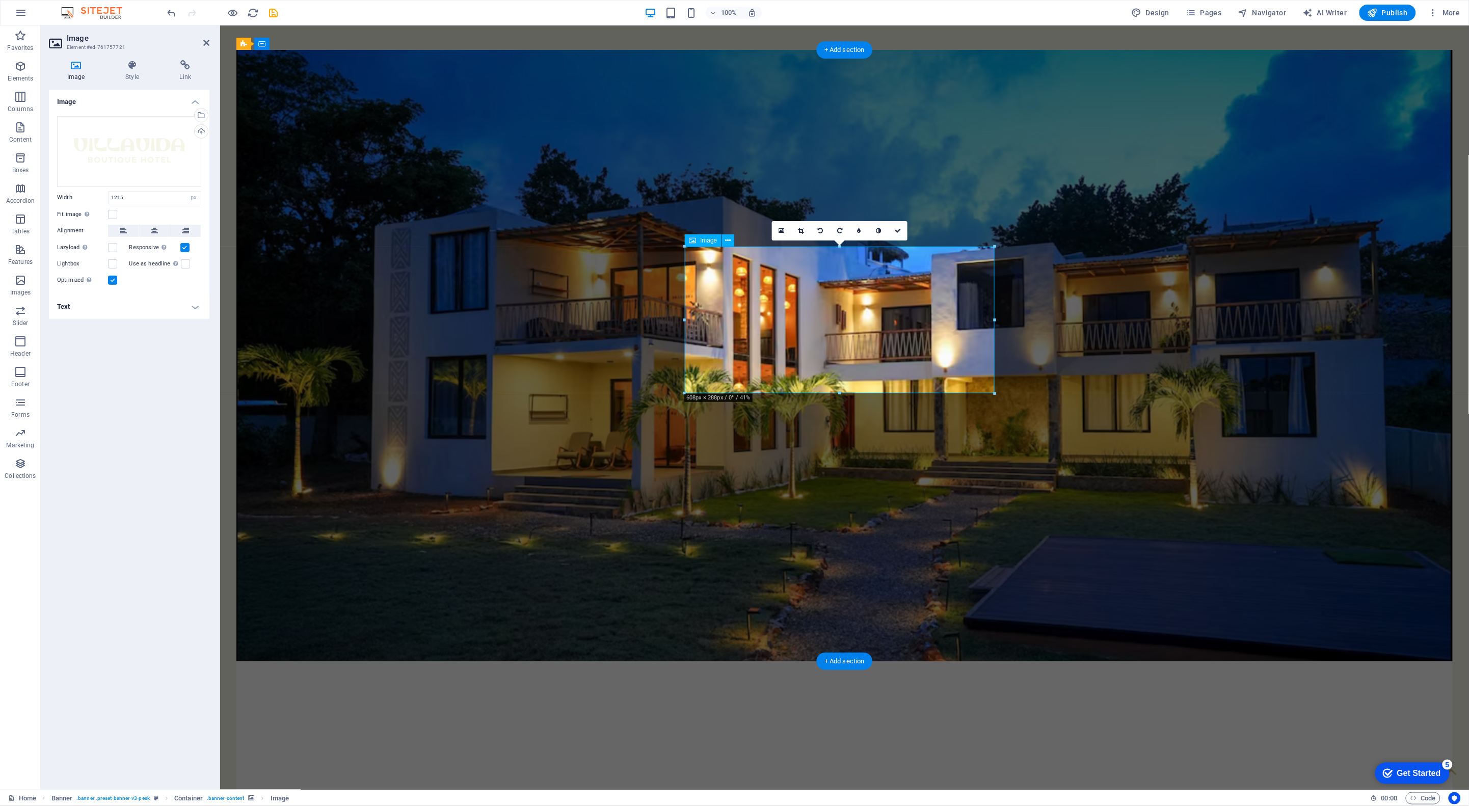
click at [784, 233] on icon at bounding box center [782, 230] width 6 height 7
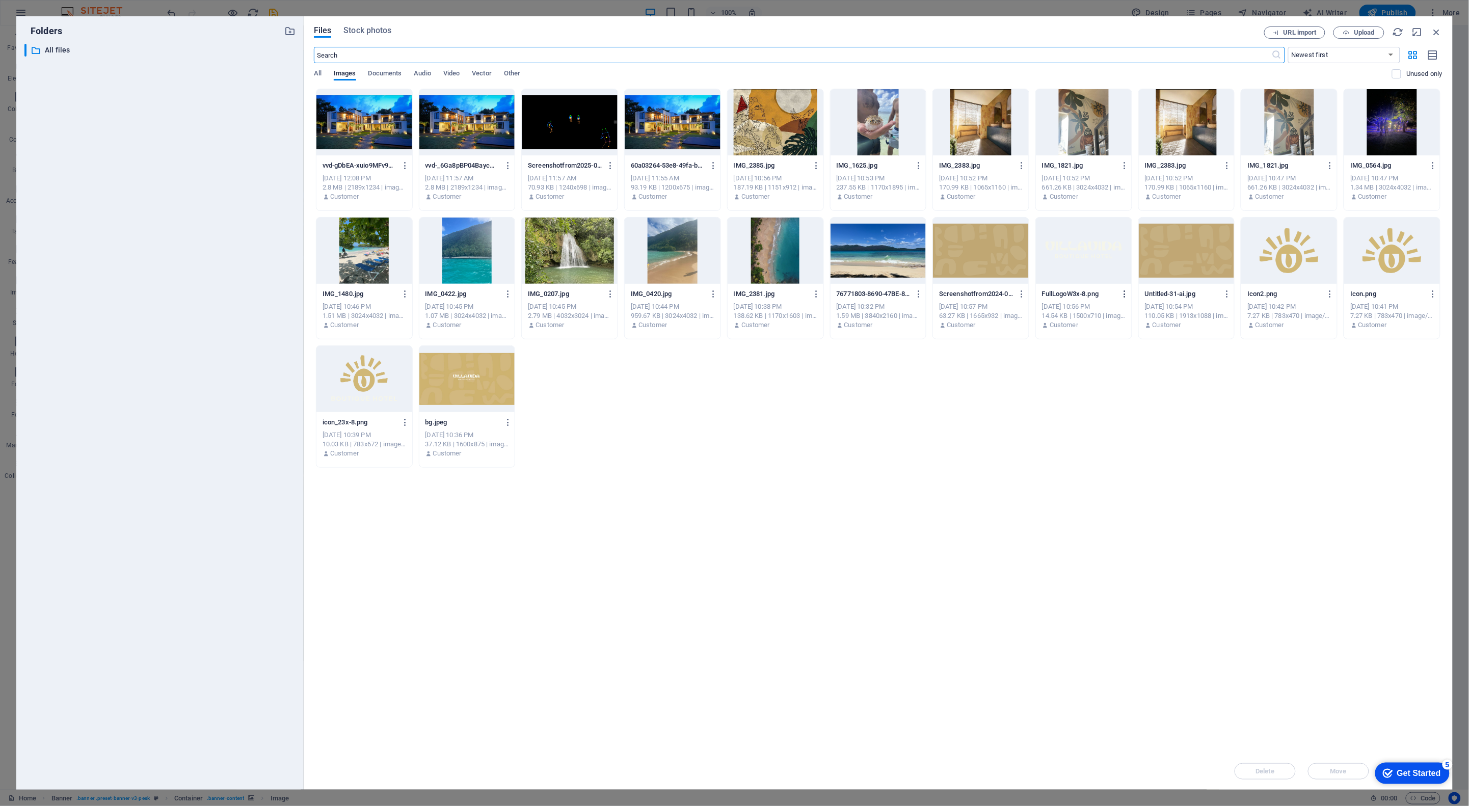
click at [1124, 295] on icon "button" at bounding box center [1125, 294] width 10 height 9
click at [1130, 417] on h6 "Download" at bounding box center [1131, 418] width 43 height 12
